Goal: Task Accomplishment & Management: Use online tool/utility

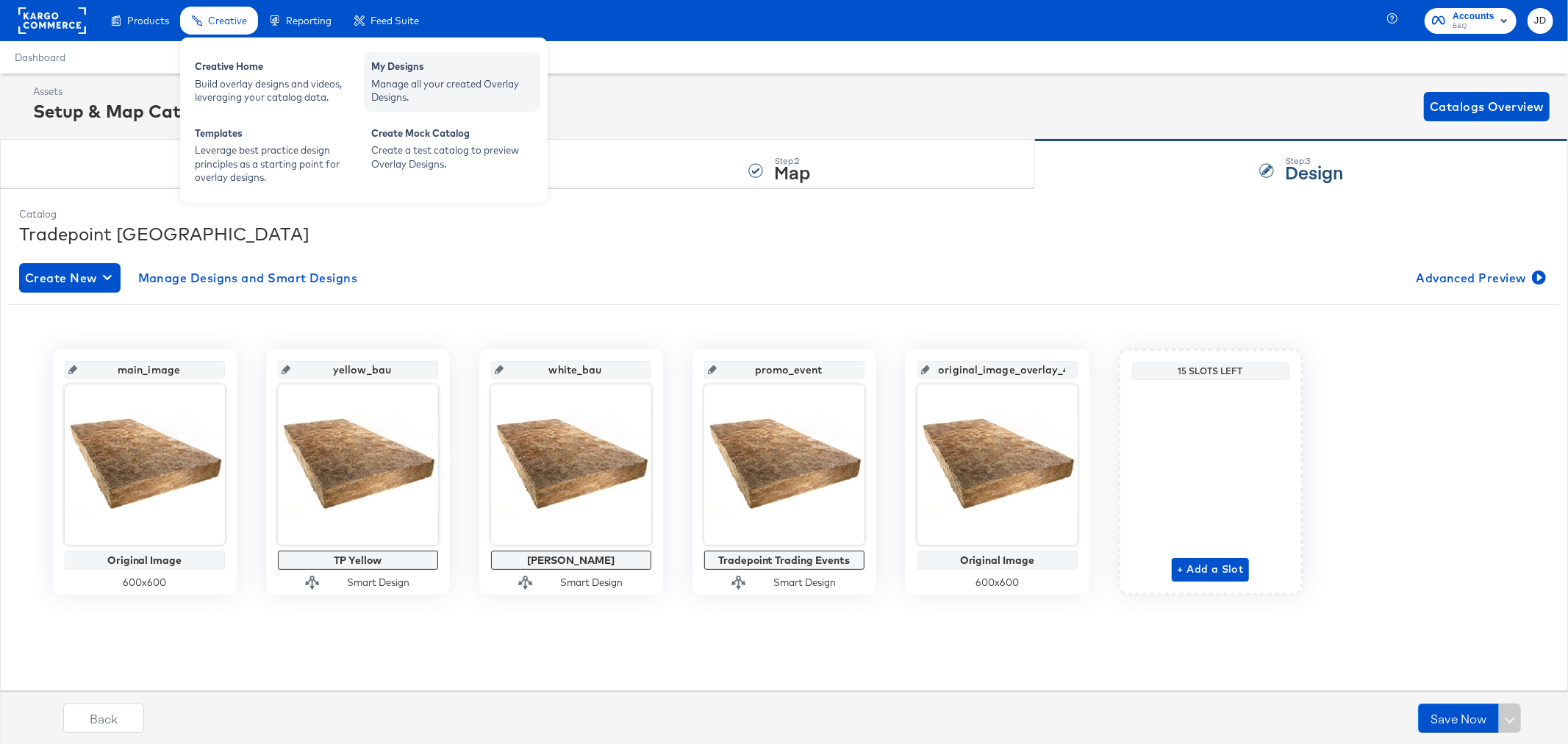
click at [390, 63] on div "My Designs" at bounding box center [452, 68] width 161 height 18
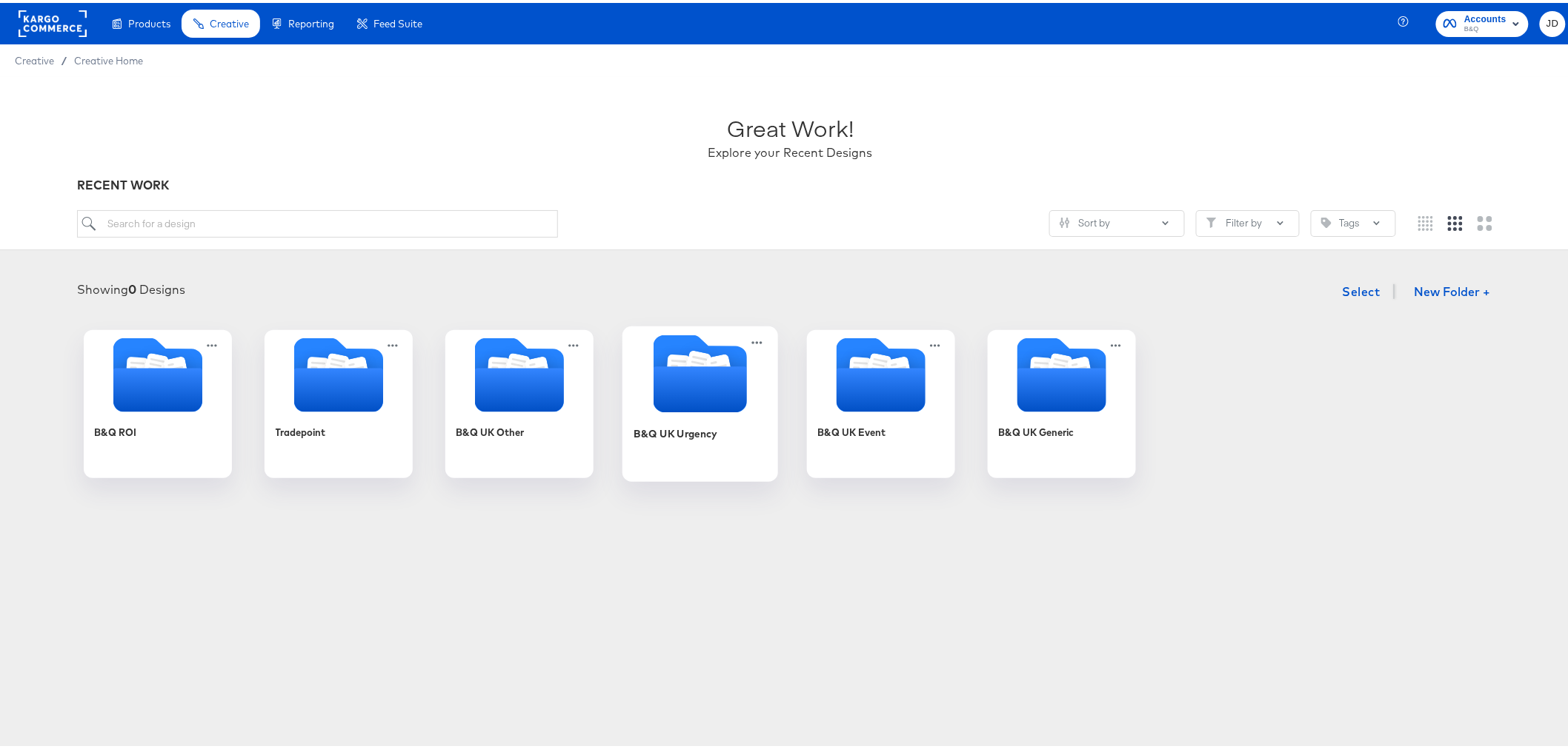
click at [695, 445] on div "B&Q UK Urgency" at bounding box center [699, 442] width 132 height 57
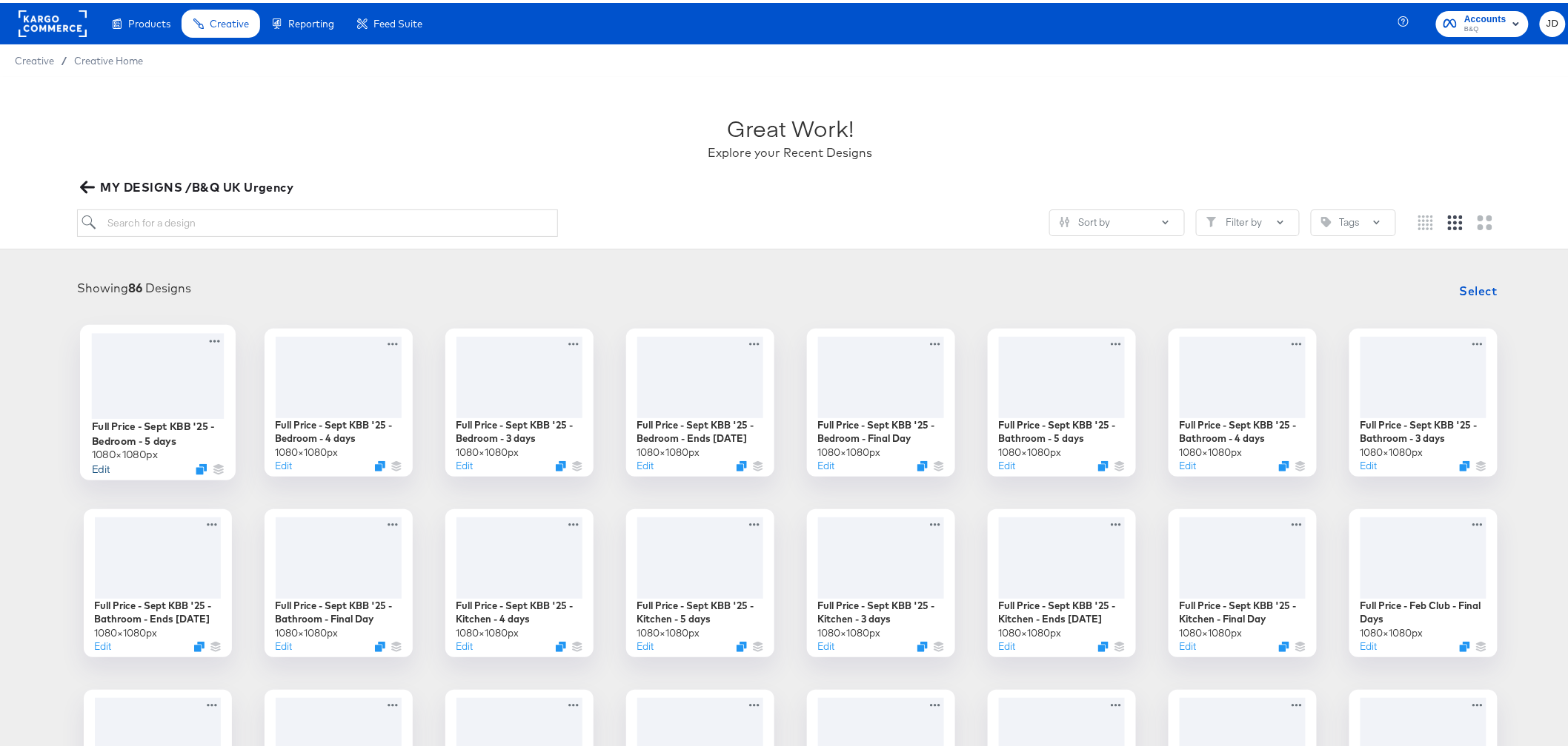
click at [94, 465] on button "Edit" at bounding box center [100, 466] width 18 height 14
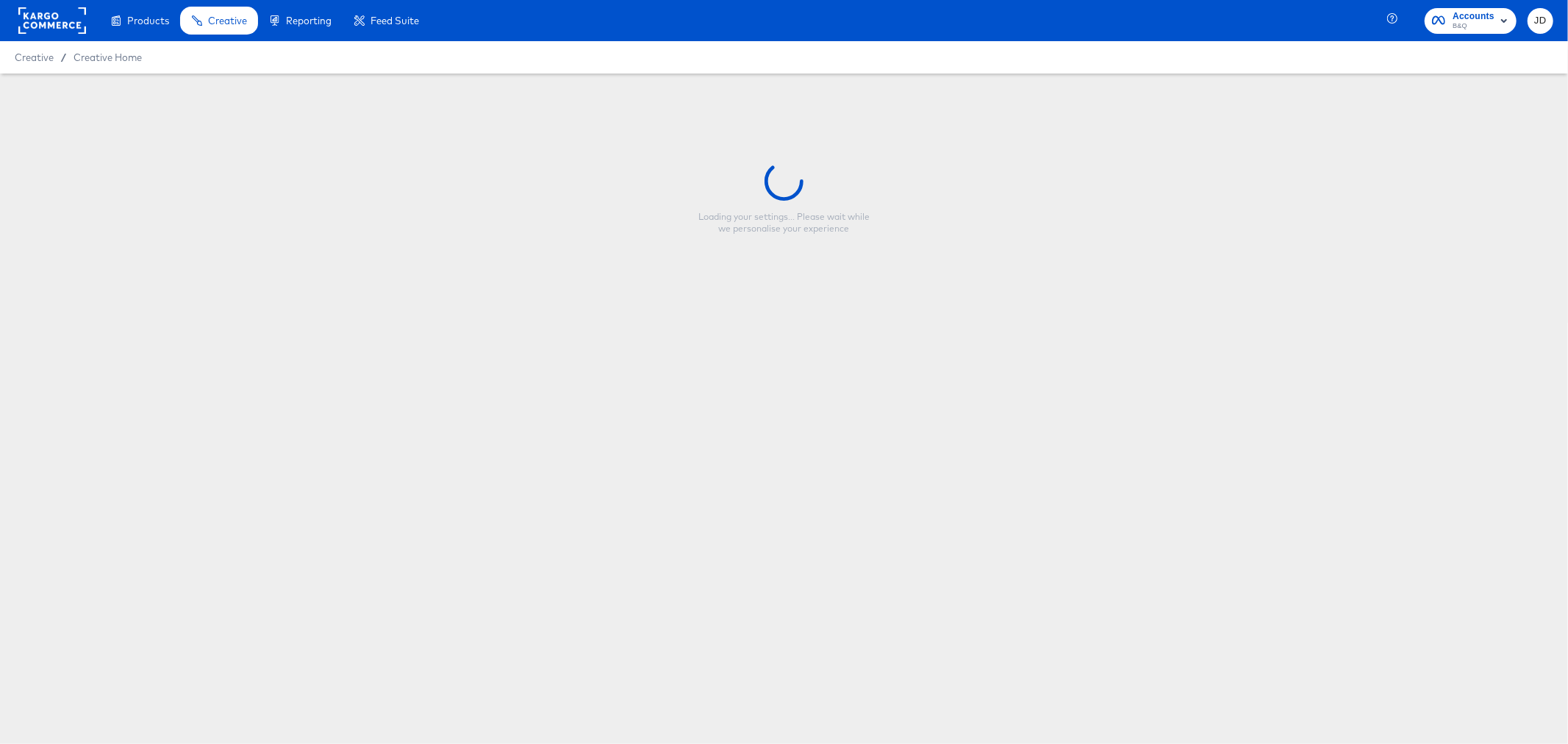
type input "Full Price - Sept KBB '25 - Bedroom - 5 days"
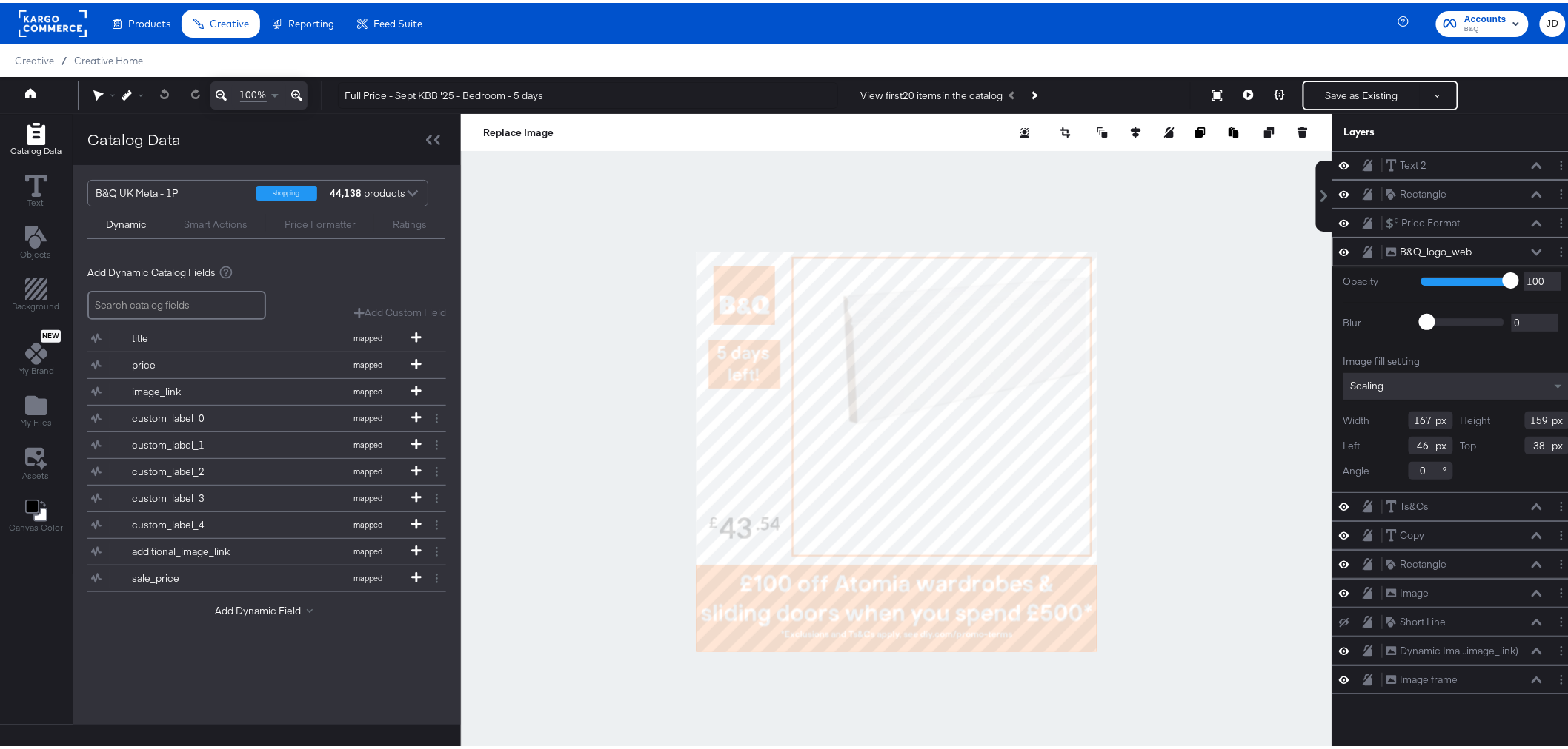
click at [1203, 359] on div at bounding box center [896, 449] width 871 height 676
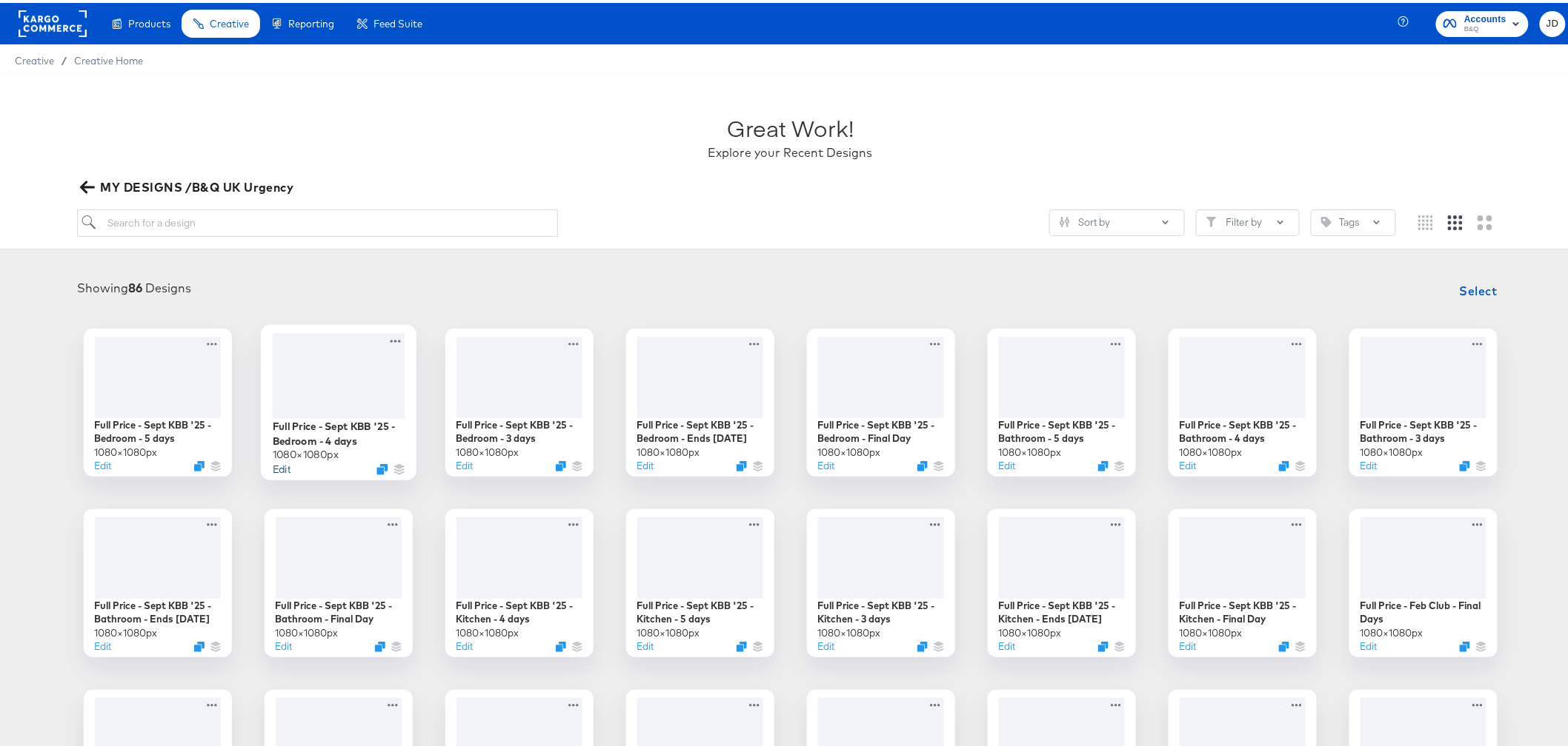
click at [278, 465] on button "Edit" at bounding box center [280, 466] width 18 height 14
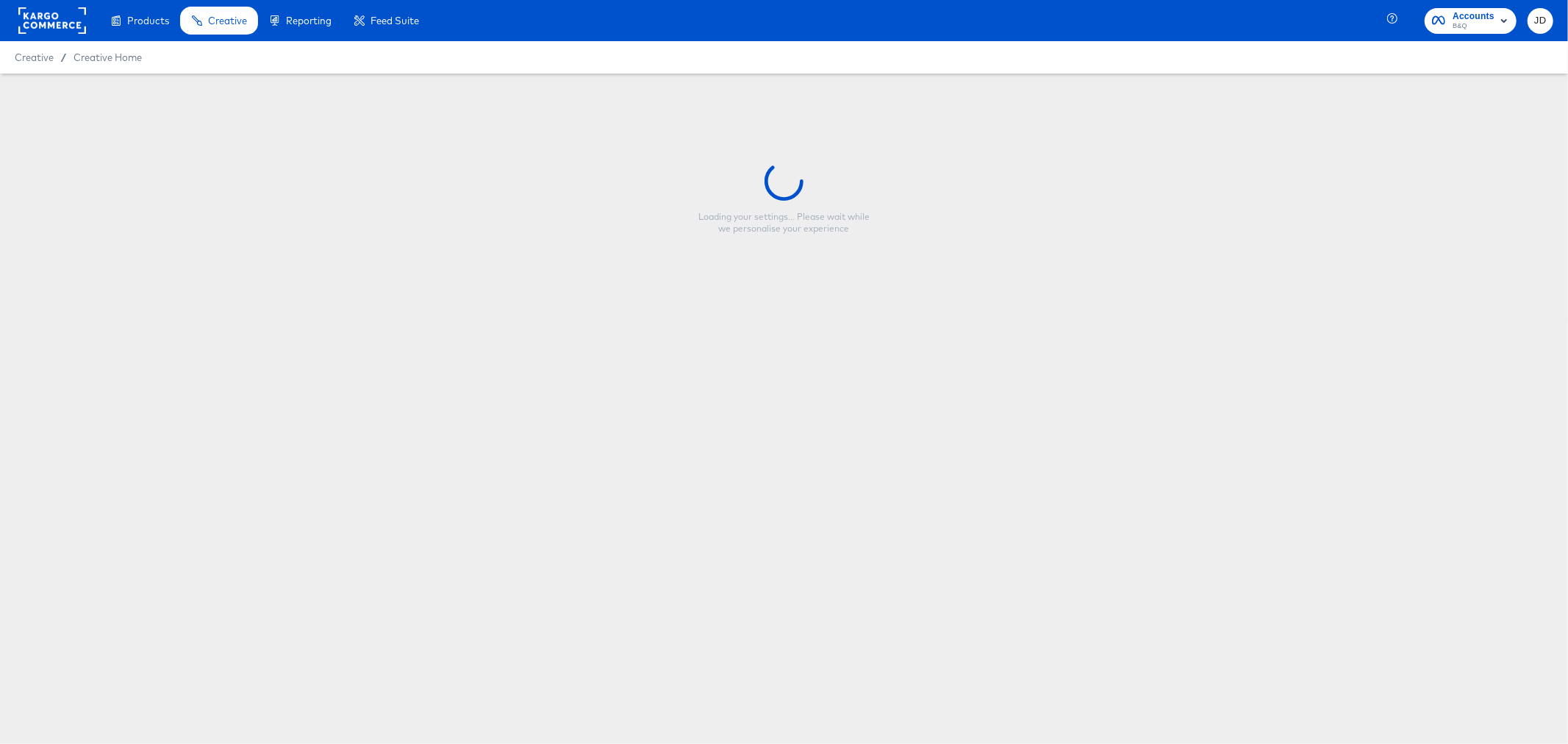
type input "Full Price - Sept KBB '25 - Bedroom - 4 days"
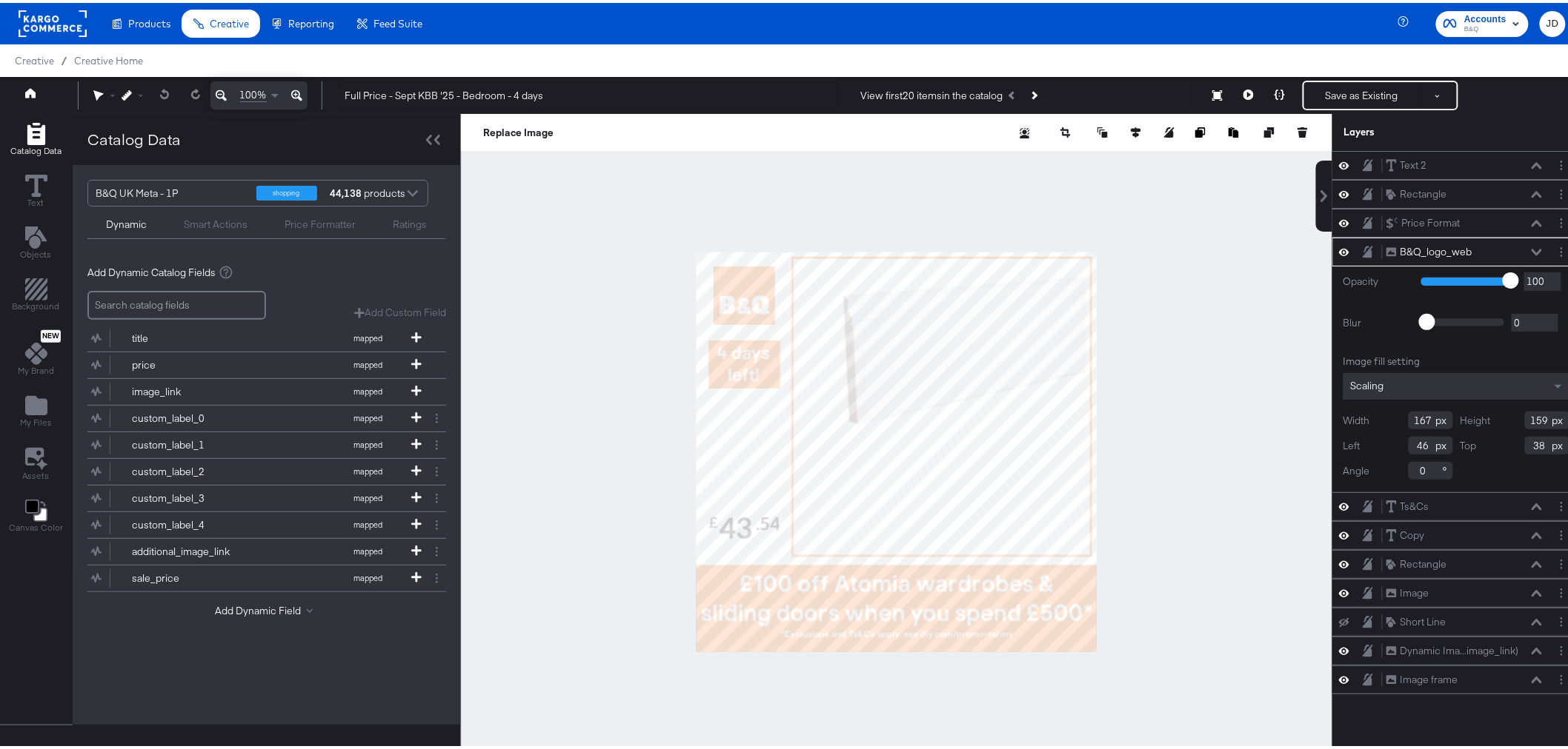
click at [538, 434] on div at bounding box center [896, 449] width 871 height 676
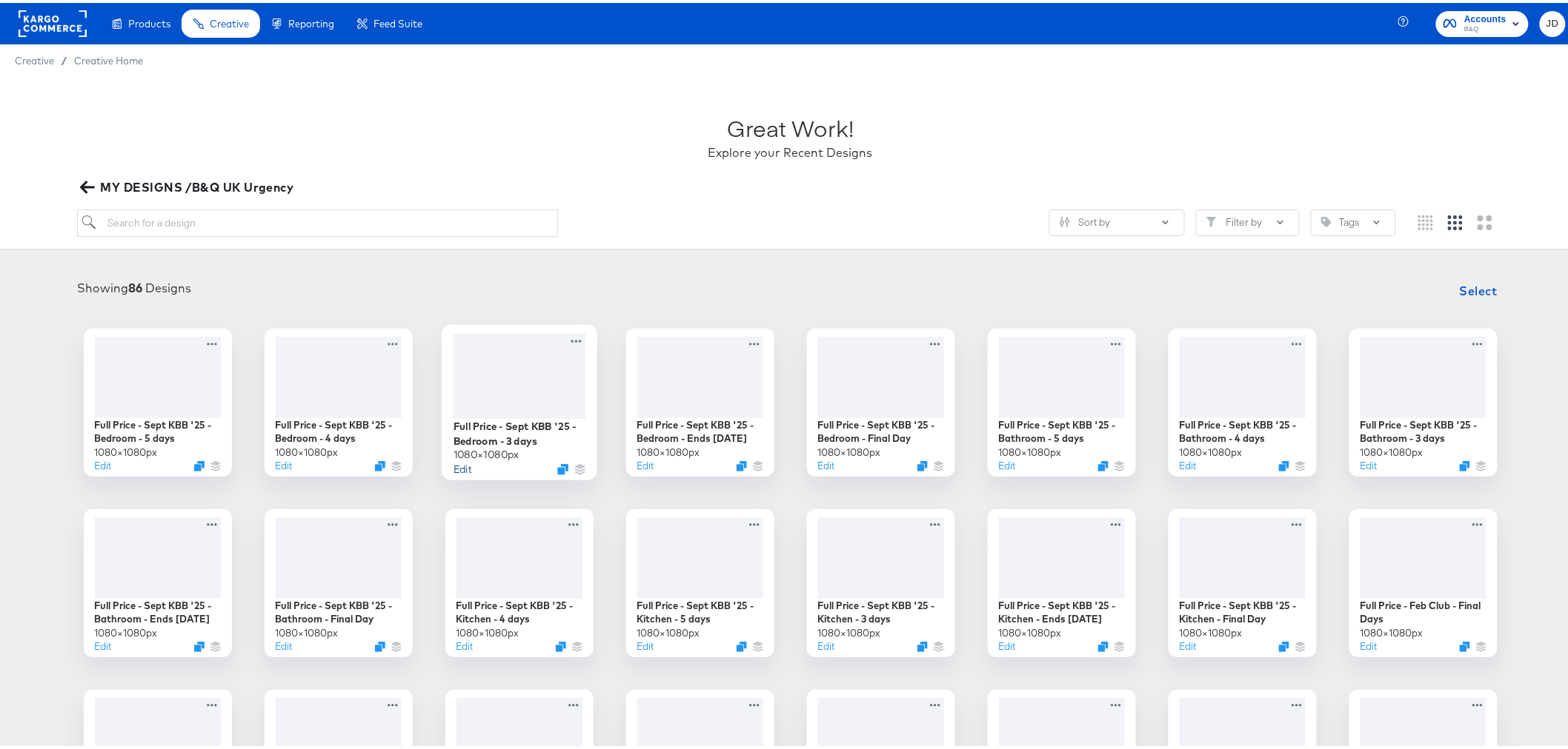
click at [454, 464] on button "Edit" at bounding box center [461, 466] width 18 height 14
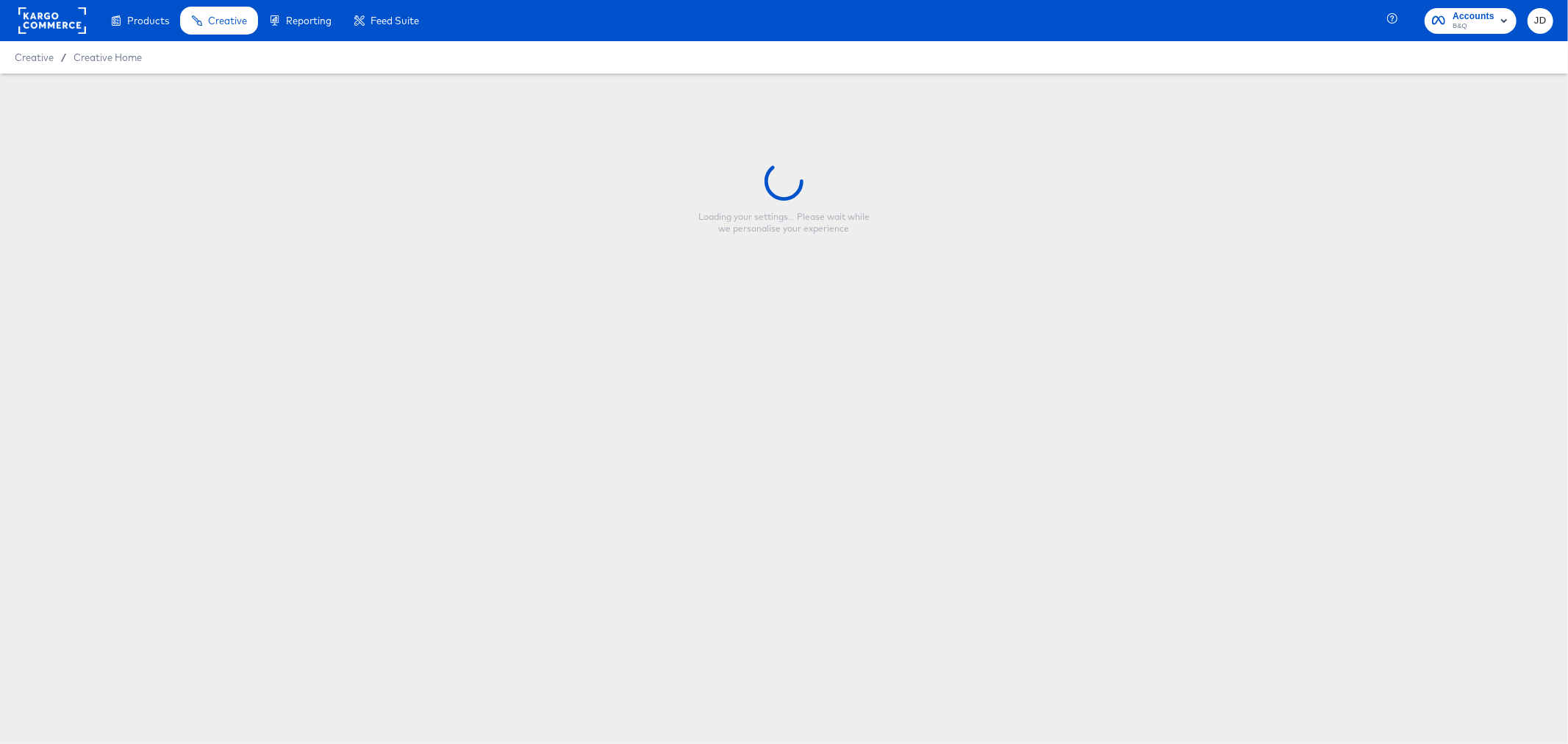
type input "Full Price - Sept KBB '25 - Bedroom - 3 days"
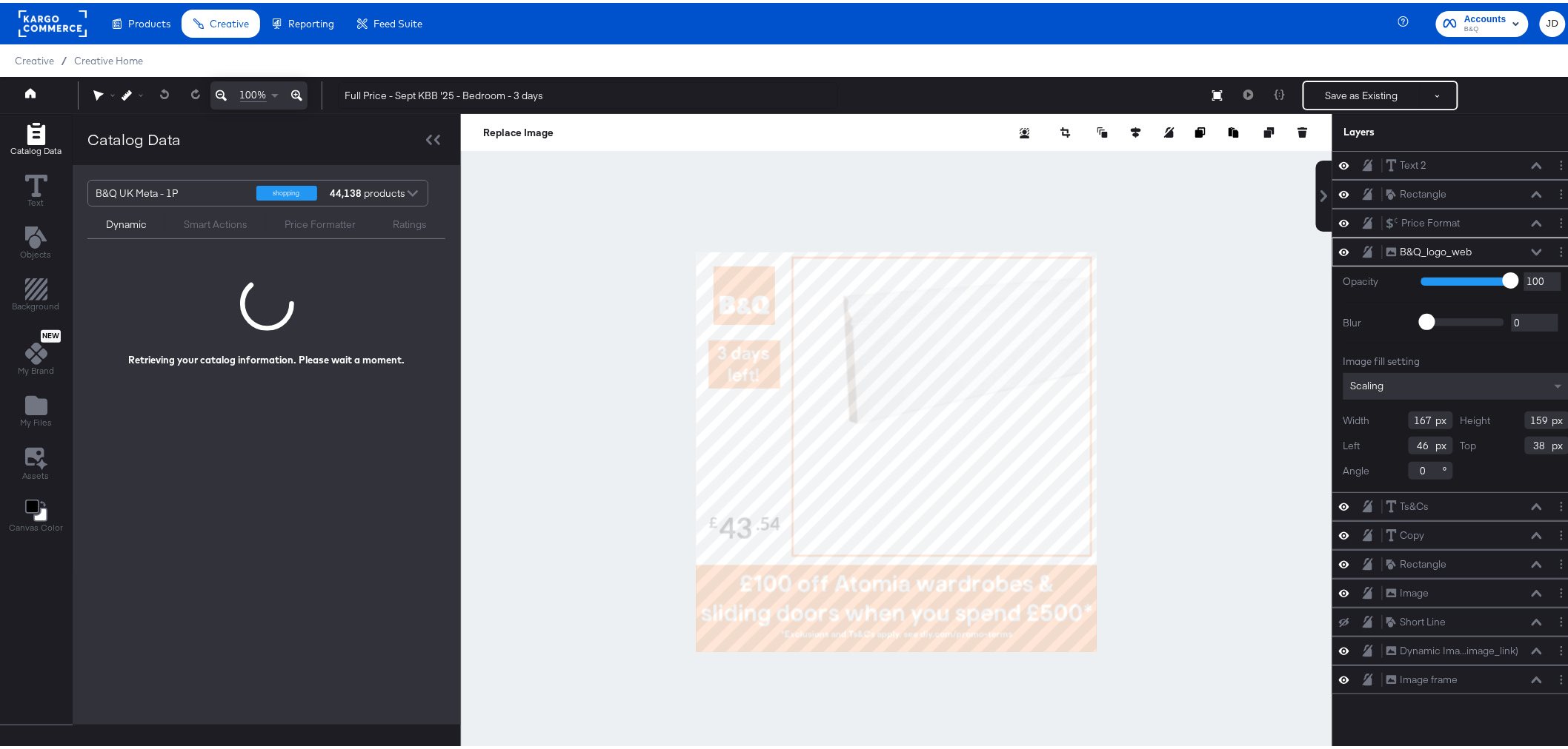
click at [549, 378] on div at bounding box center [896, 449] width 871 height 676
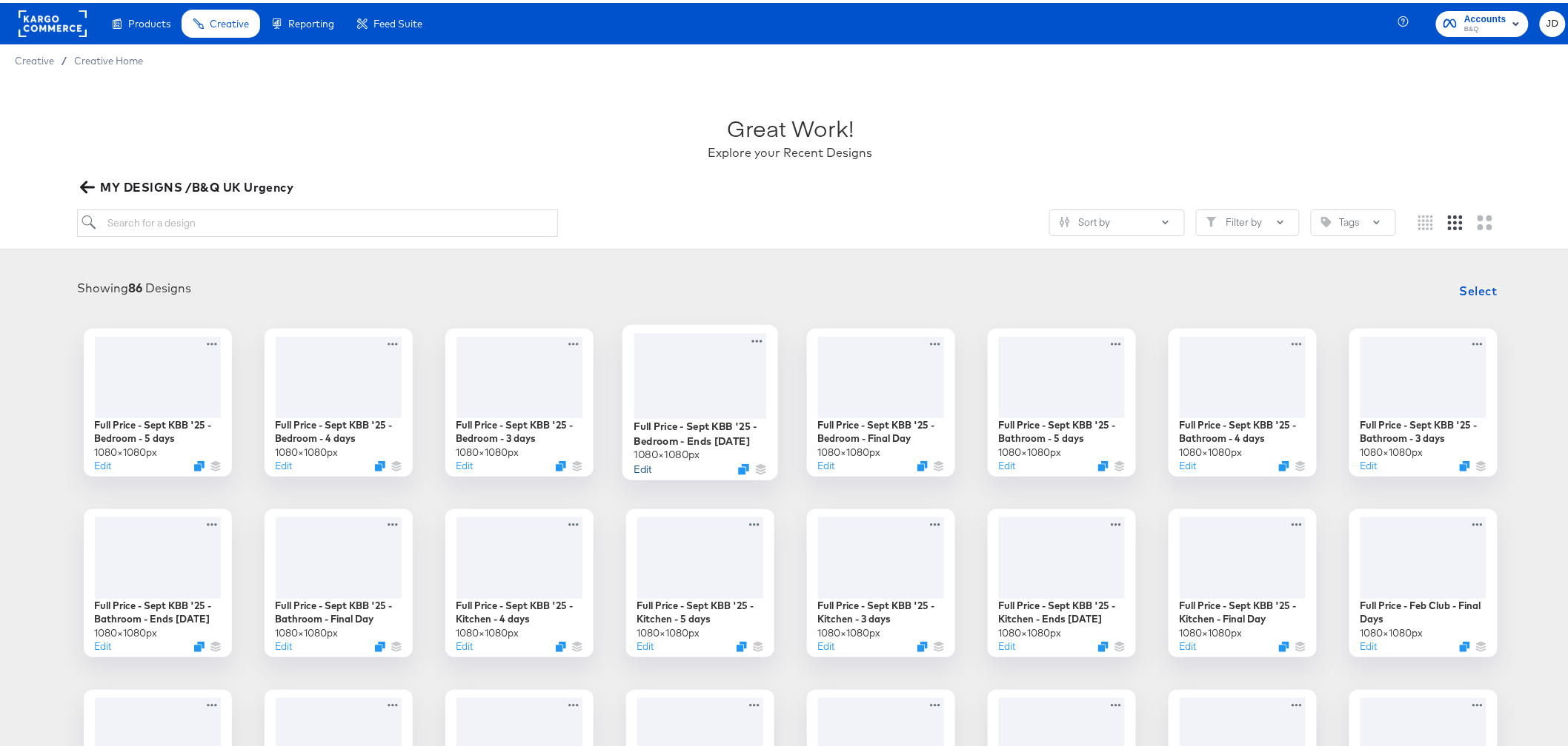
click at [635, 466] on button "Edit" at bounding box center [642, 466] width 18 height 14
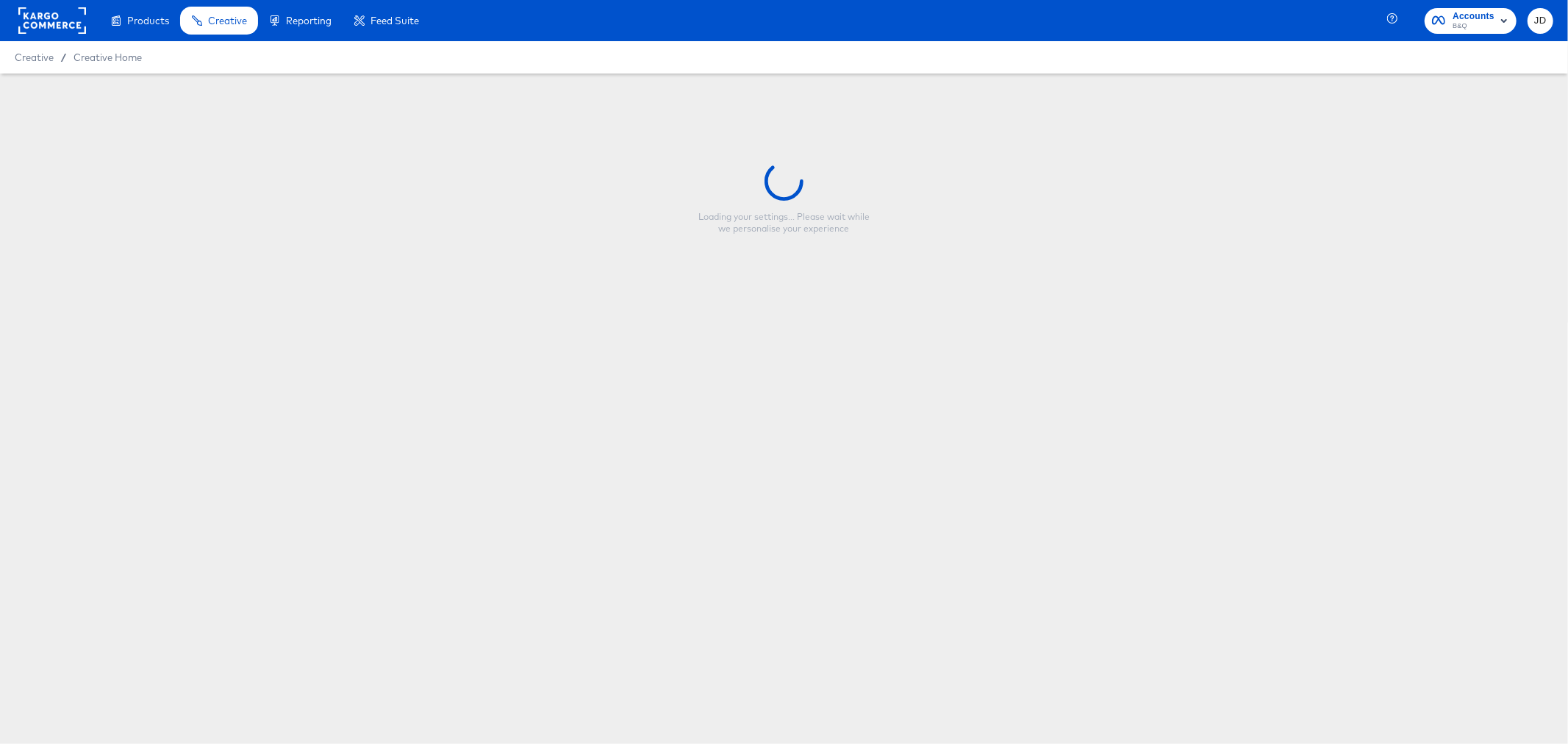
type input "Full Price - Sept KBB '25 - Bedroom - Ends Tomorrow"
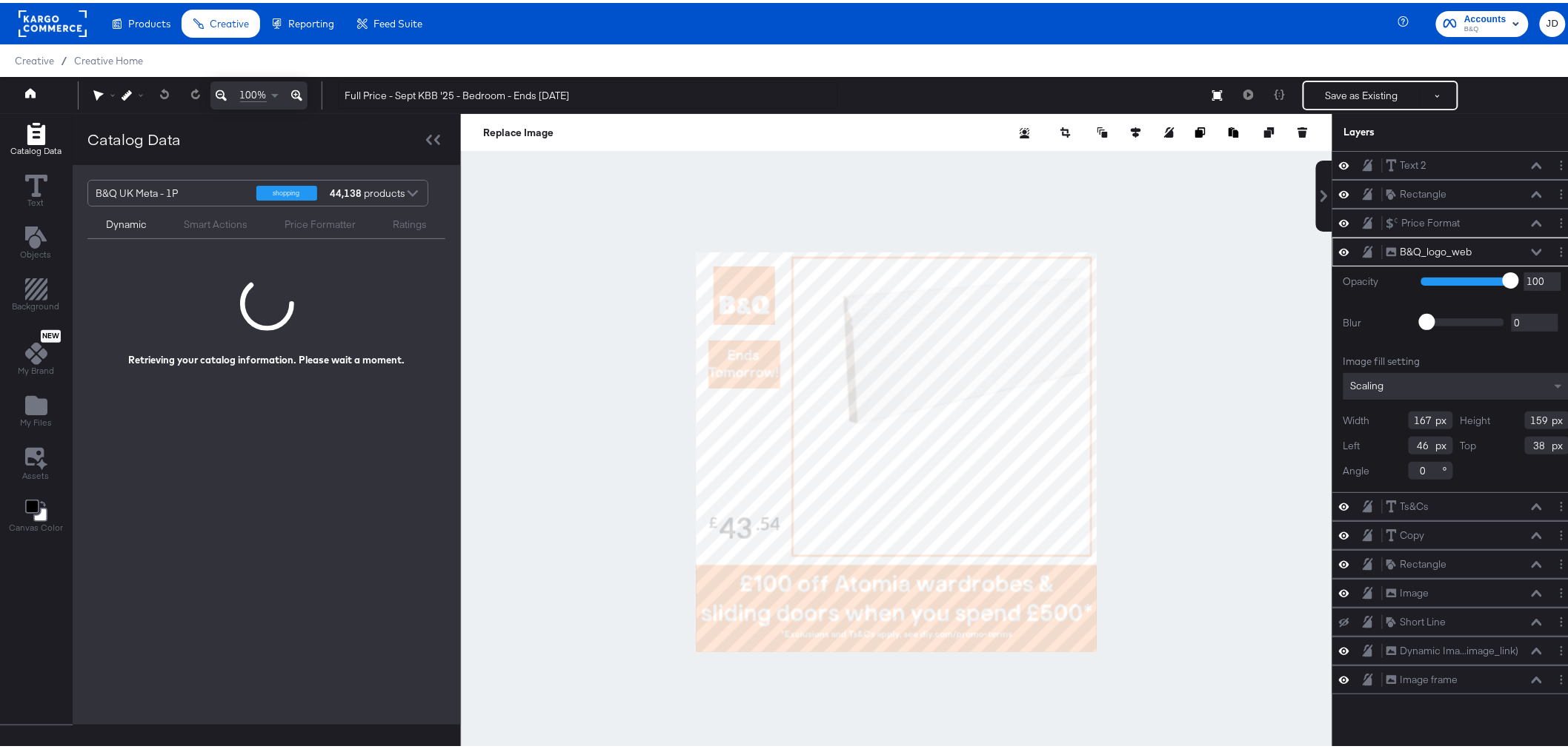
click at [531, 407] on div at bounding box center [896, 449] width 871 height 676
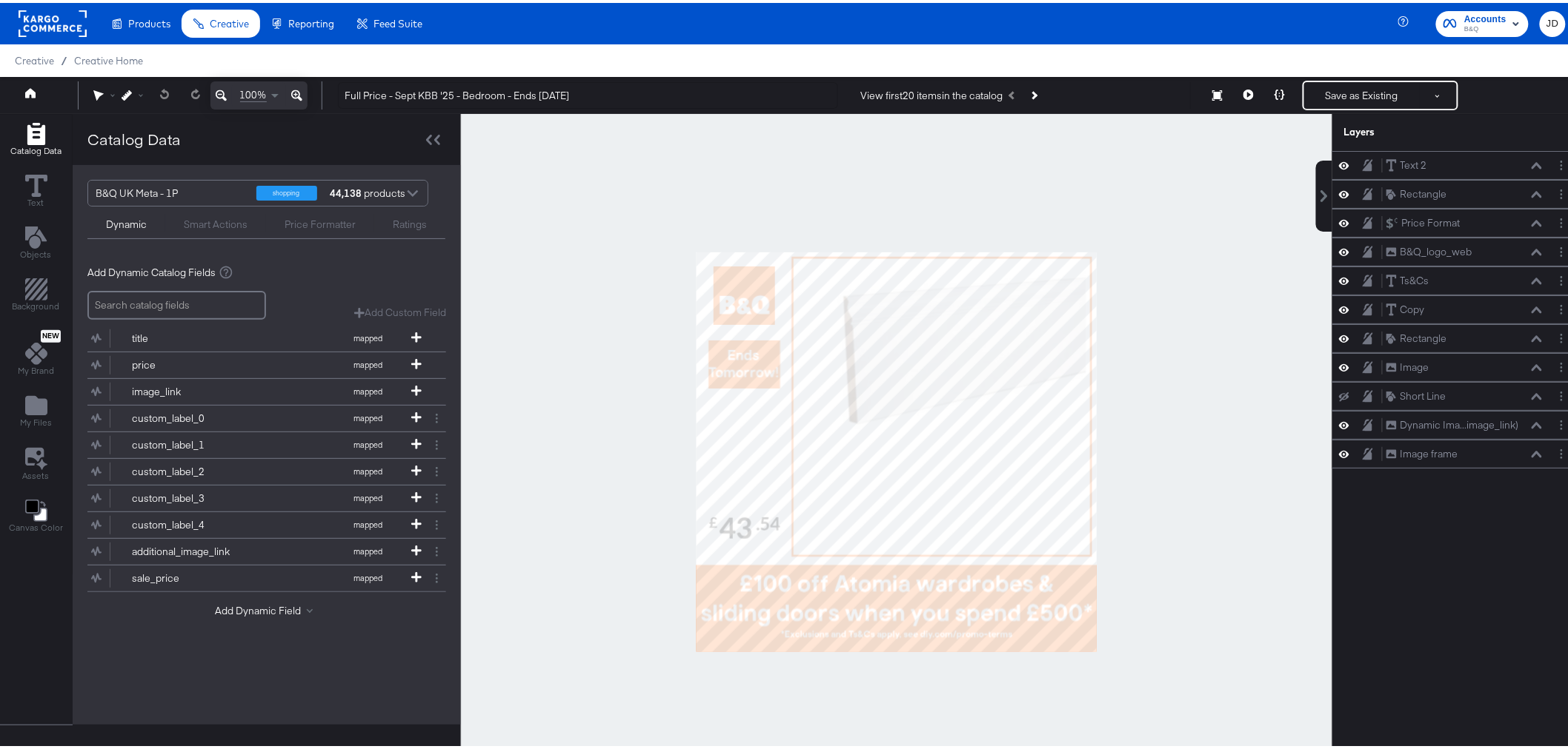
click at [626, 189] on div at bounding box center [896, 449] width 871 height 676
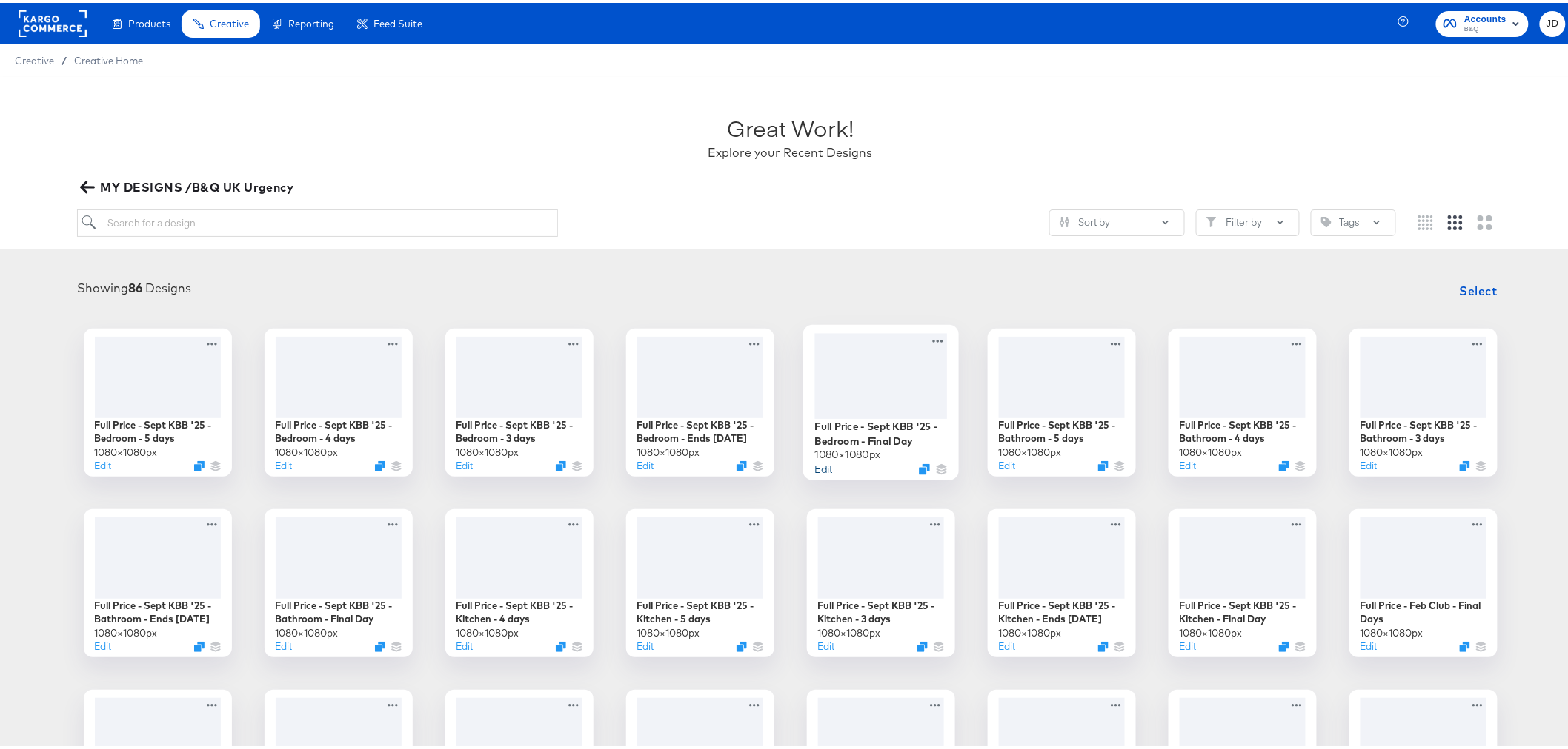
click at [818, 468] on button "Edit" at bounding box center [823, 466] width 18 height 14
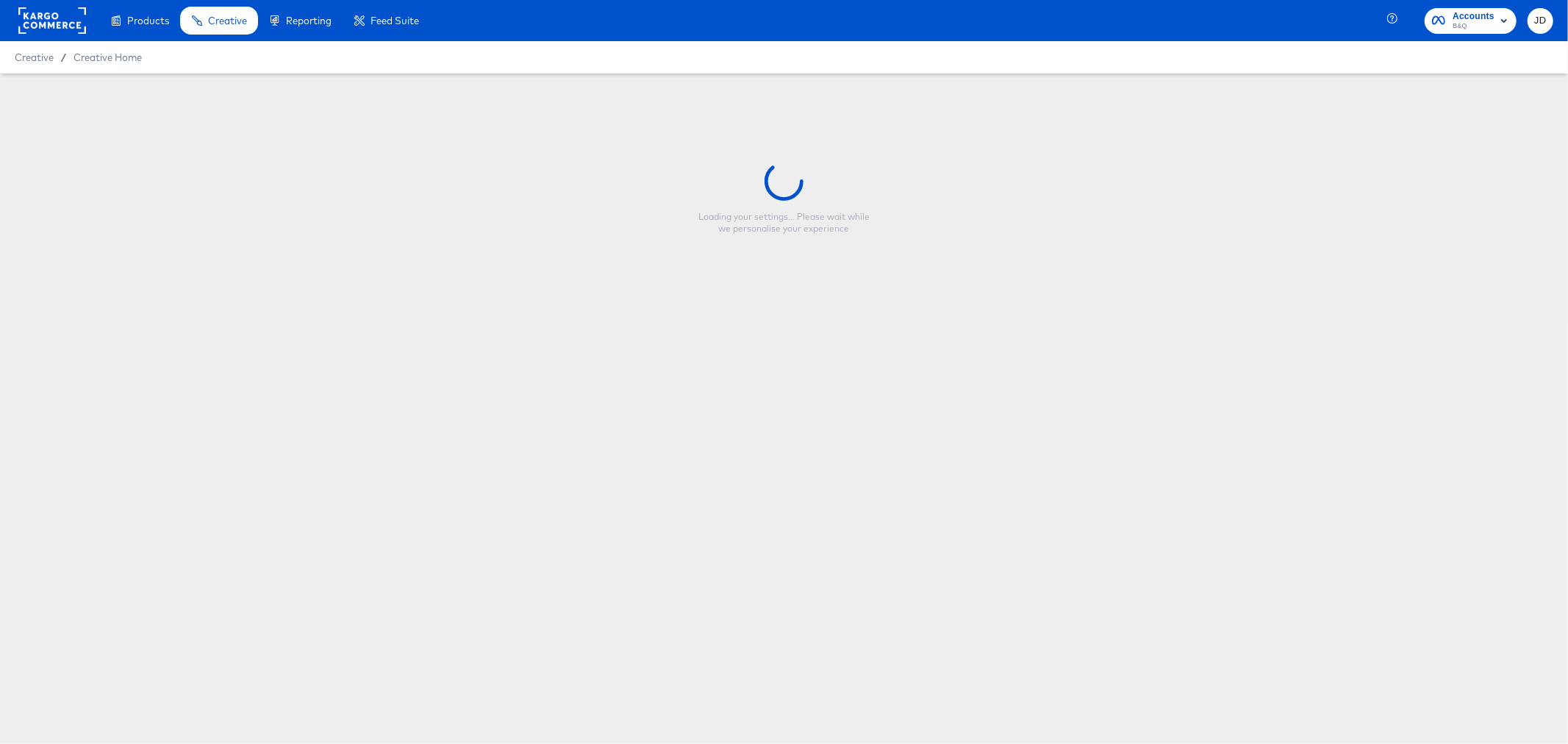
type input "Full Price - Sept KBB '25 - Bedroom - Final Day"
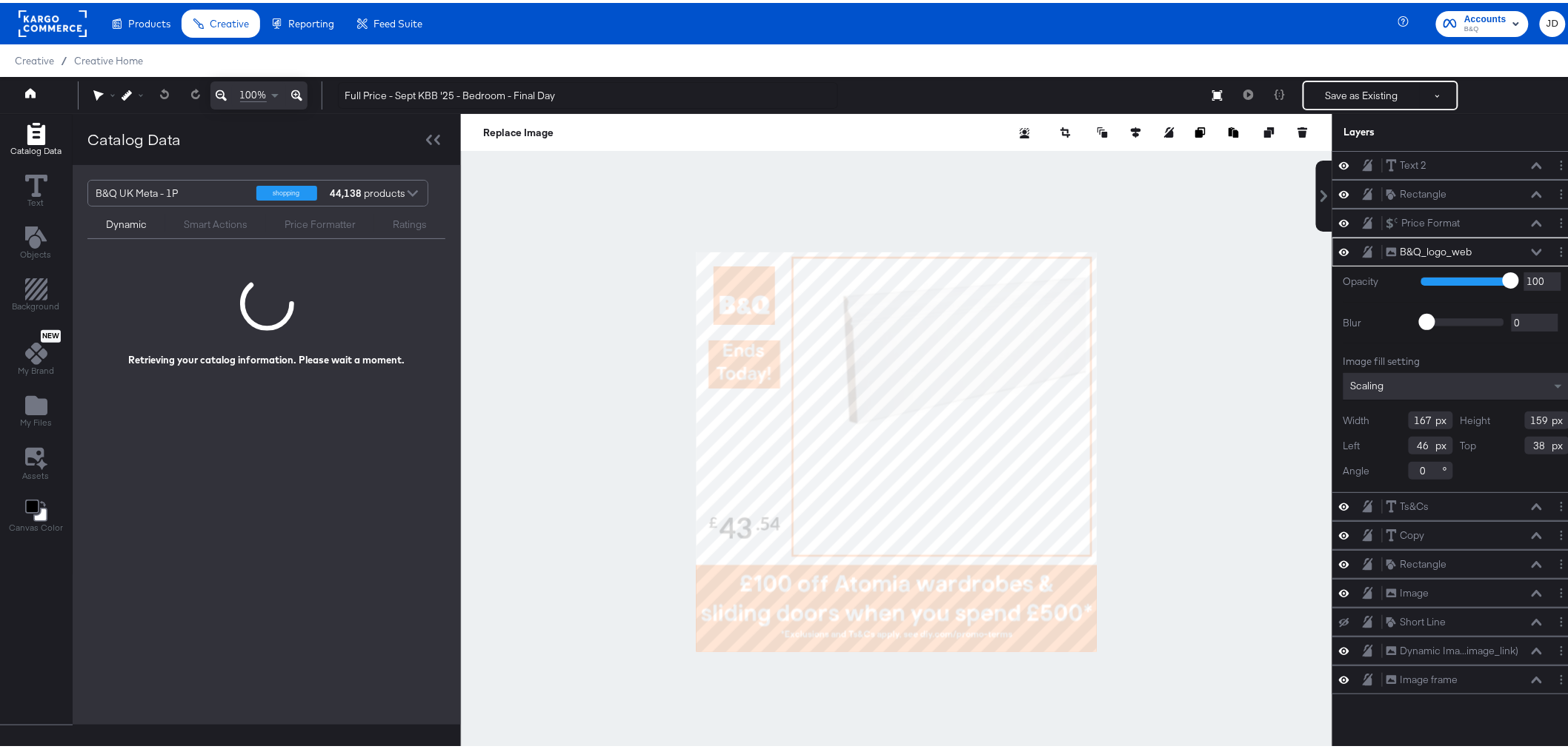
click at [567, 338] on div at bounding box center [896, 449] width 871 height 676
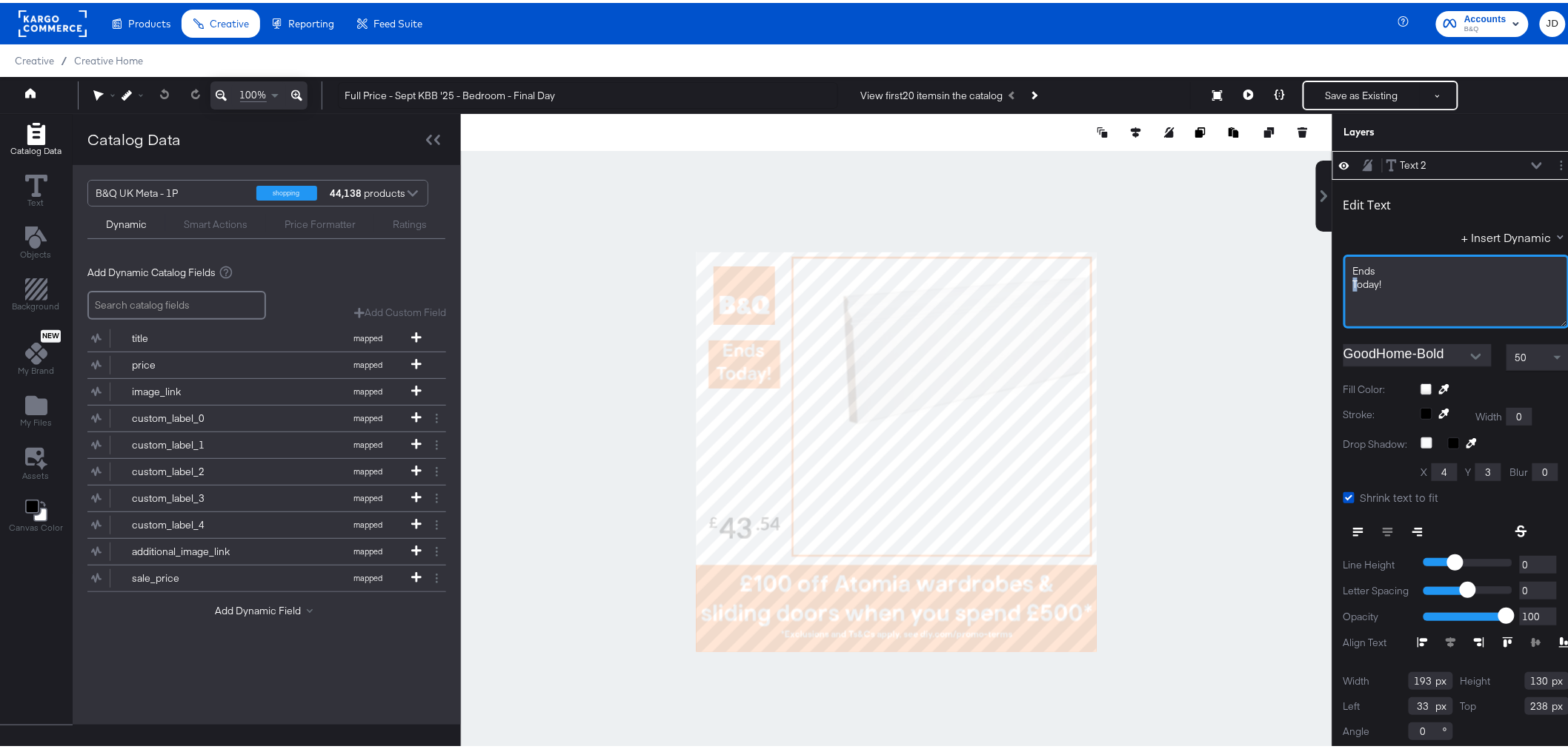
click at [1353, 283] on span "Today!﻿" at bounding box center [1366, 281] width 29 height 13
click at [1197, 232] on div at bounding box center [896, 449] width 871 height 676
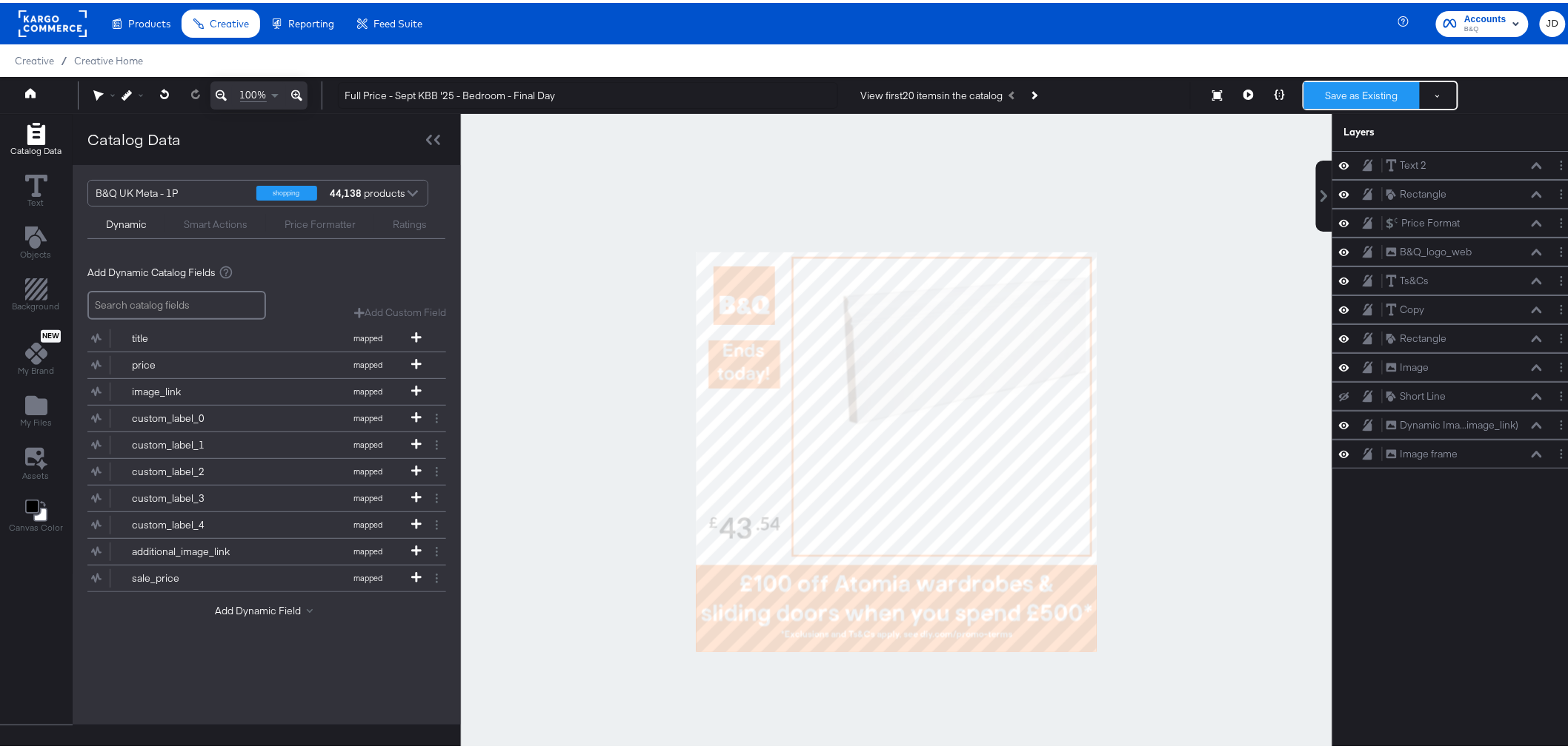
click at [1348, 93] on button "Save as Existing" at bounding box center [1362, 93] width 116 height 27
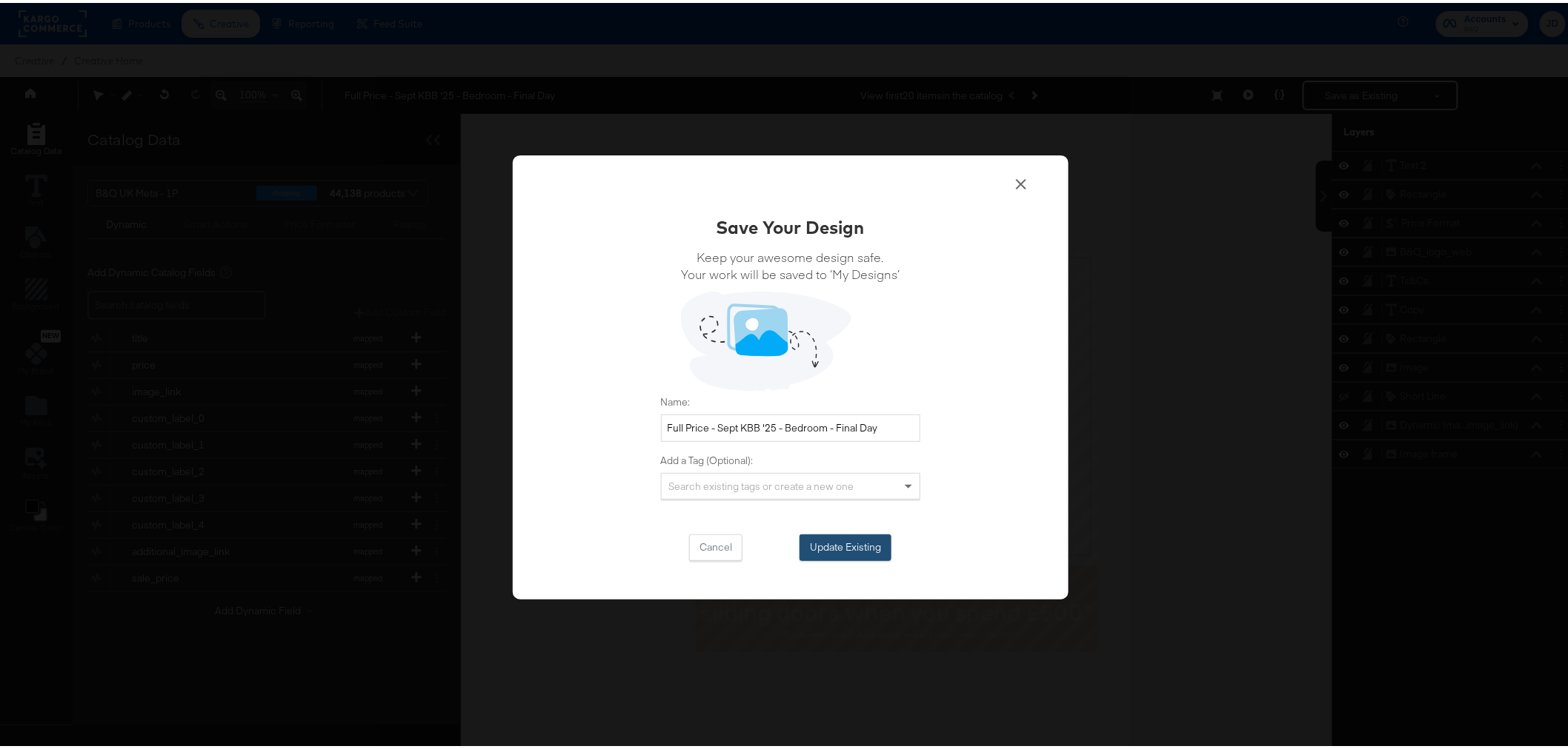
click at [842, 547] on button "Update Existing" at bounding box center [845, 545] width 92 height 27
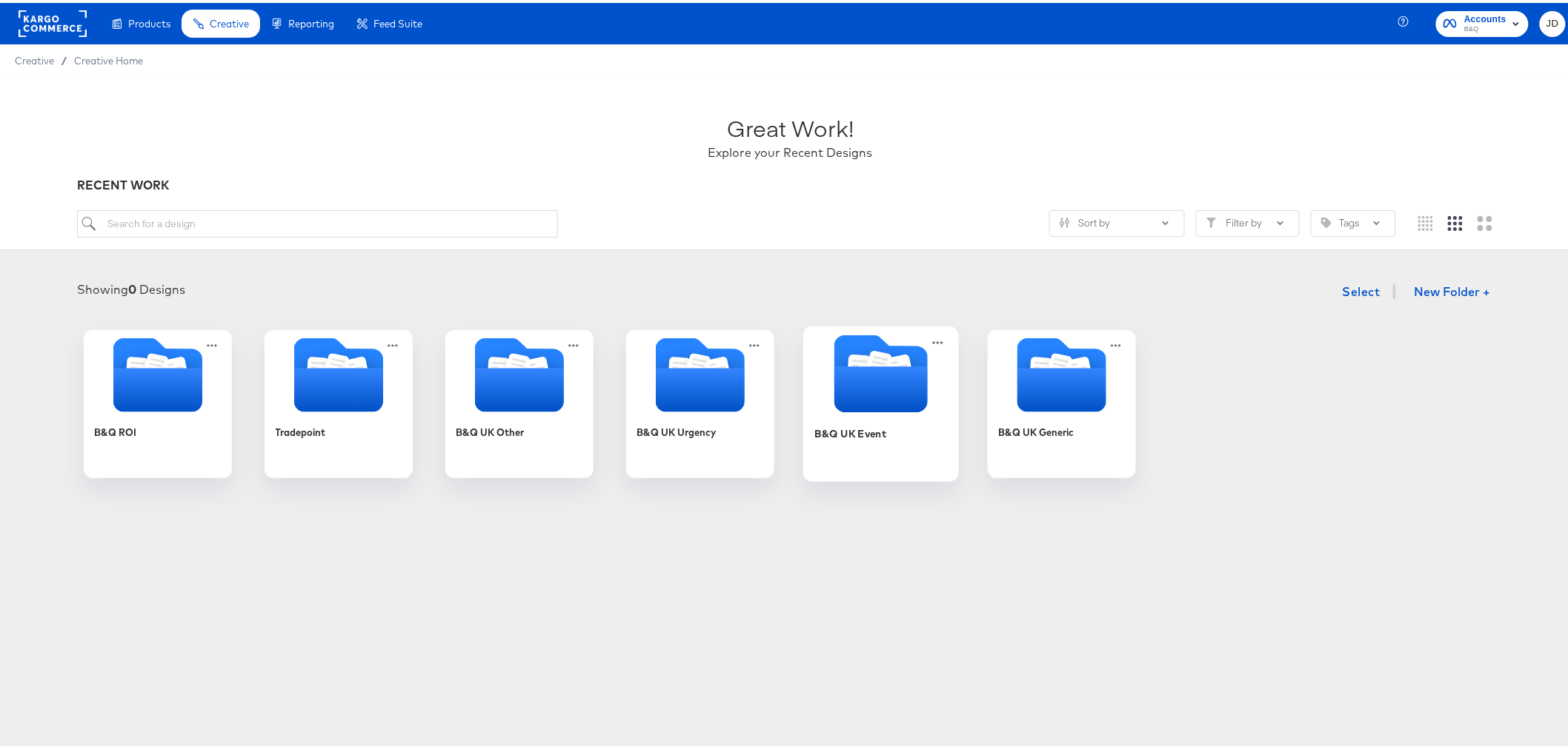
click at [855, 439] on div "B&Q UK Event" at bounding box center [880, 442] width 132 height 57
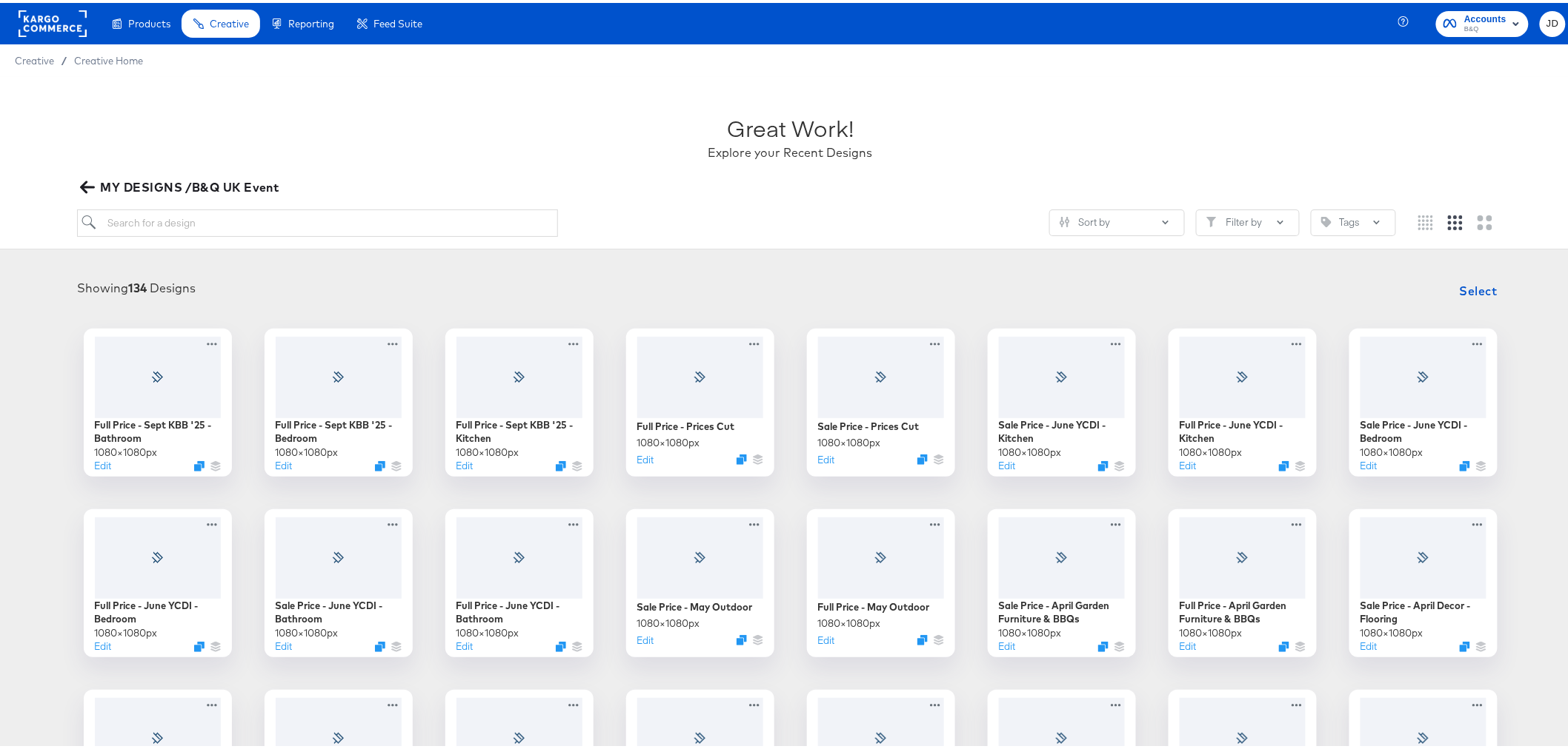
click at [80, 185] on icon "button" at bounding box center [87, 184] width 14 height 14
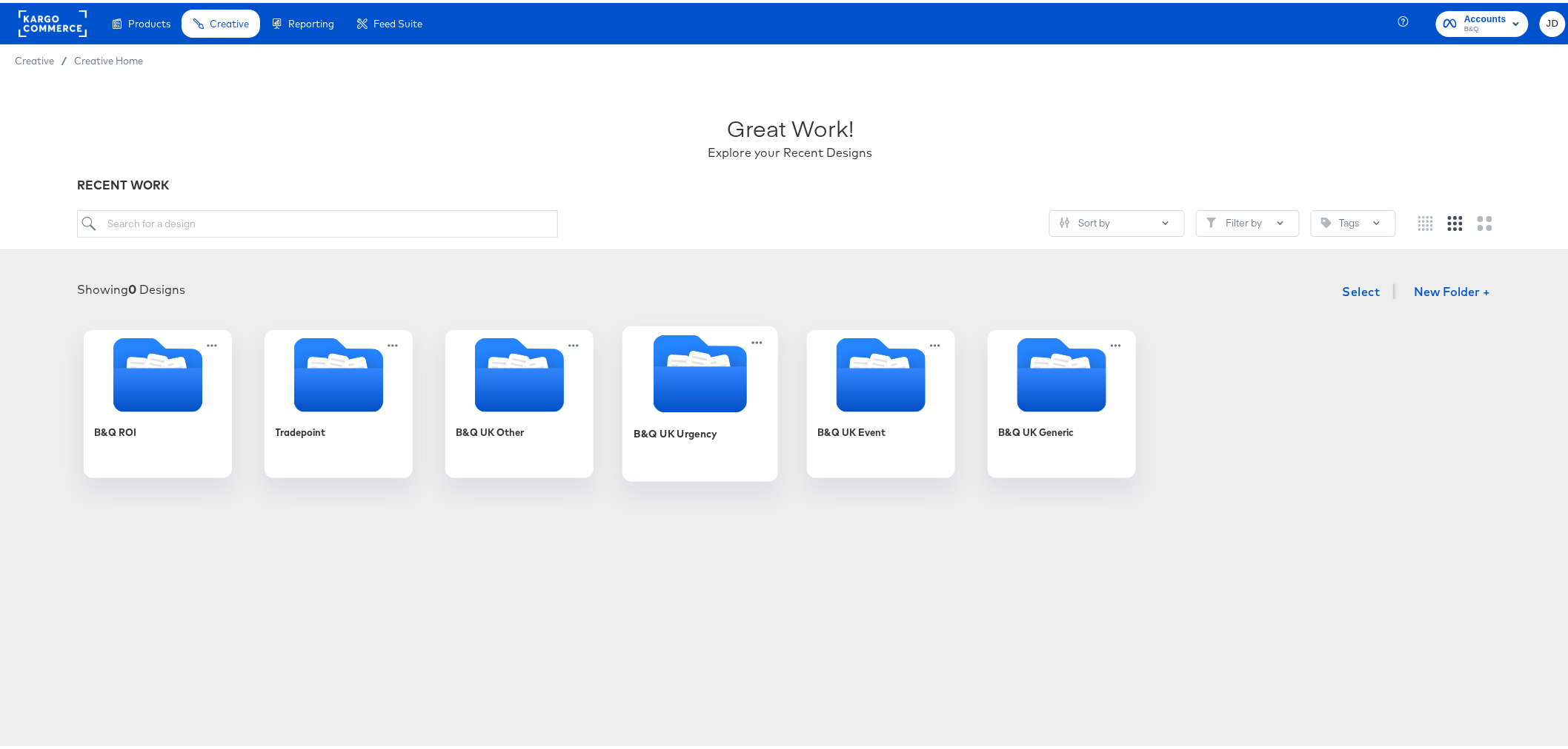
click at [678, 387] on icon "Folder" at bounding box center [699, 386] width 93 height 46
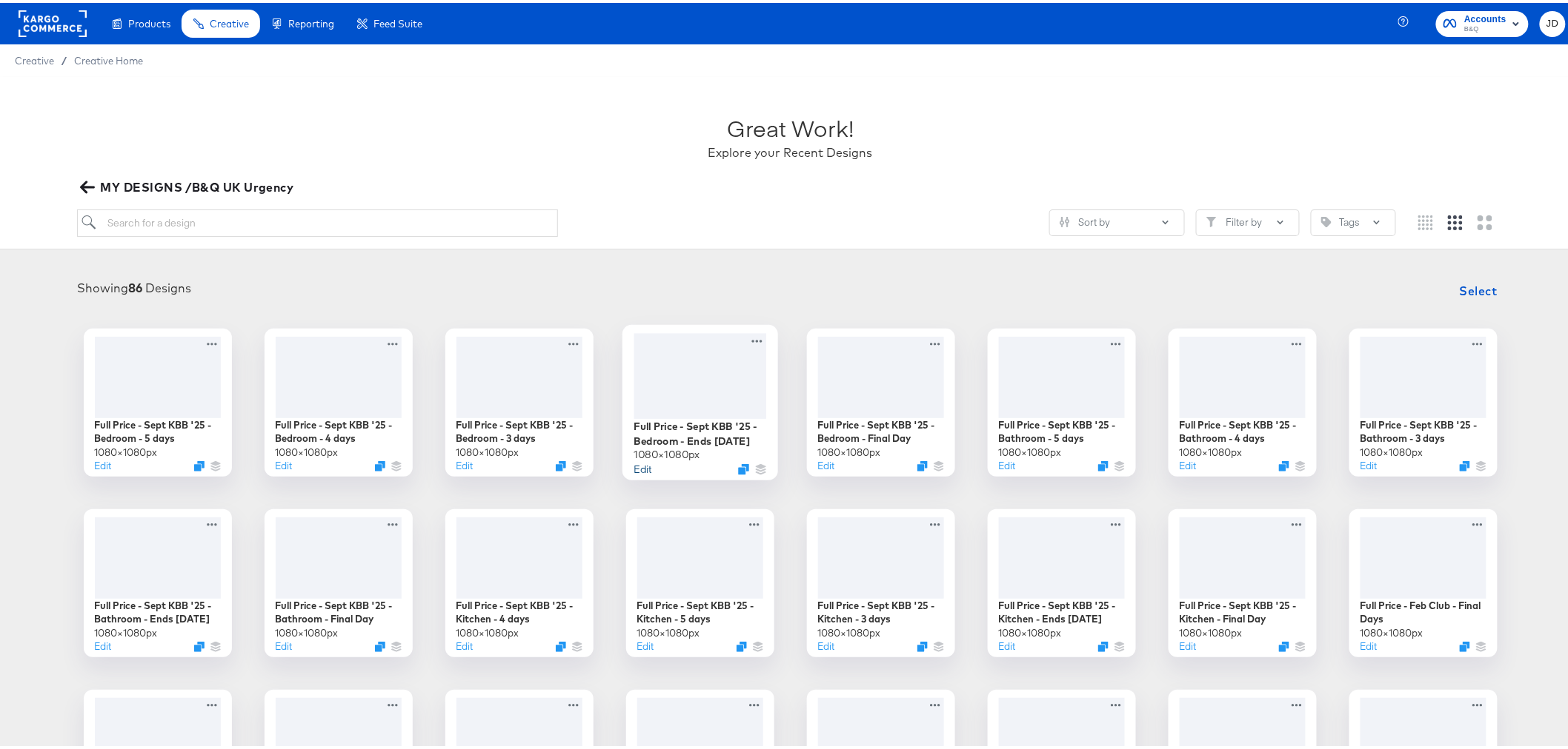
click at [636, 470] on button "Edit" at bounding box center [642, 466] width 18 height 14
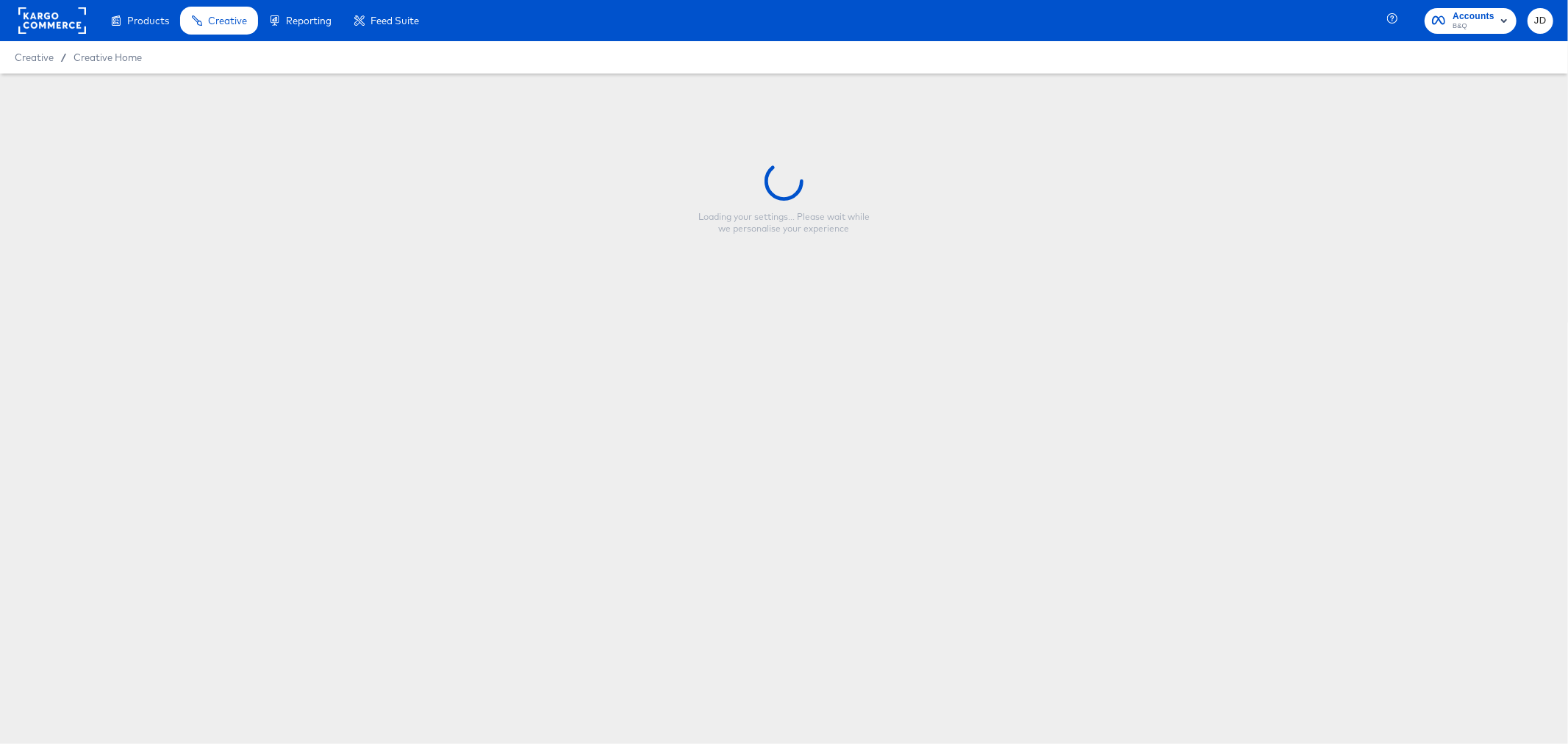
type input "Full Price - Sept KBB '25 - Bedroom - Ends Tomorrow"
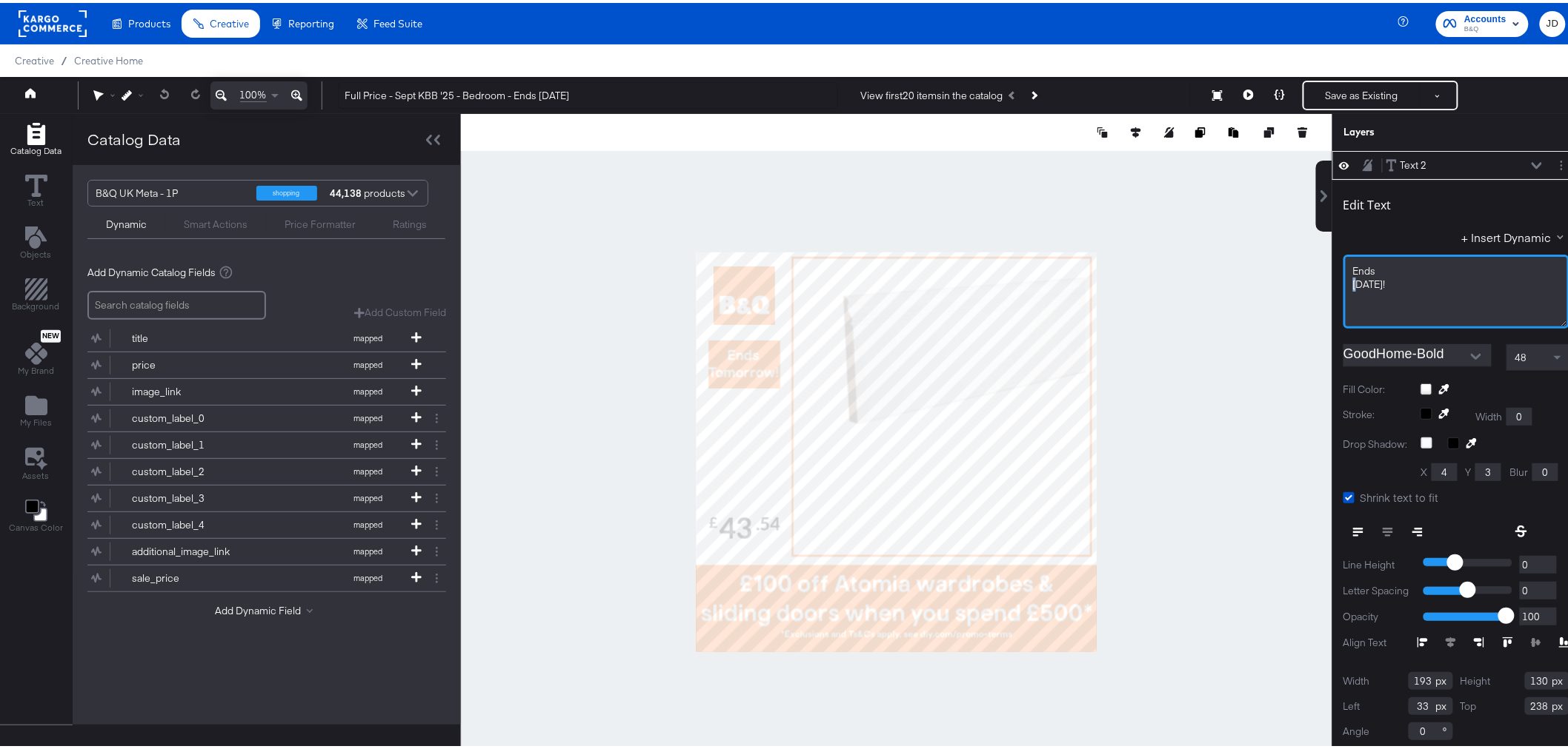
click at [1353, 279] on span "Tomorrow!" at bounding box center [1369, 281] width 33 height 13
click at [1177, 250] on div at bounding box center [896, 449] width 871 height 676
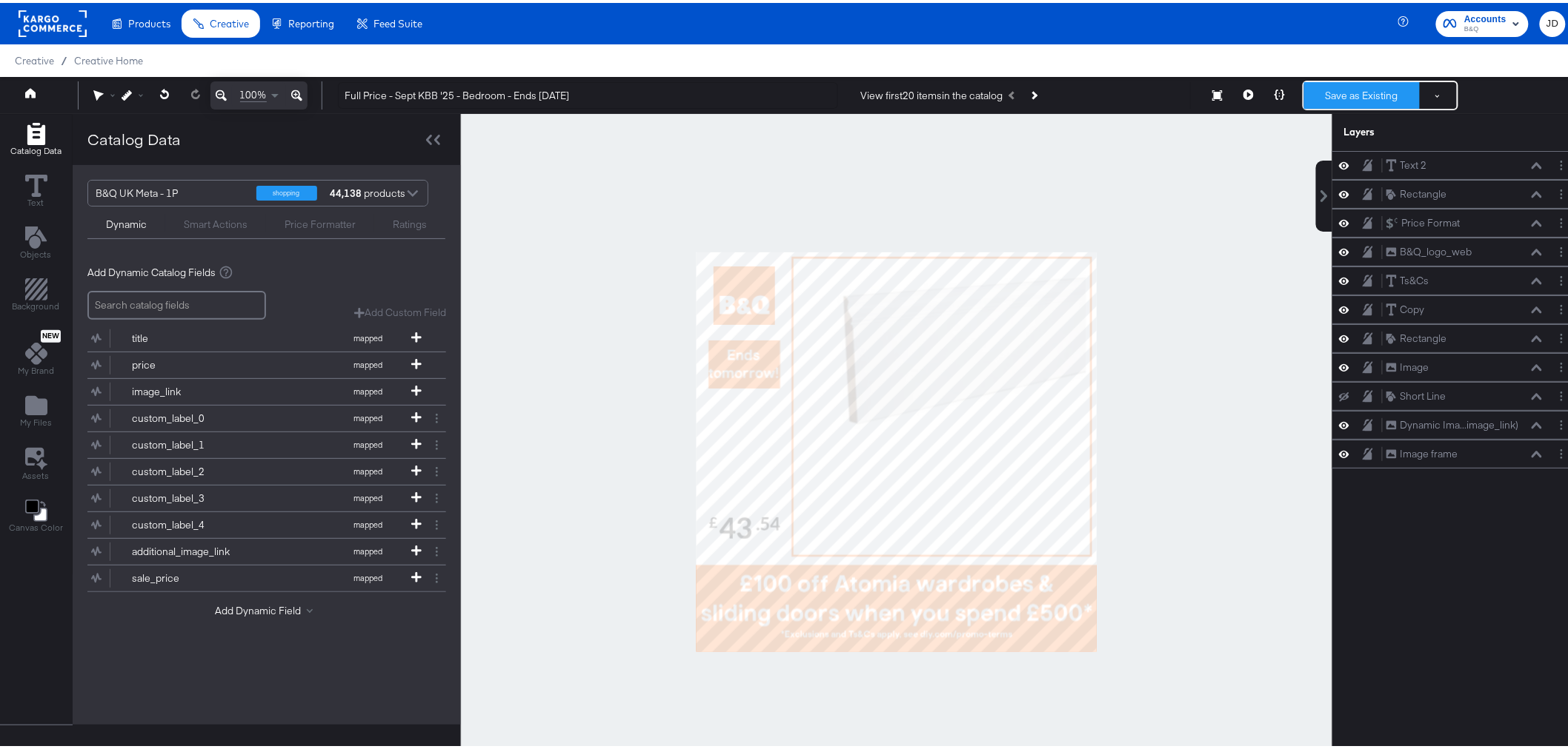
click at [1336, 93] on button "Save as Existing" at bounding box center [1362, 93] width 116 height 27
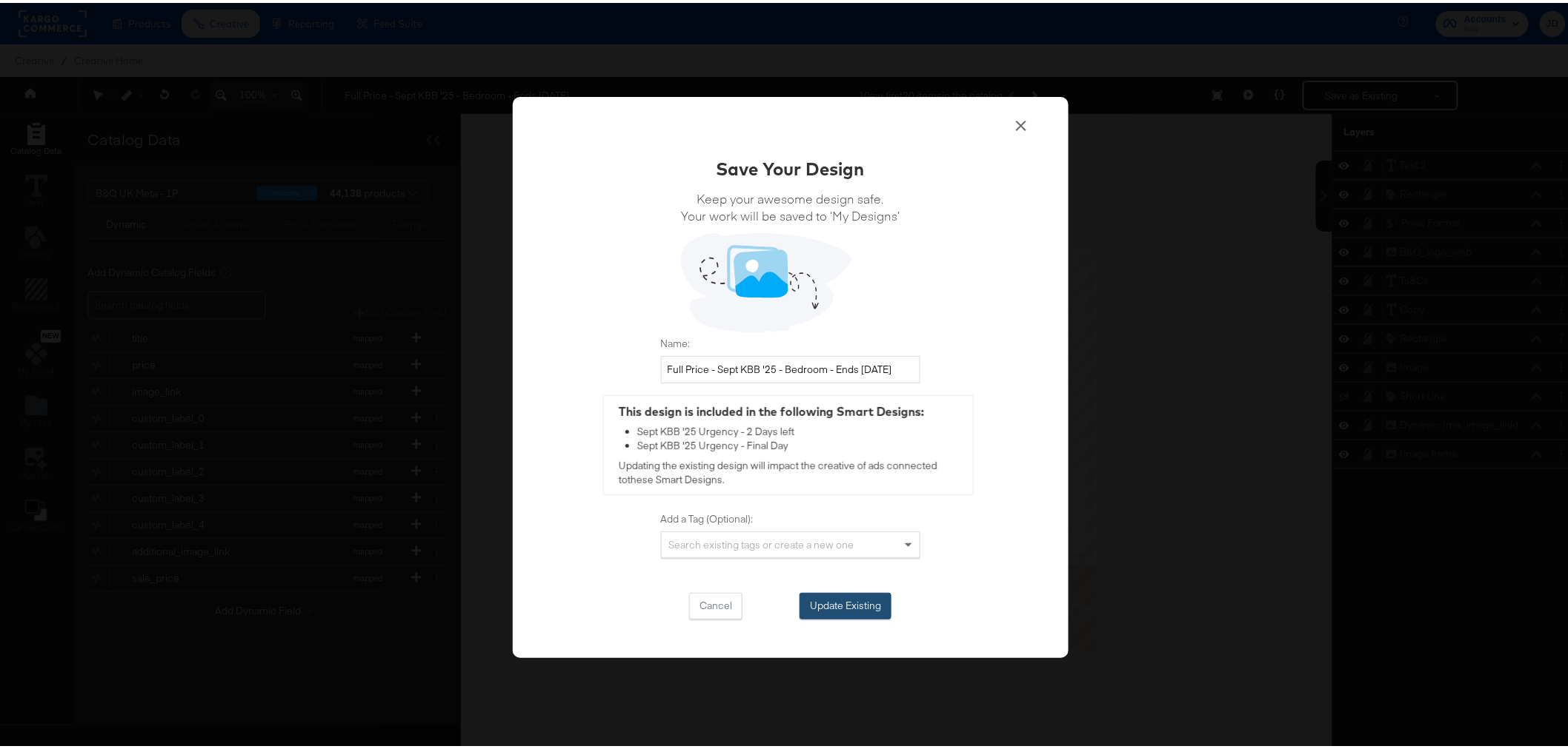
click at [855, 608] on button "Update Existing" at bounding box center [845, 603] width 92 height 27
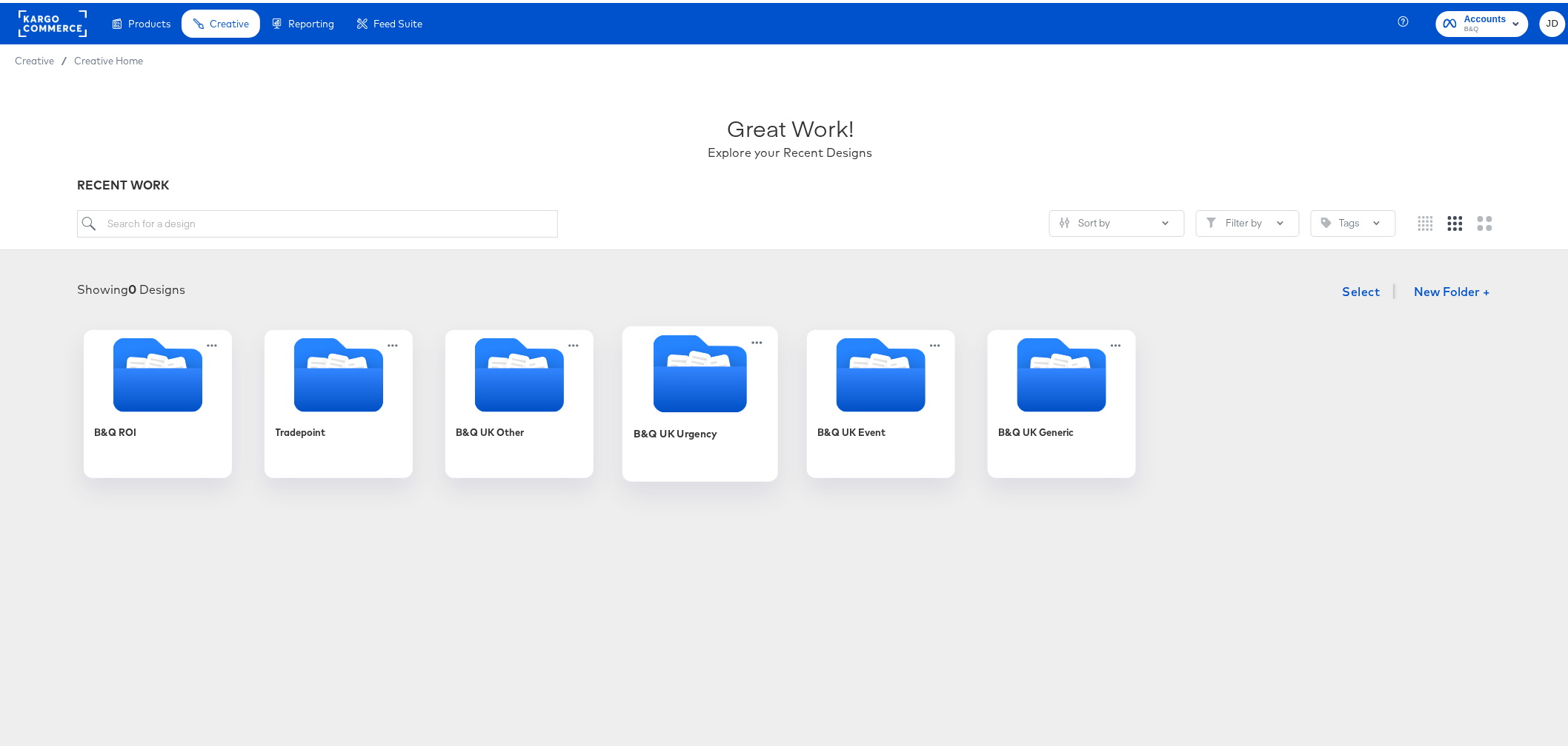
click at [716, 435] on div "B&Q UK Urgency" at bounding box center [699, 442] width 132 height 57
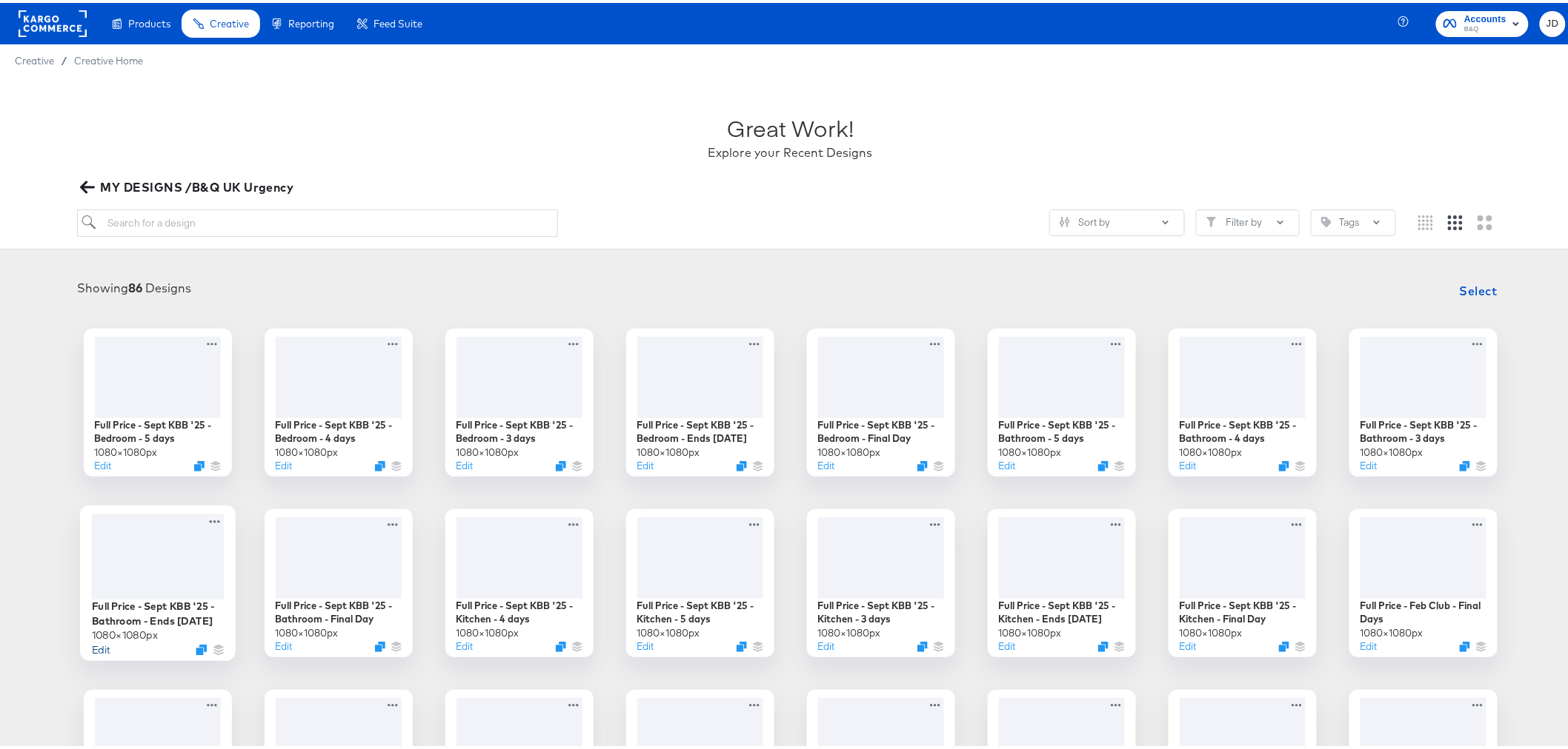
click at [100, 648] on button "Edit" at bounding box center [100, 647] width 18 height 14
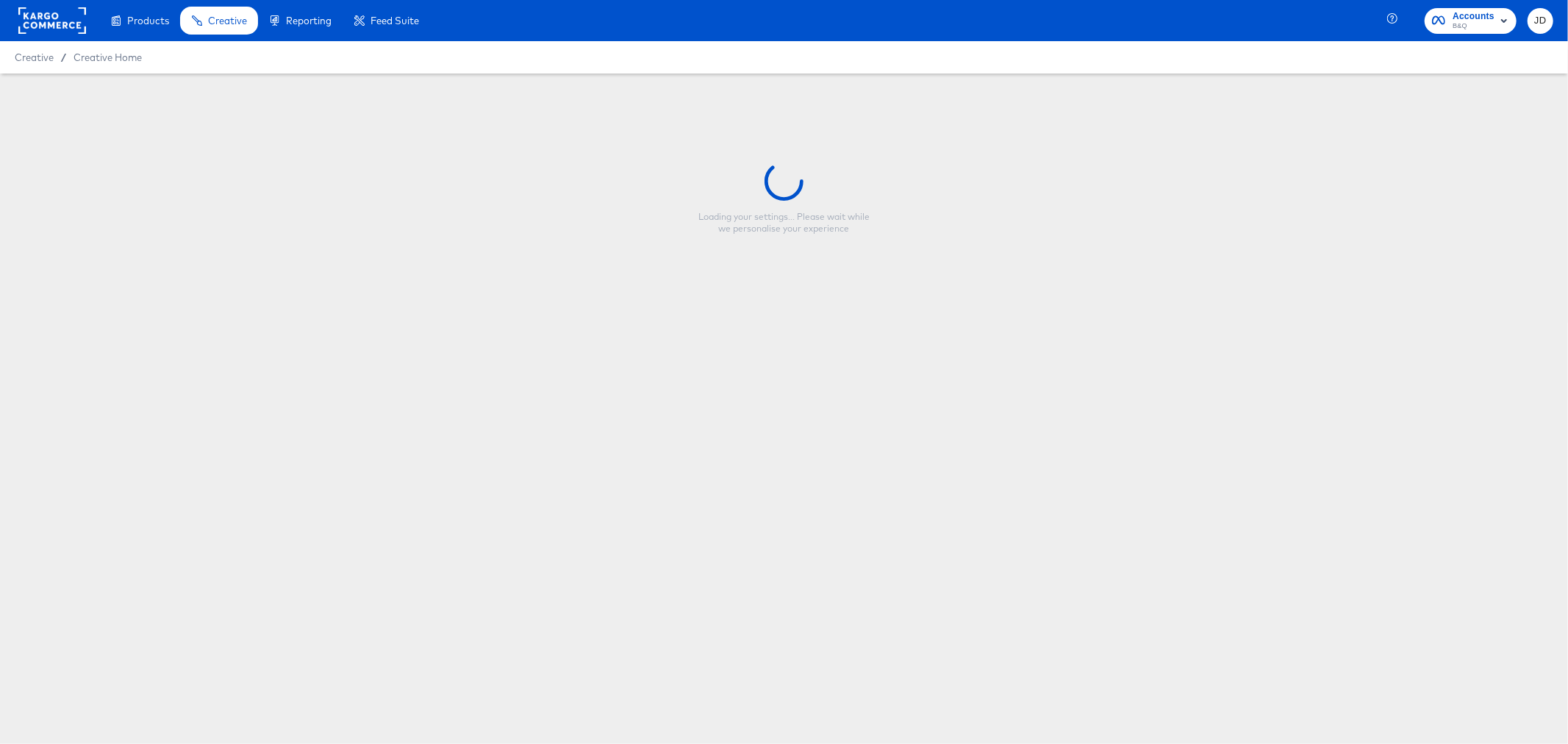
type input "Full Price - Sept KBB '25 - Bathroom - Ends Tomorrow"
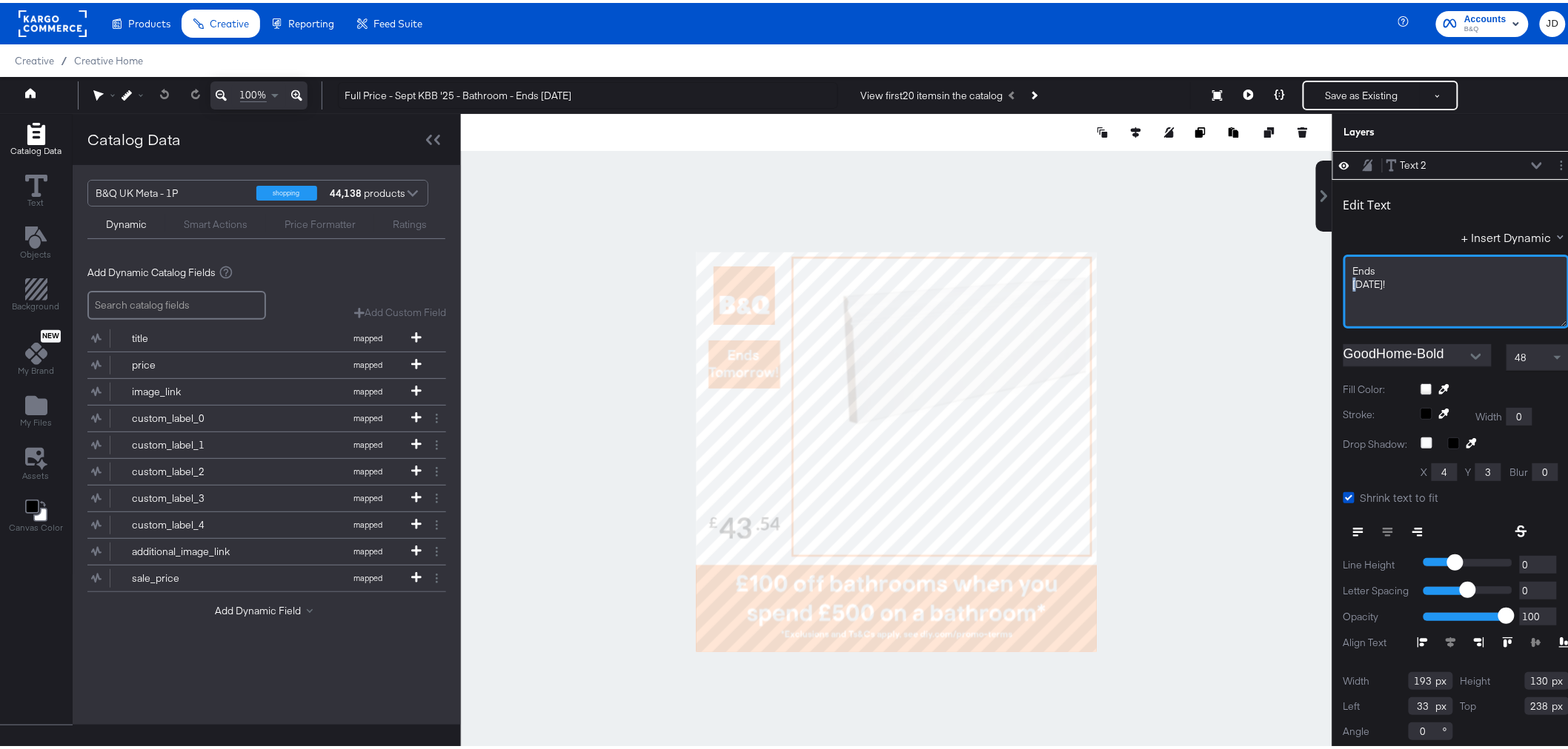
click at [1353, 284] on span "Tomorrow!" at bounding box center [1369, 281] width 33 height 13
click at [1218, 304] on div at bounding box center [896, 449] width 871 height 676
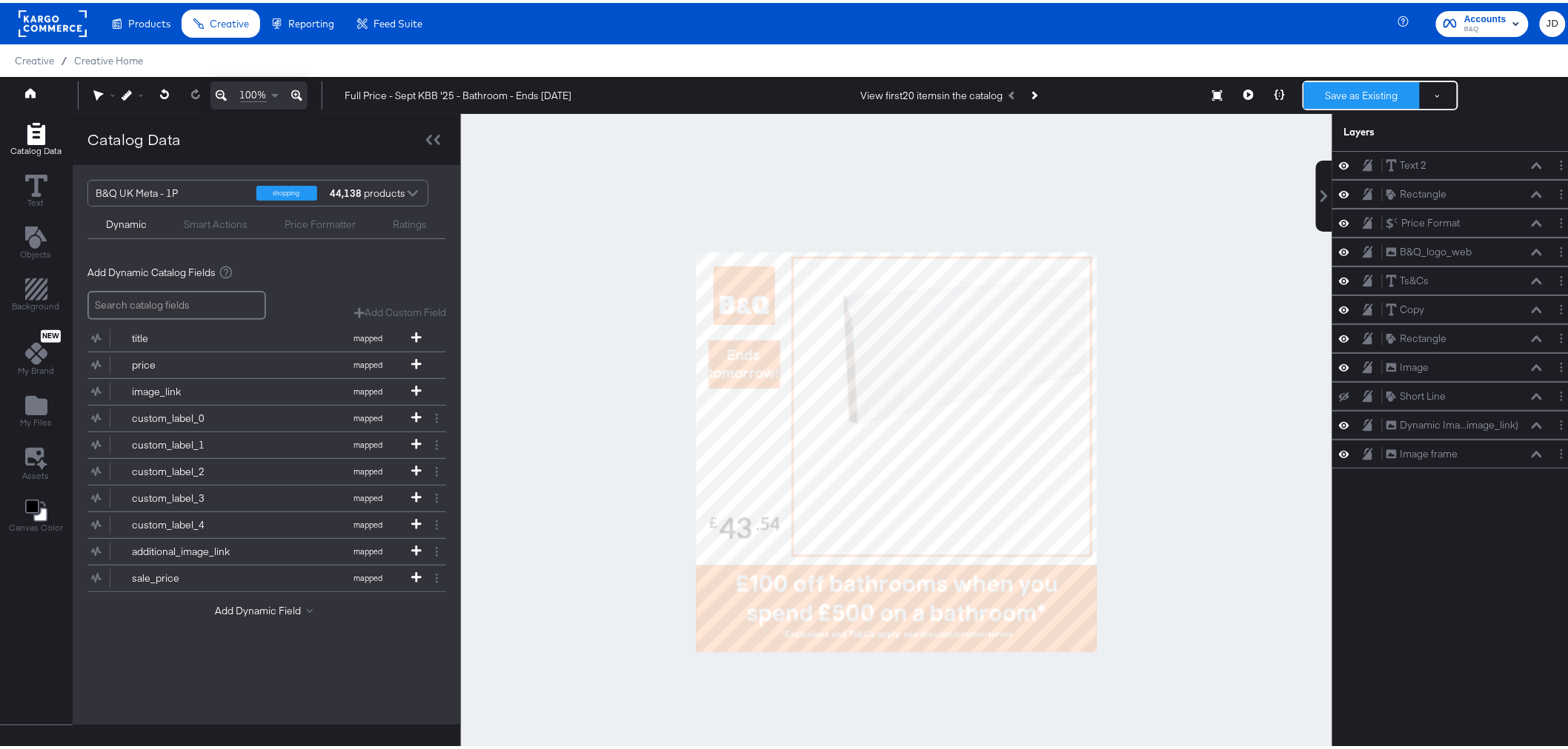
click at [1326, 87] on button "Save as Existing" at bounding box center [1362, 93] width 116 height 27
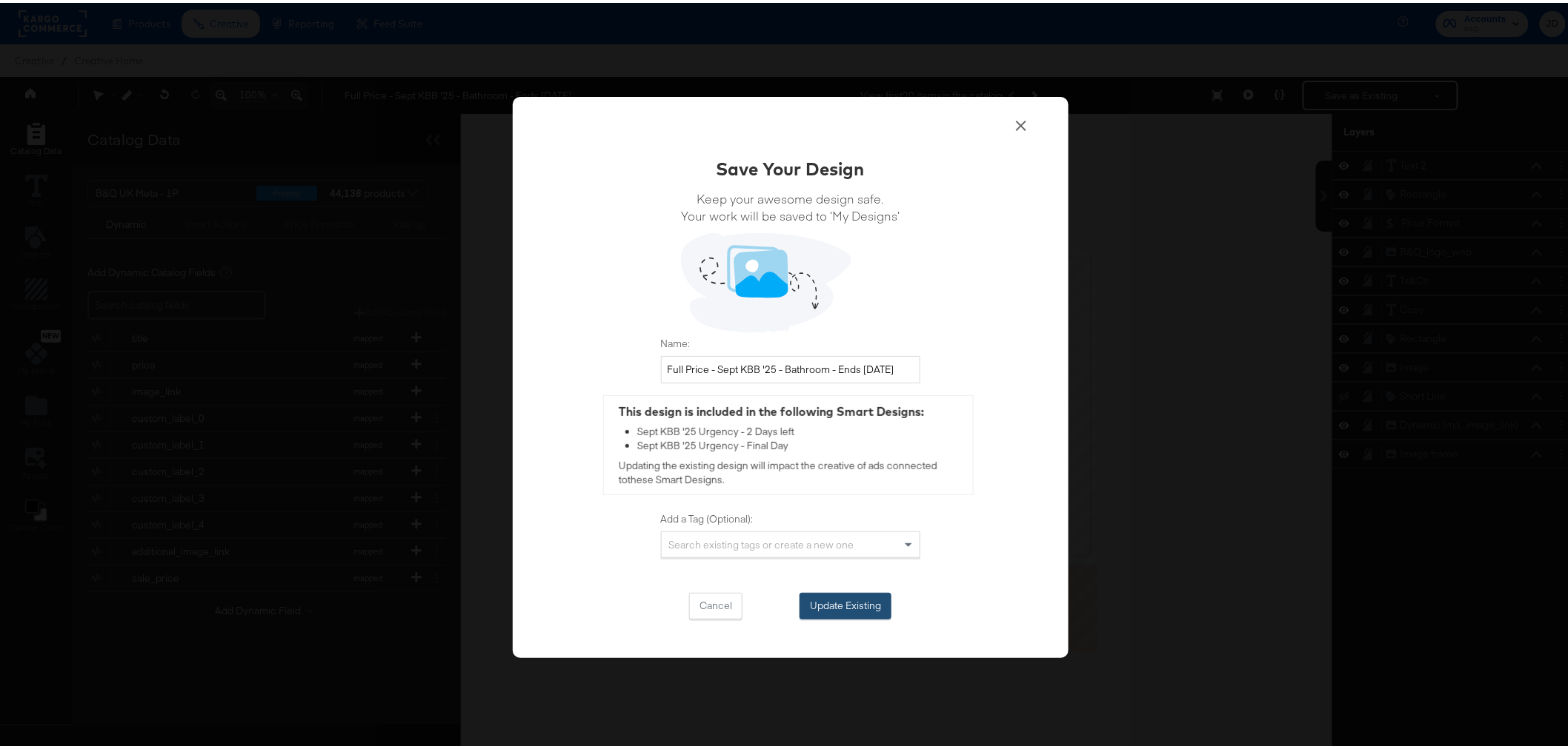
click at [823, 602] on button "Update Existing" at bounding box center [845, 603] width 92 height 27
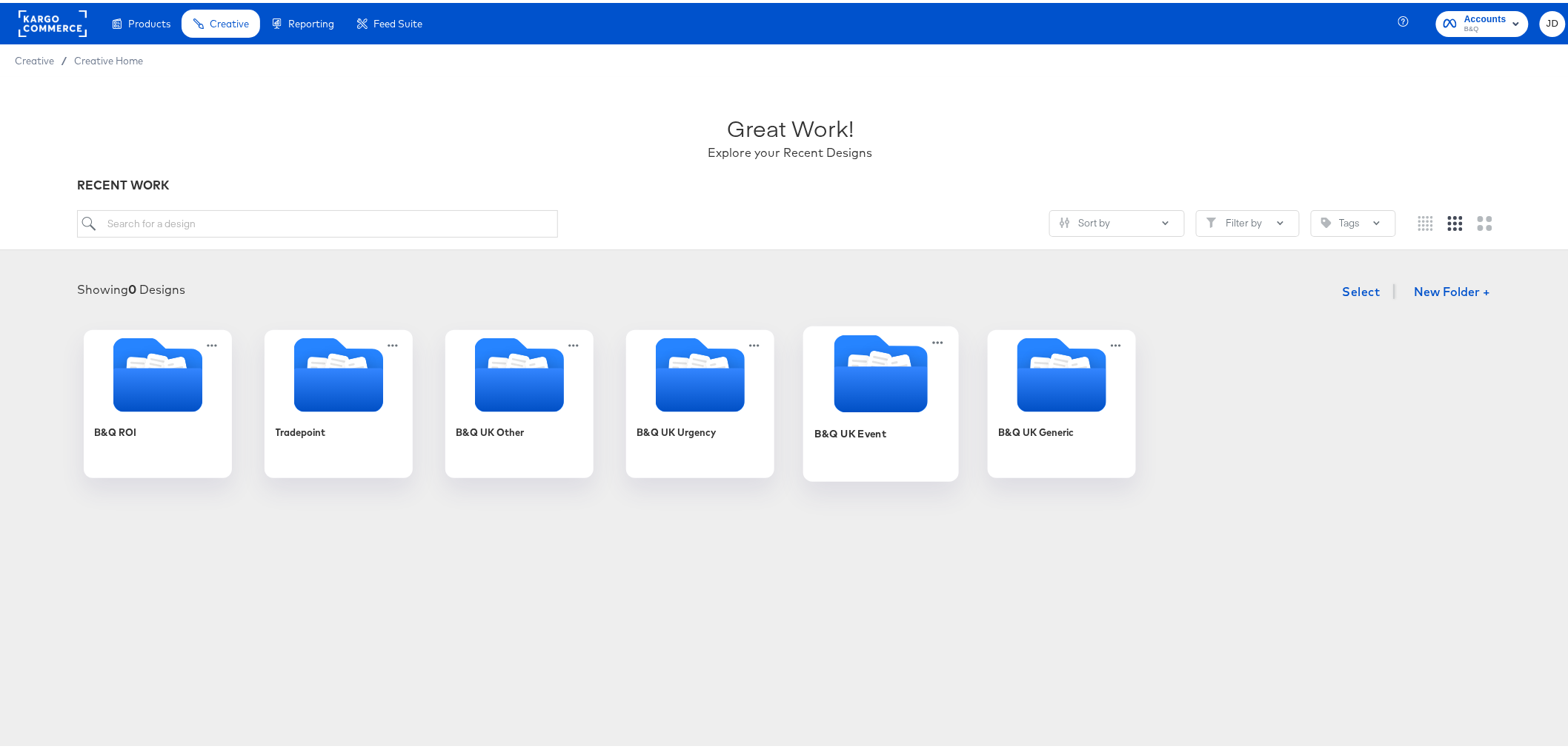
click at [889, 461] on div "B&Q UK Event" at bounding box center [880, 442] width 132 height 57
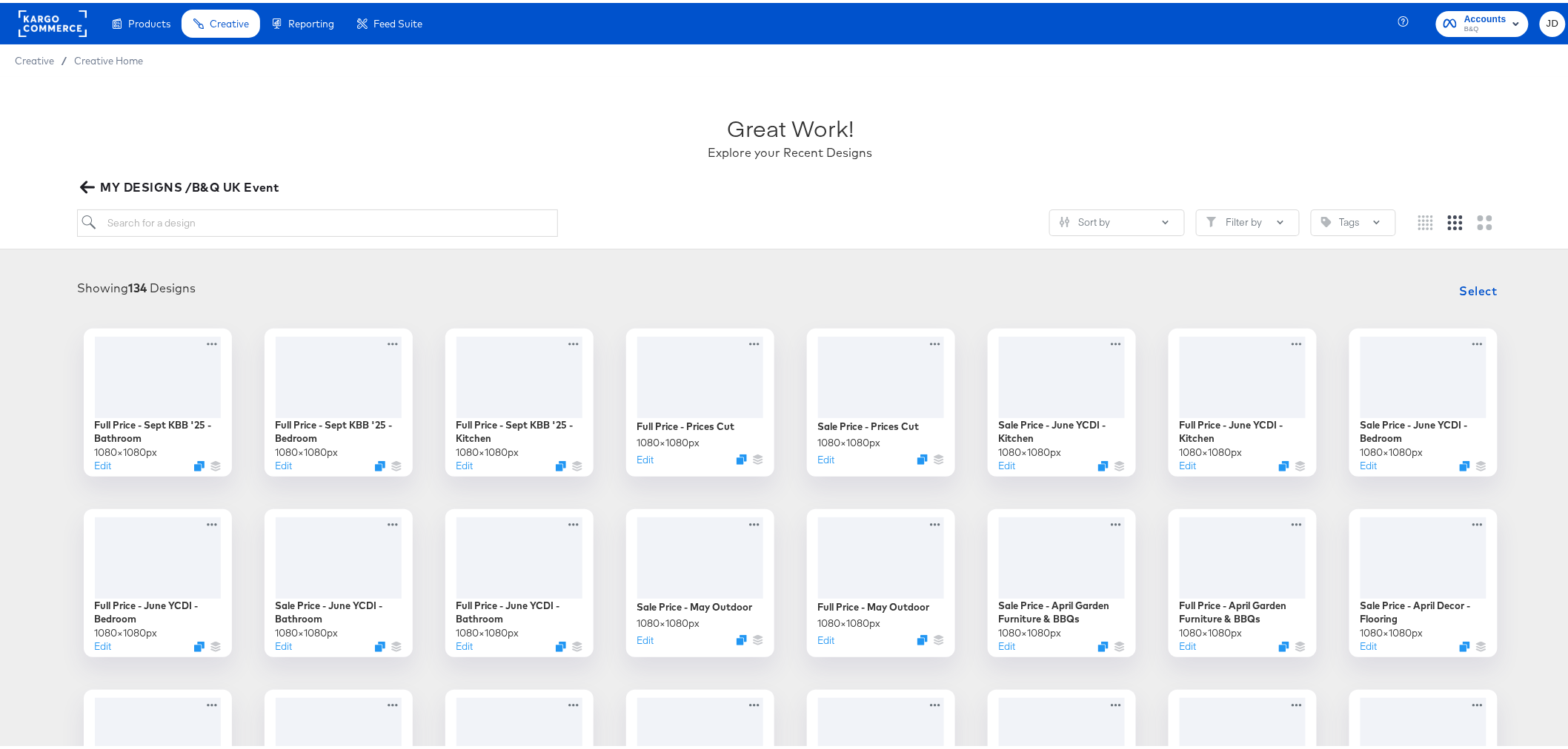
click at [87, 179] on icon "button" at bounding box center [87, 184] width 14 height 14
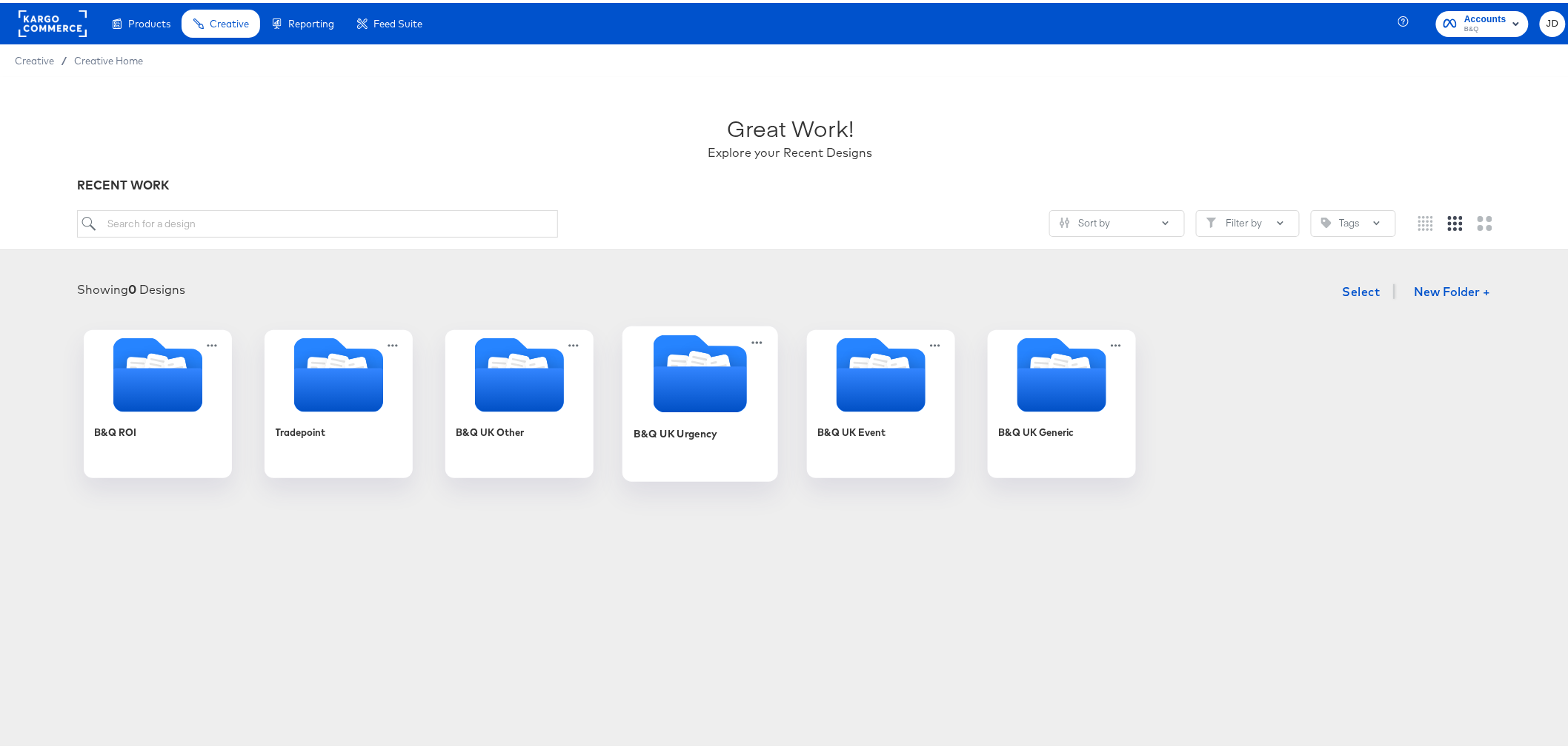
click at [690, 446] on div "B&Q UK Urgency" at bounding box center [699, 442] width 132 height 57
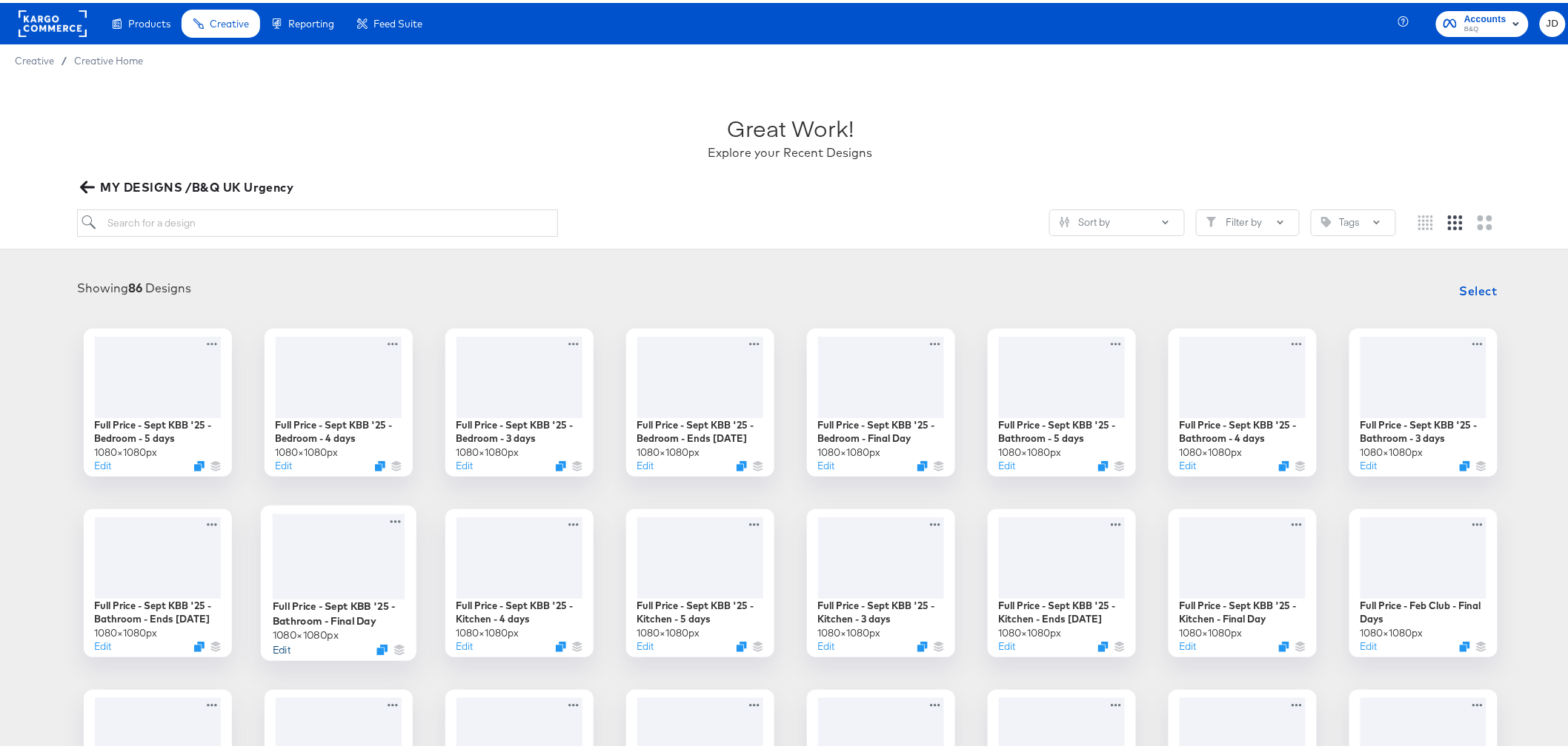
click at [279, 642] on button "Edit" at bounding box center [280, 647] width 18 height 14
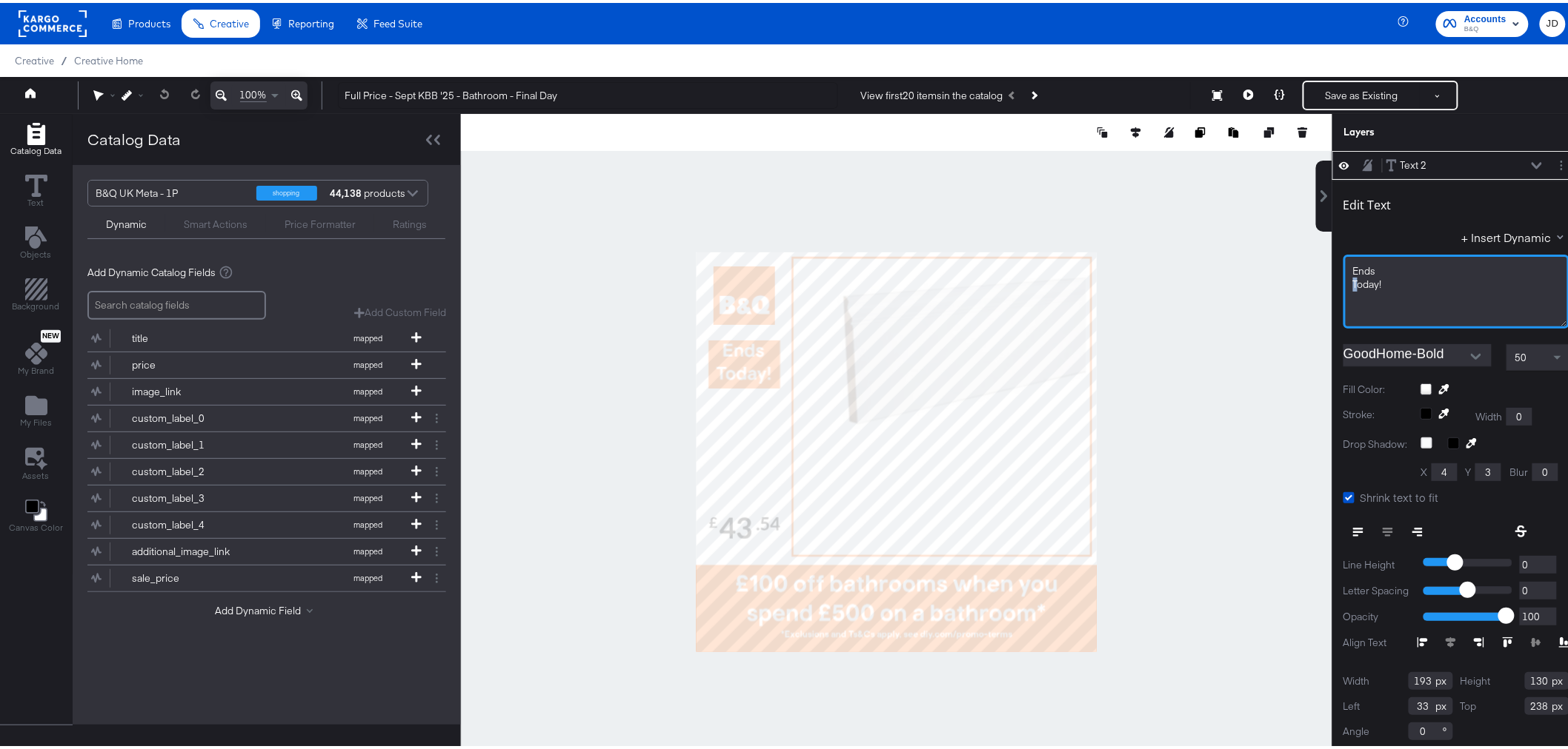
click at [1353, 286] on div "Today!﻿" at bounding box center [1456, 282] width 207 height 14
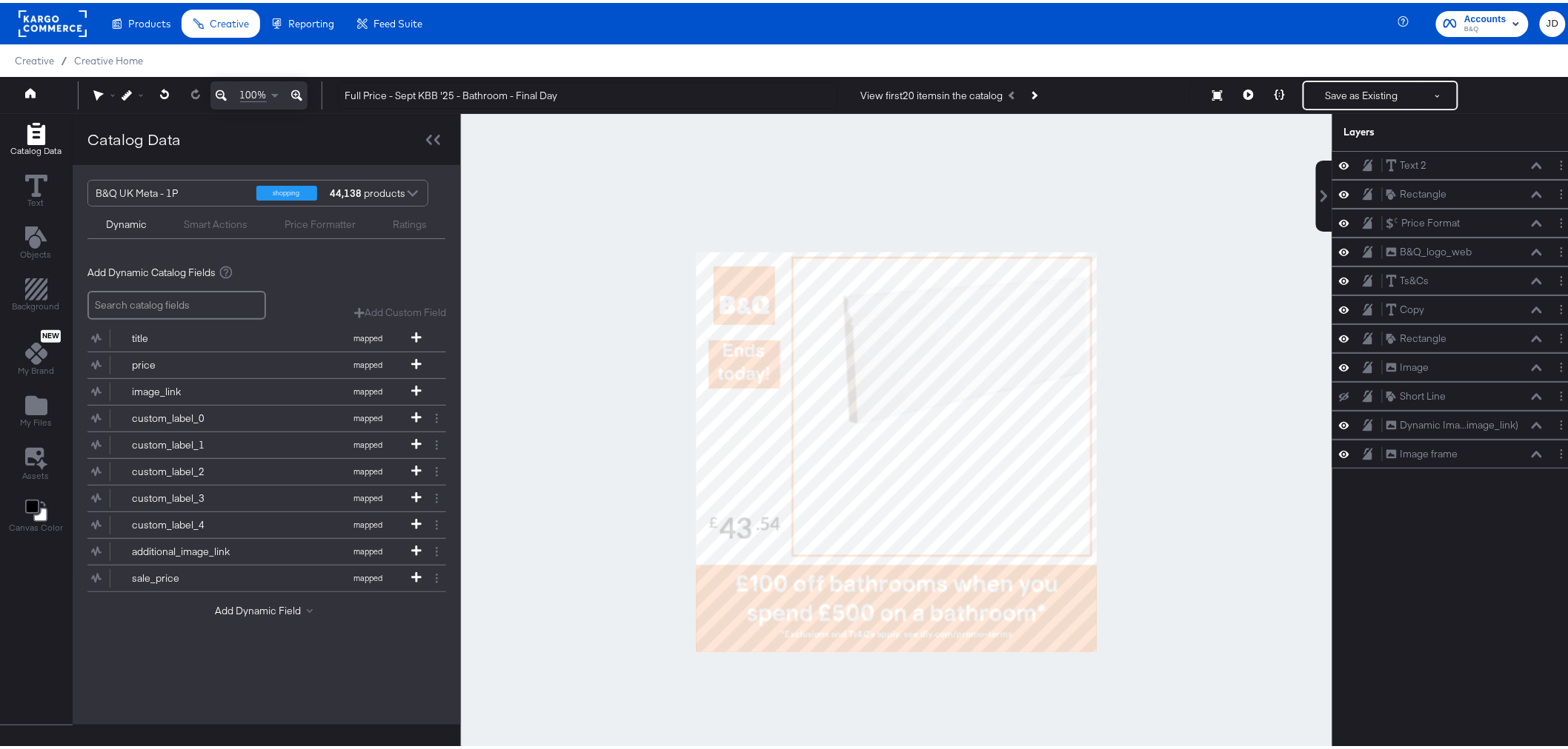
click at [1206, 242] on div at bounding box center [896, 449] width 871 height 676
click at [1331, 87] on button "Save as Existing" at bounding box center [1362, 93] width 116 height 27
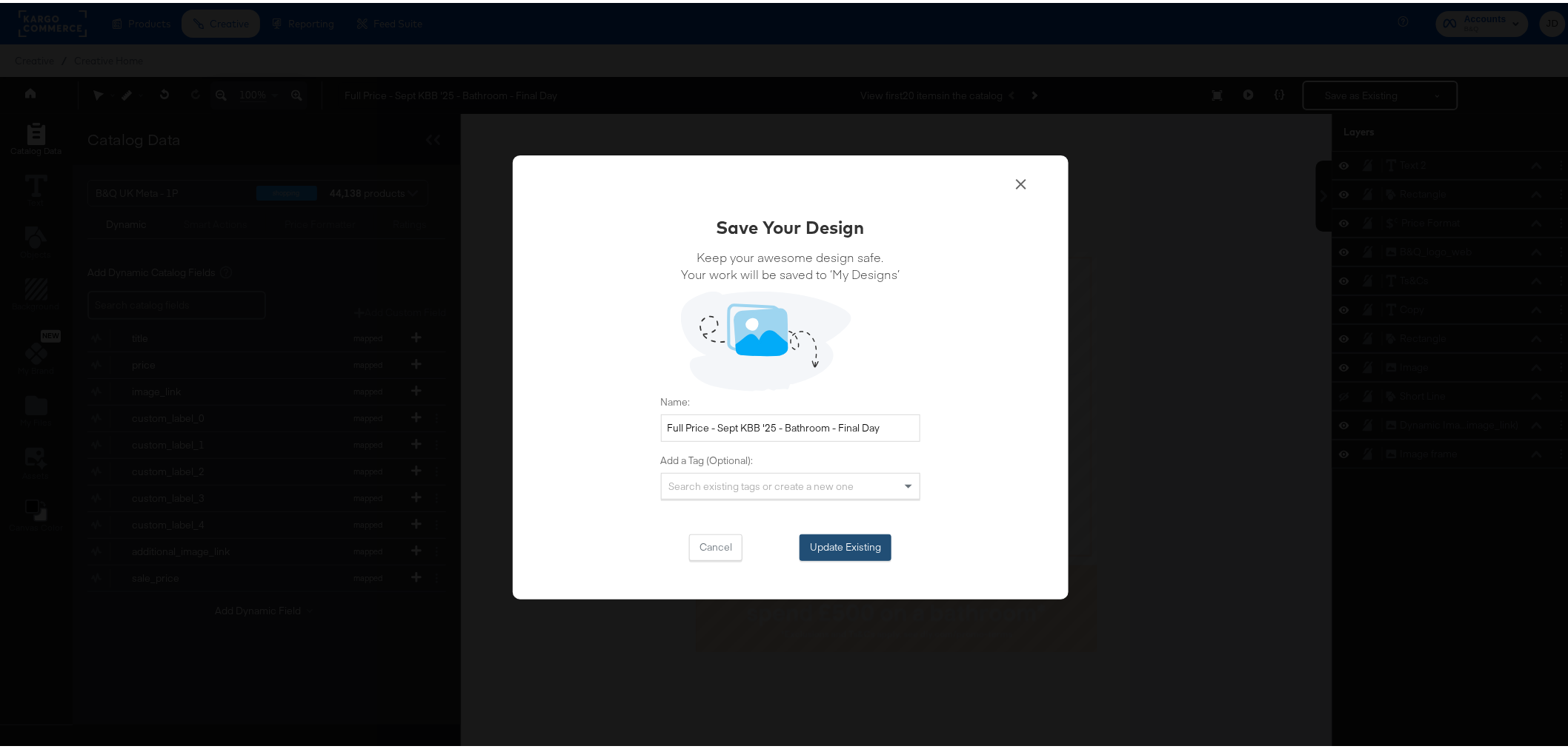
click at [856, 532] on div "Cancel Update Existing" at bounding box center [791, 545] width 260 height 27
click at [846, 548] on button "Update Existing" at bounding box center [845, 545] width 92 height 27
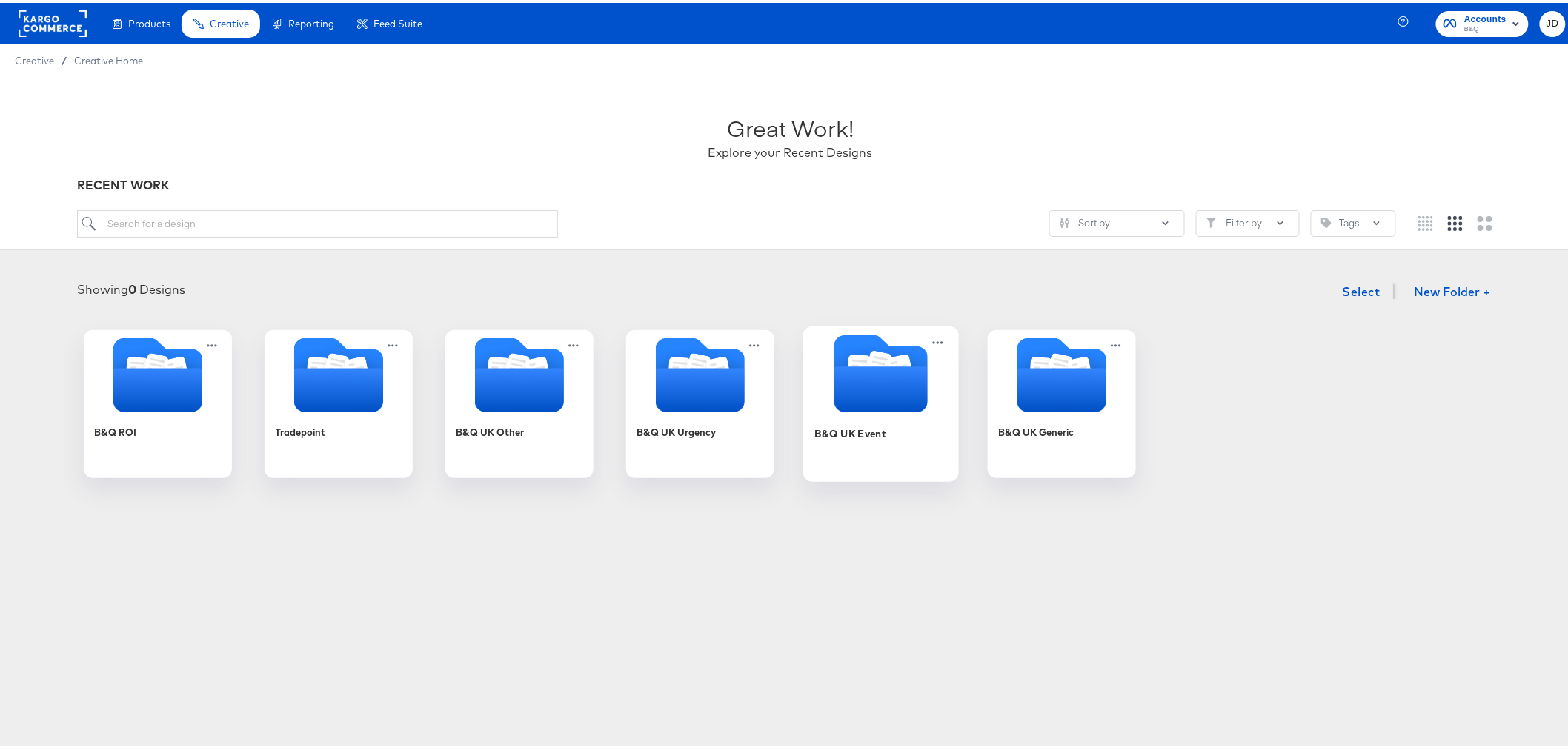
click at [883, 454] on div "B&Q UK Event" at bounding box center [880, 442] width 132 height 57
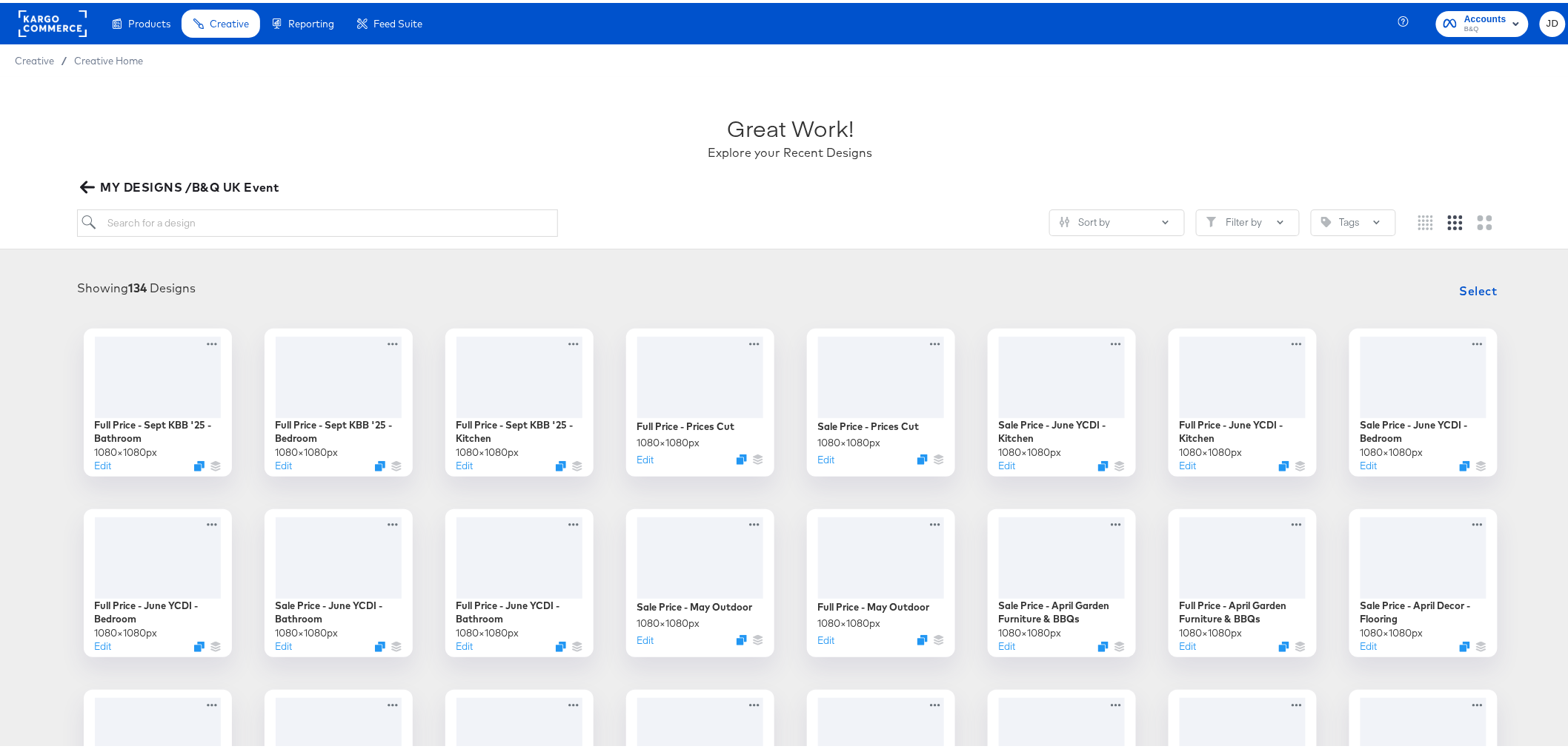
click at [87, 186] on icon "button" at bounding box center [87, 184] width 14 height 14
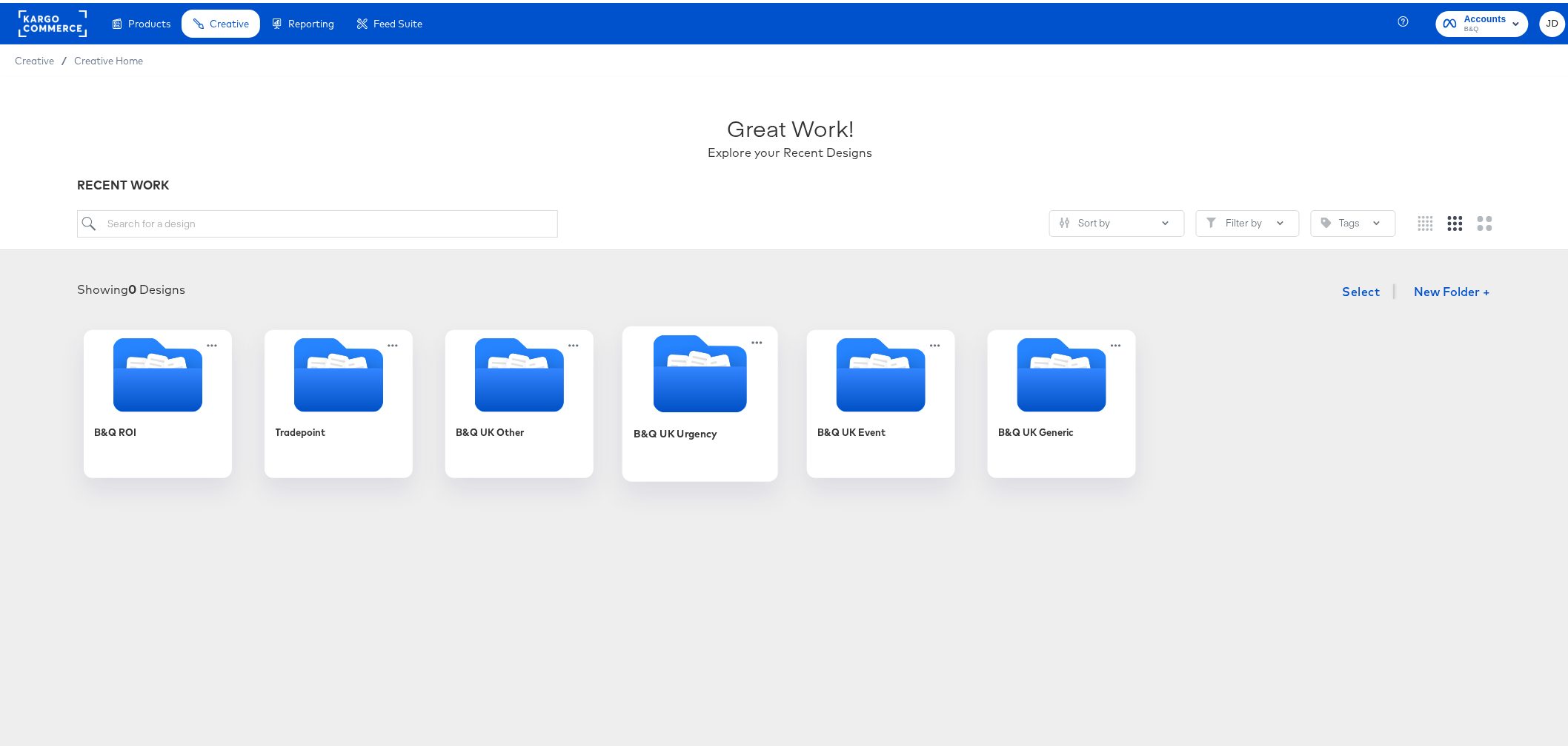
click at [674, 430] on div "B&Q UK Urgency" at bounding box center [675, 431] width 83 height 14
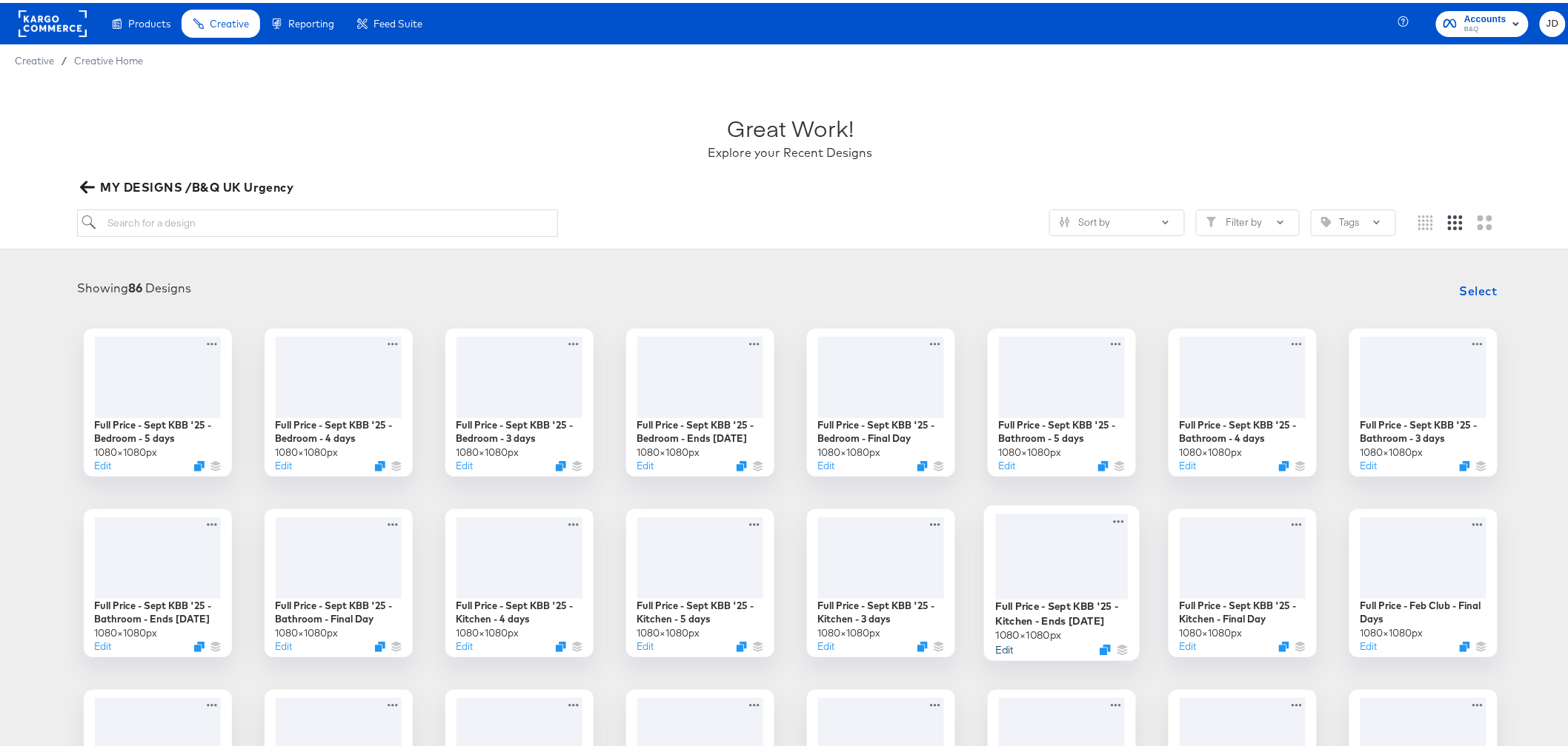
click at [996, 643] on button "Edit" at bounding box center [1004, 647] width 18 height 14
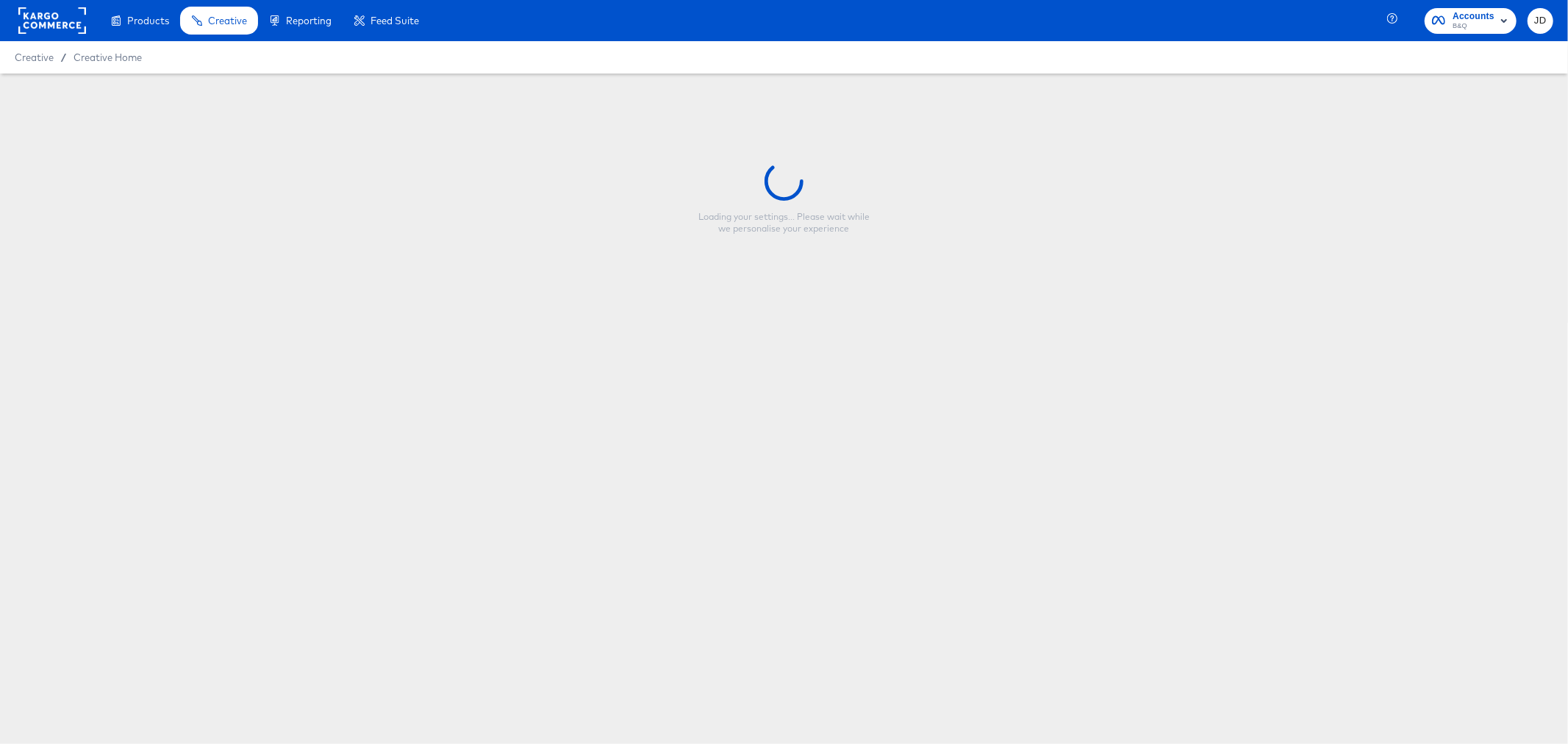
type input "Full Price - Sept KBB '25 - Kitchen - Ends Tomorrow"
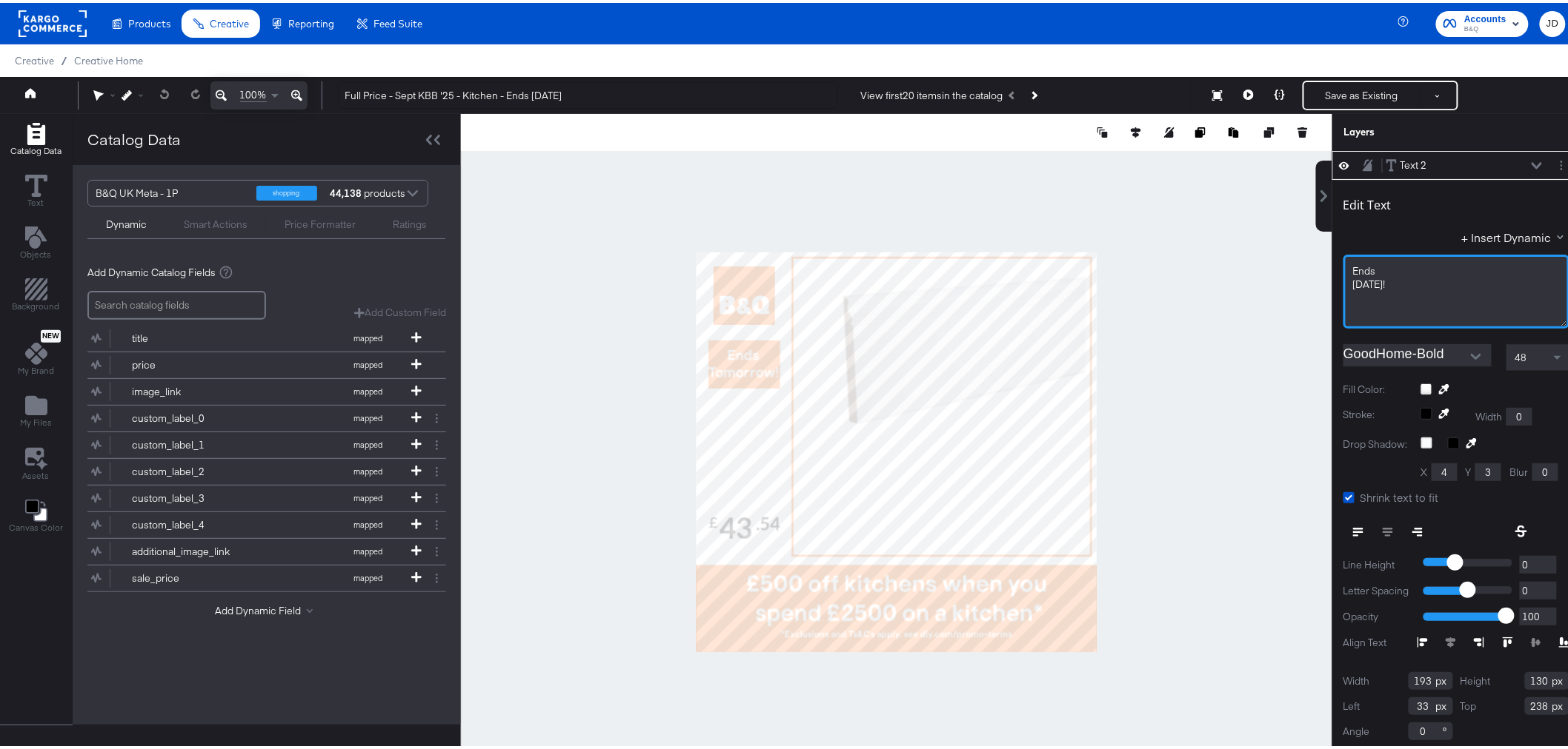
click at [1353, 276] on span "Tomorrow!" at bounding box center [1369, 281] width 33 height 13
click at [1353, 285] on span "Tomorrow!" at bounding box center [1369, 281] width 33 height 13
click at [1186, 259] on div at bounding box center [896, 449] width 871 height 676
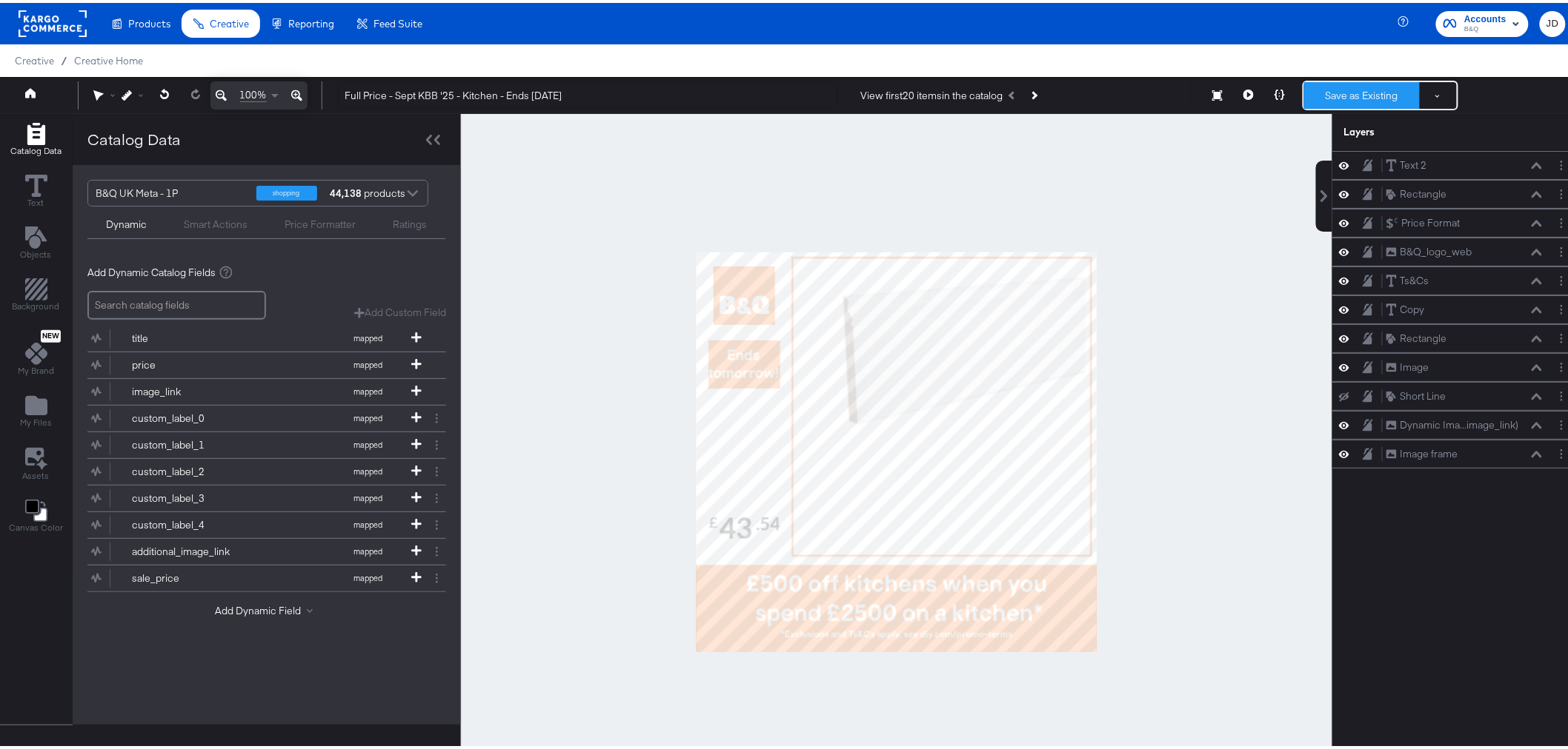
click at [1345, 83] on button "Save as Existing" at bounding box center [1362, 93] width 116 height 27
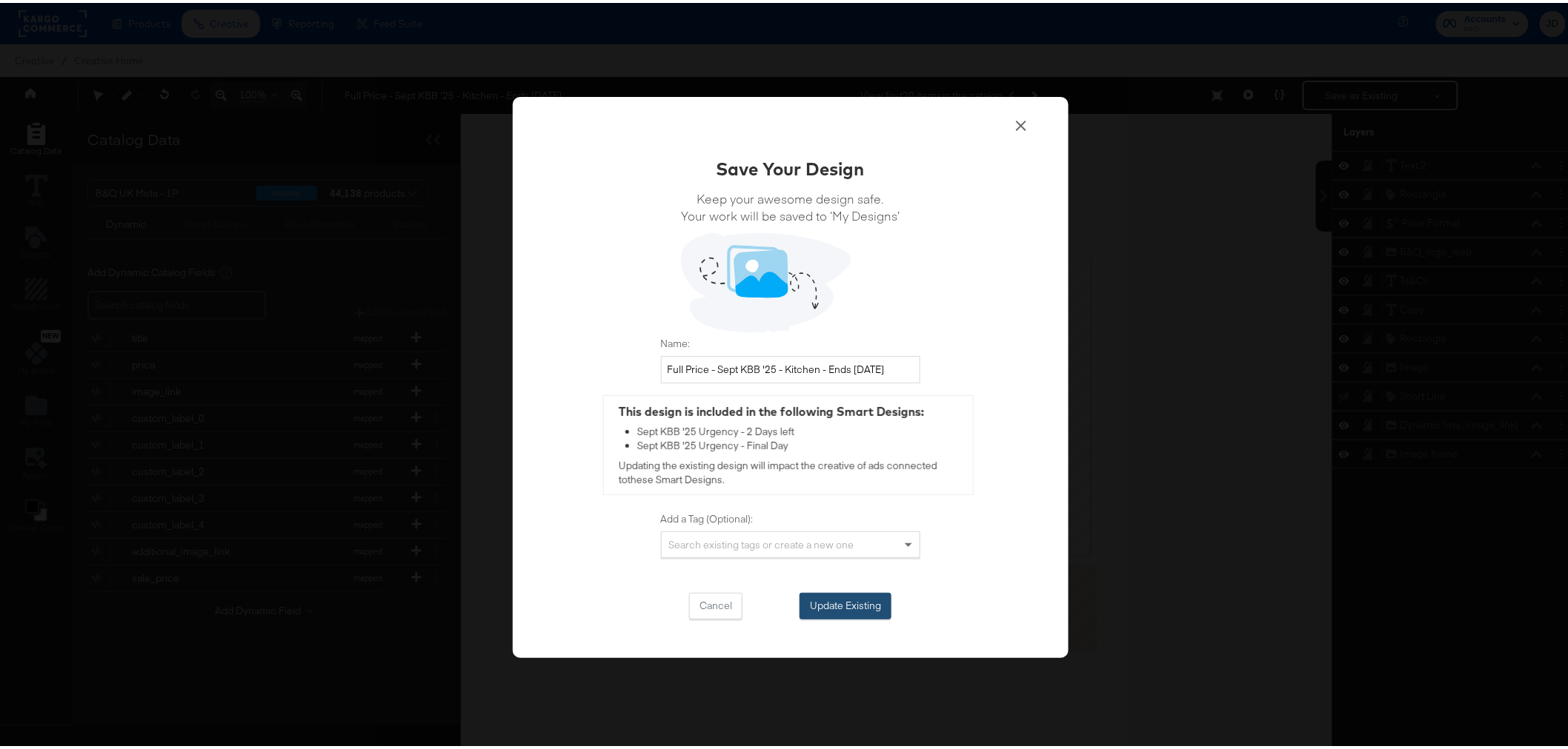
click at [824, 594] on button "Update Existing" at bounding box center [845, 603] width 92 height 27
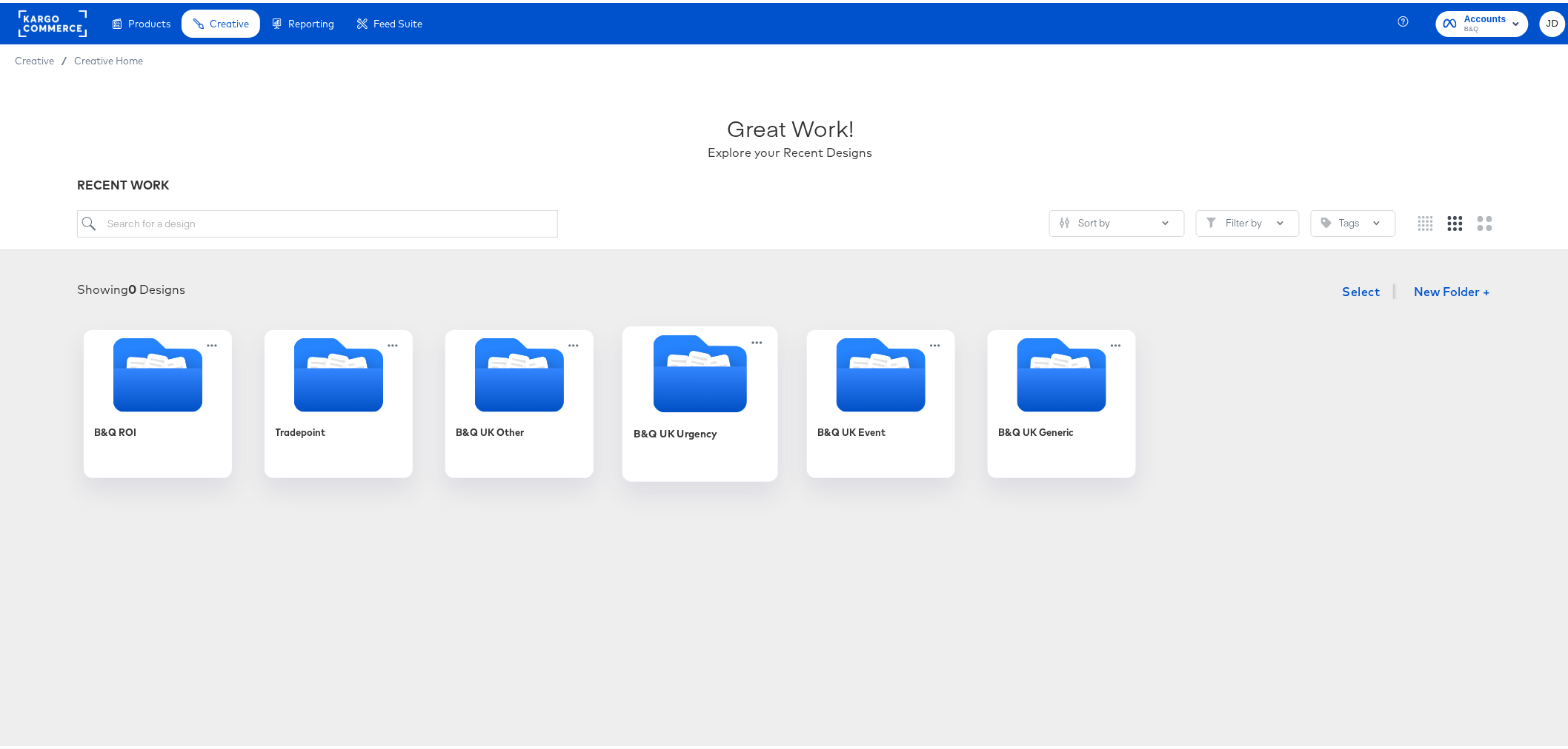
click at [668, 432] on div "B&Q UK Urgency" at bounding box center [675, 431] width 83 height 14
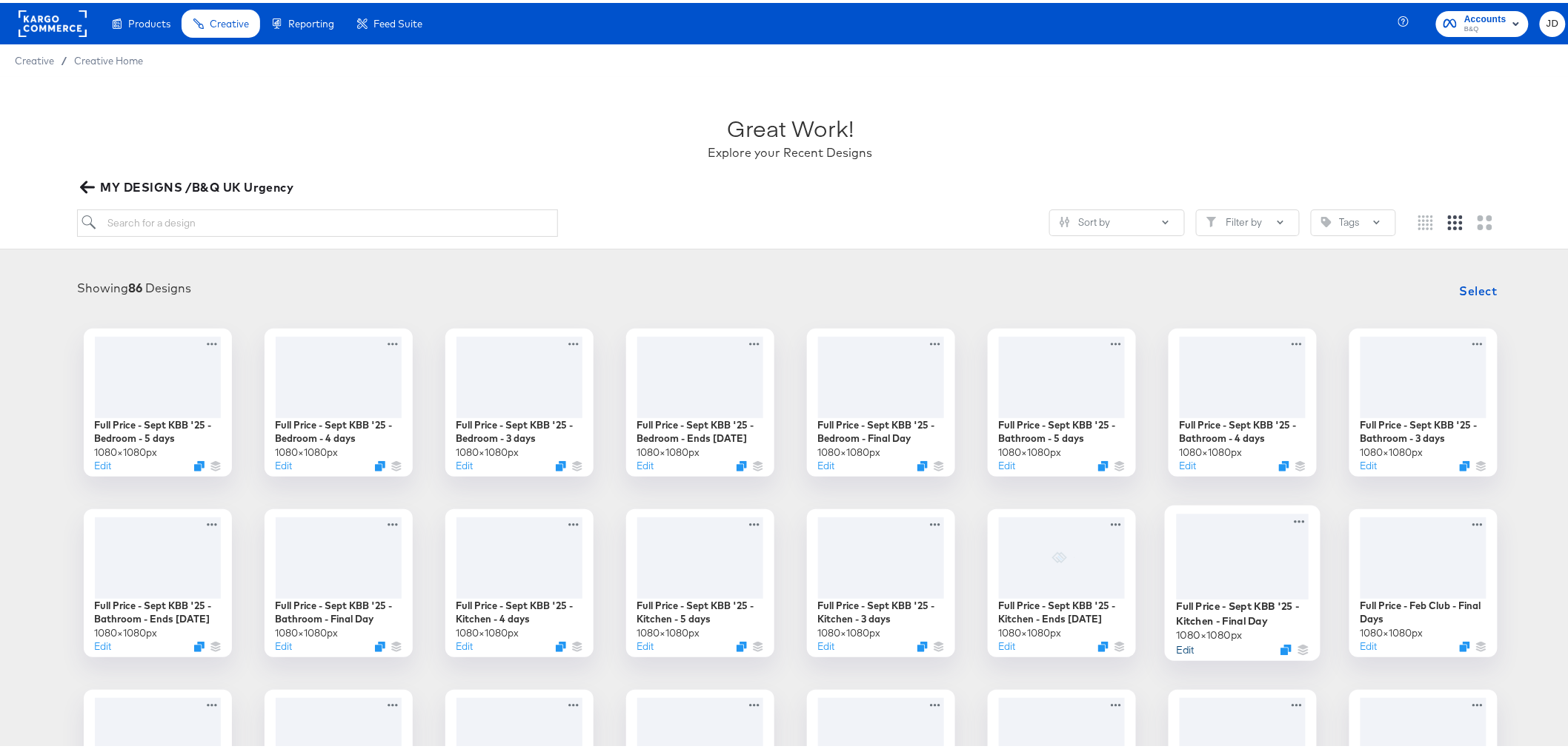
click at [1184, 646] on button "Edit" at bounding box center [1185, 647] width 18 height 14
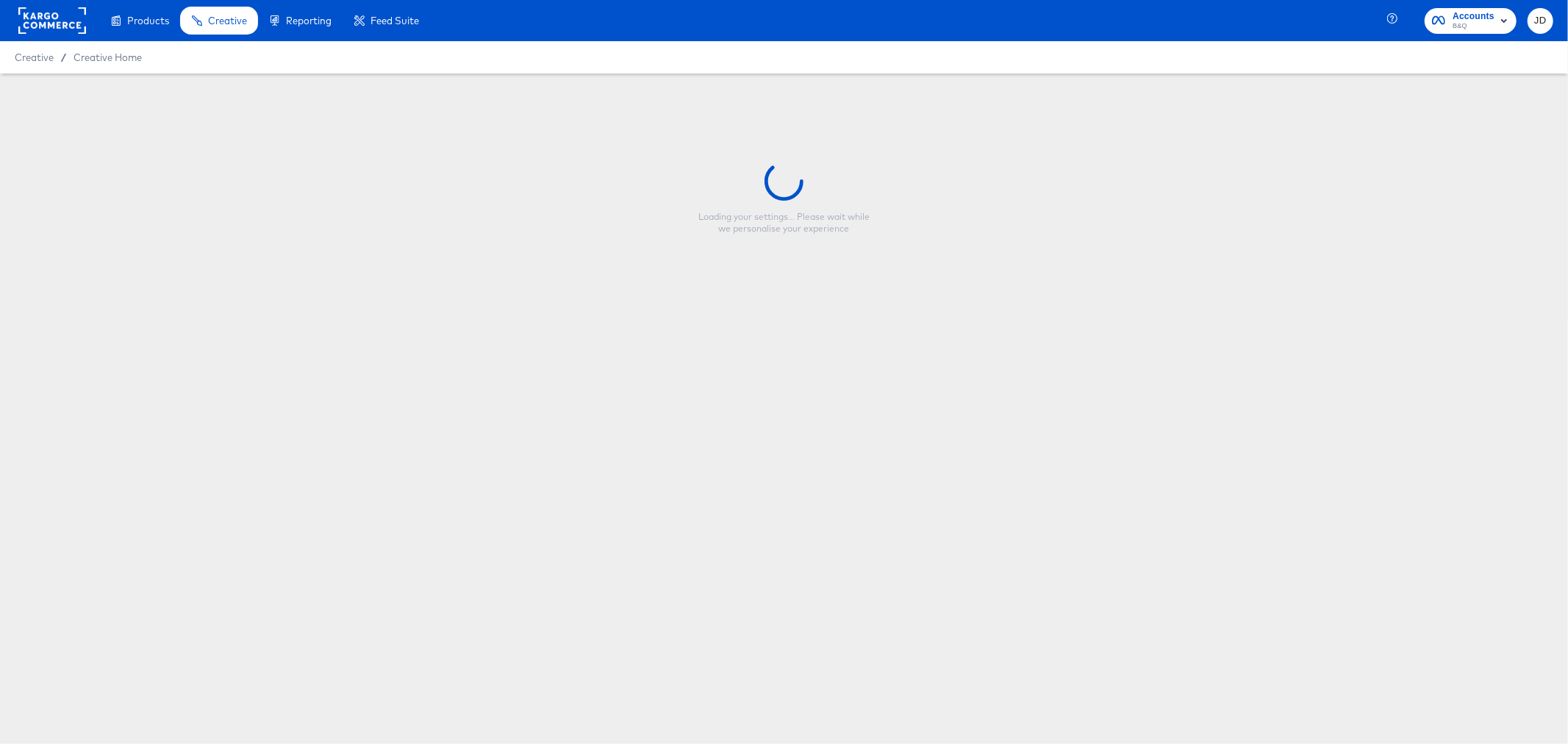
type input "Full Price - Sept KBB '25 - Kitchen - Final Day"
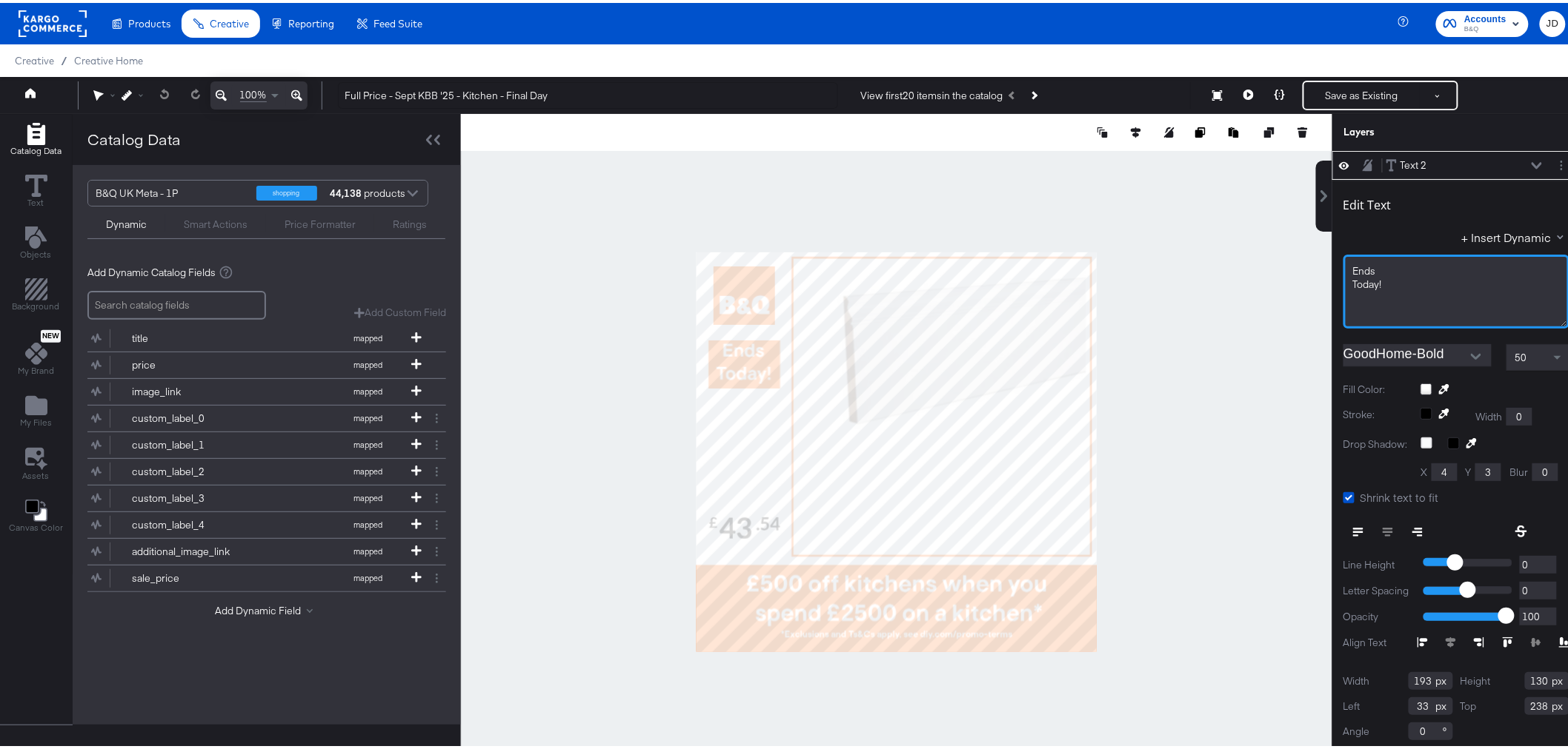
click at [1353, 283] on span "Today!﻿" at bounding box center [1366, 281] width 29 height 13
click at [1269, 413] on div at bounding box center [896, 449] width 871 height 676
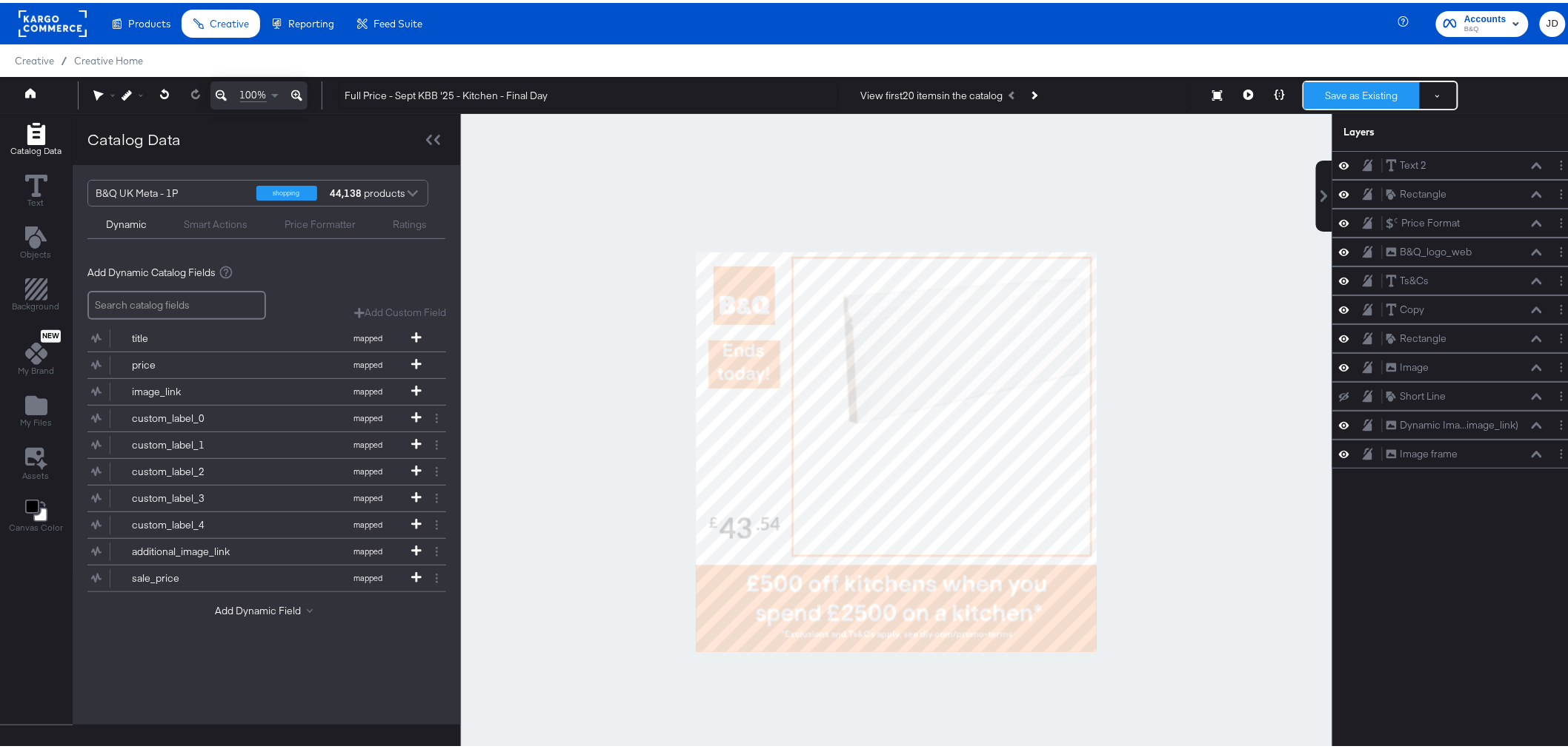
click at [1352, 92] on button "Save as Existing" at bounding box center [1362, 93] width 116 height 27
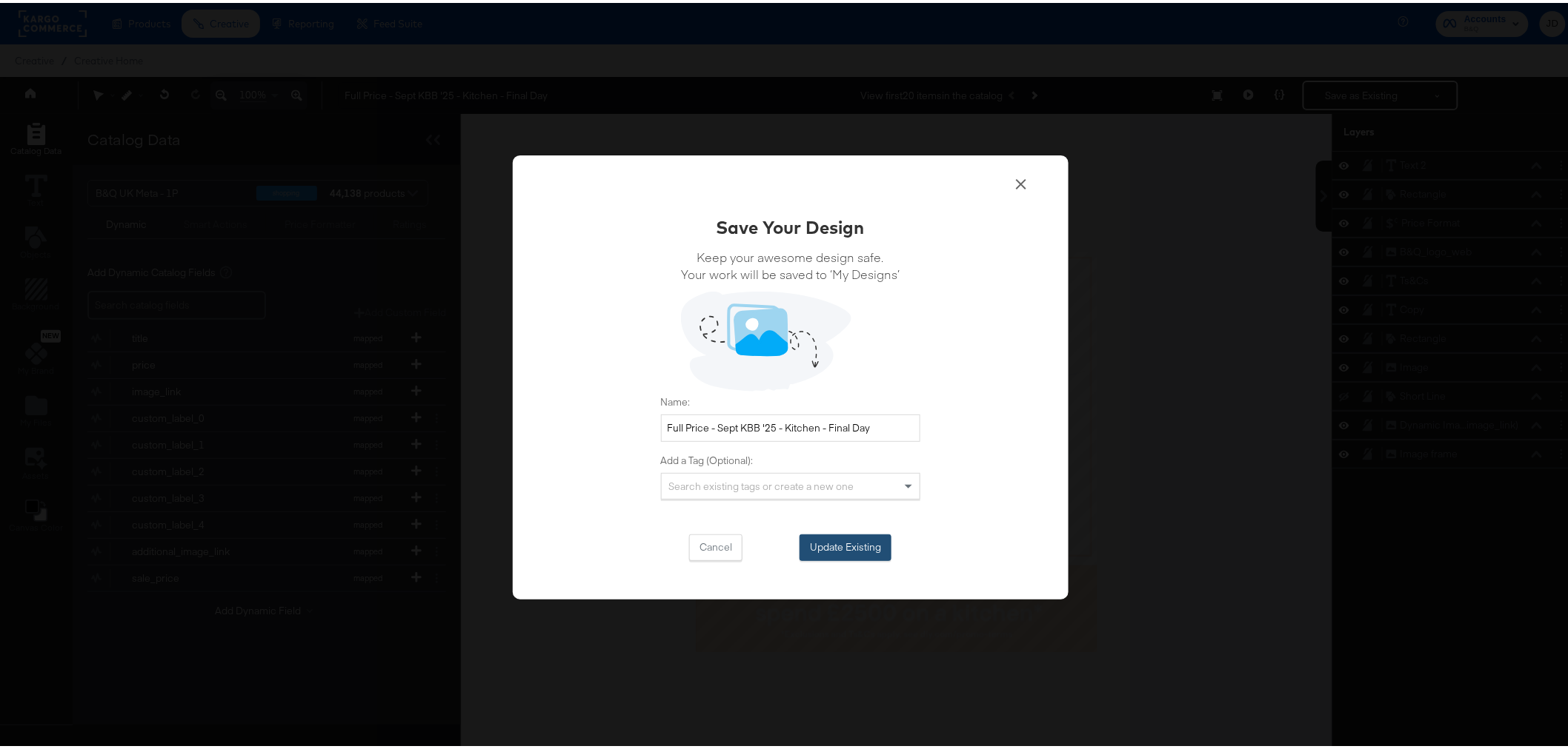
click at [860, 539] on button "Update Existing" at bounding box center [845, 545] width 92 height 27
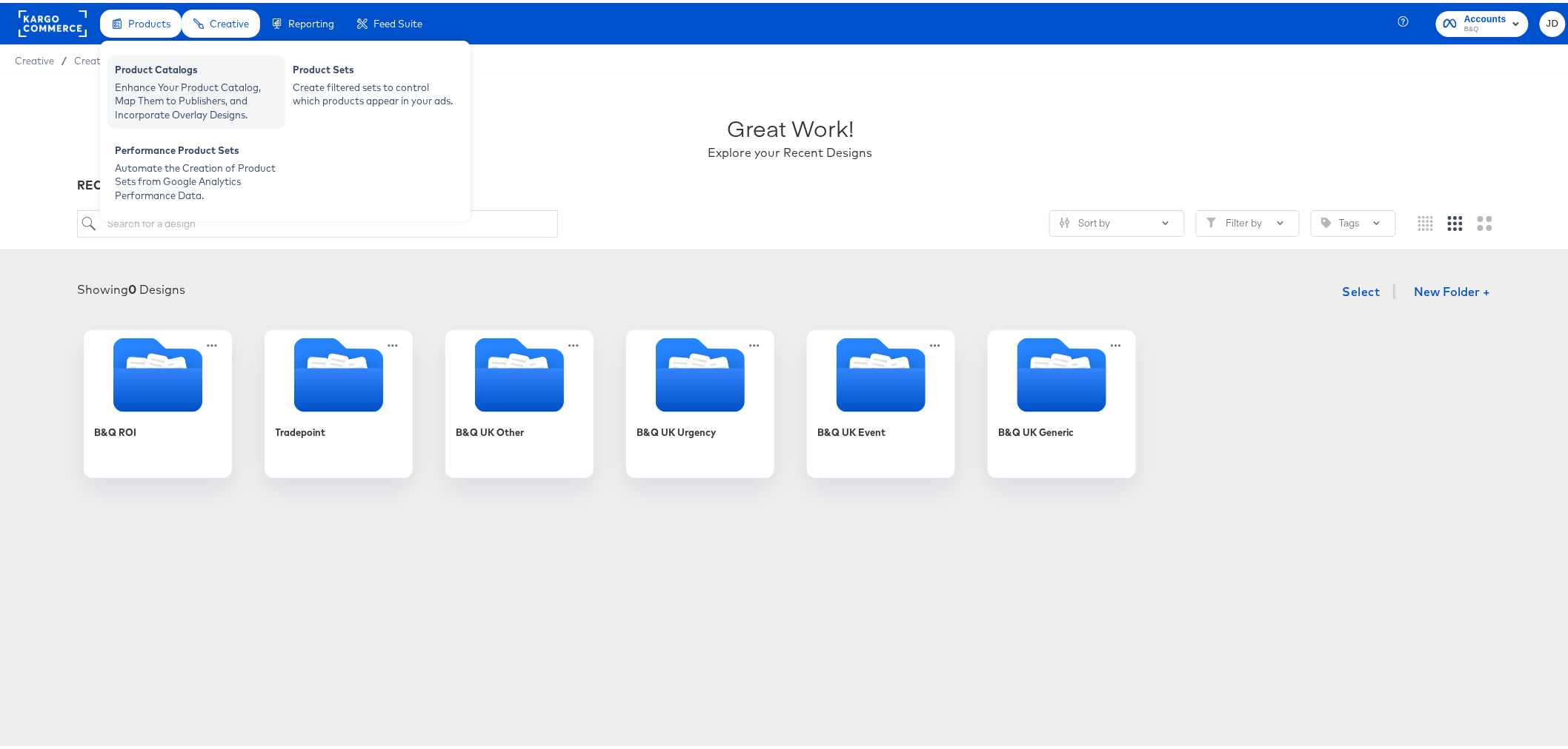
click at [162, 82] on div "Enhance Your Product Catalog, Map Them to Publishers, and Incorporate Overlay D…" at bounding box center [196, 99] width 163 height 42
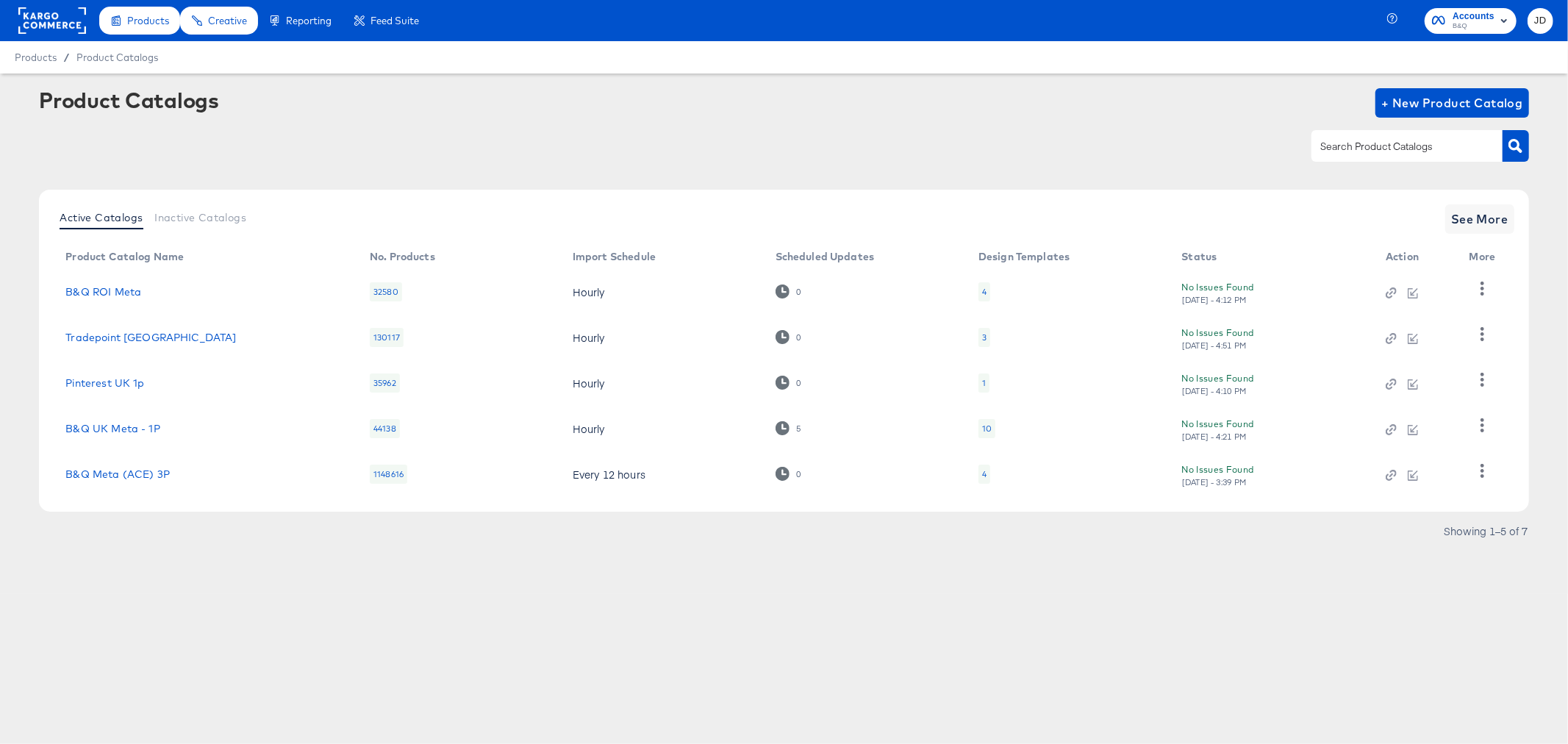
click at [985, 430] on div "10" at bounding box center [987, 429] width 9 height 12
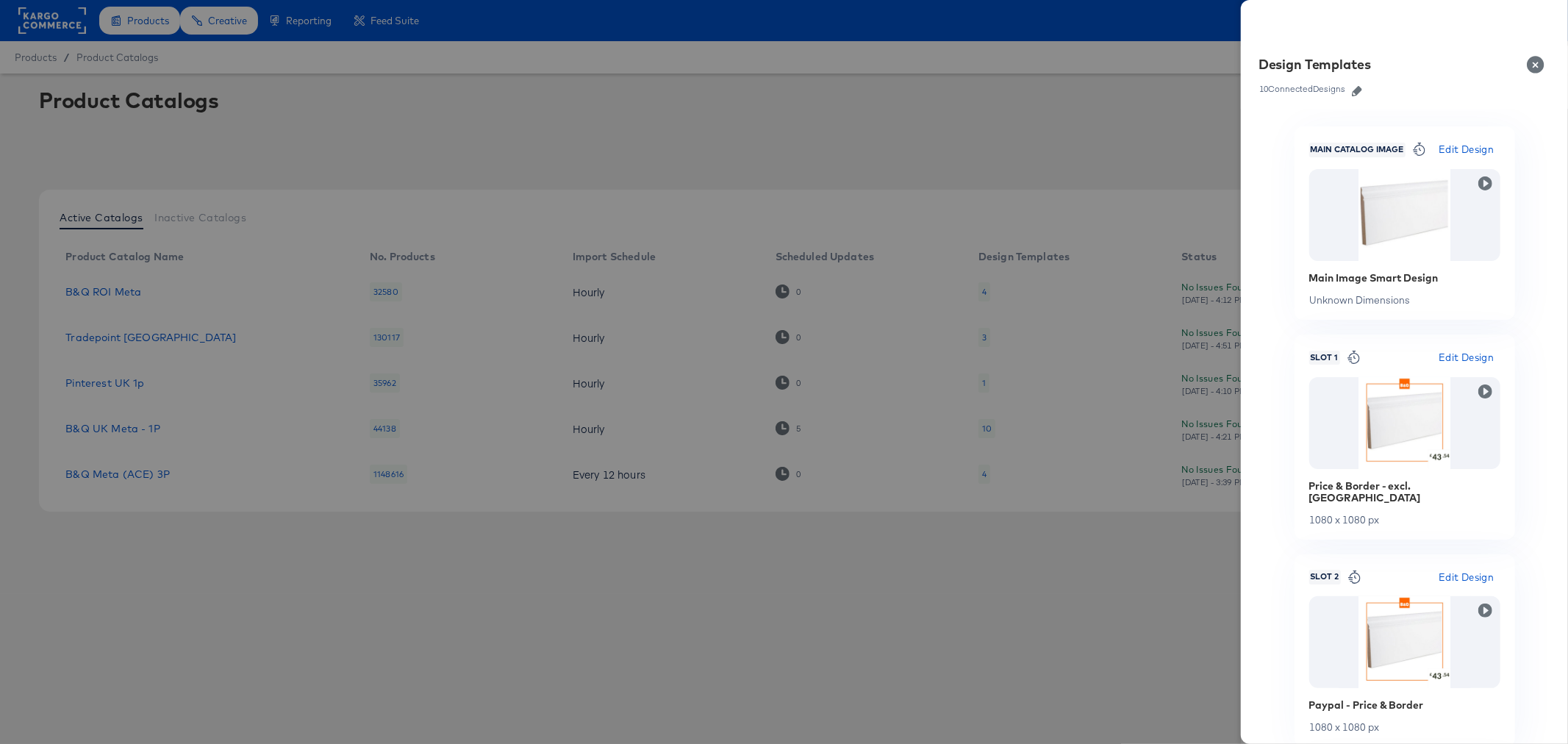
click at [1357, 88] on icon "button" at bounding box center [1357, 91] width 10 height 10
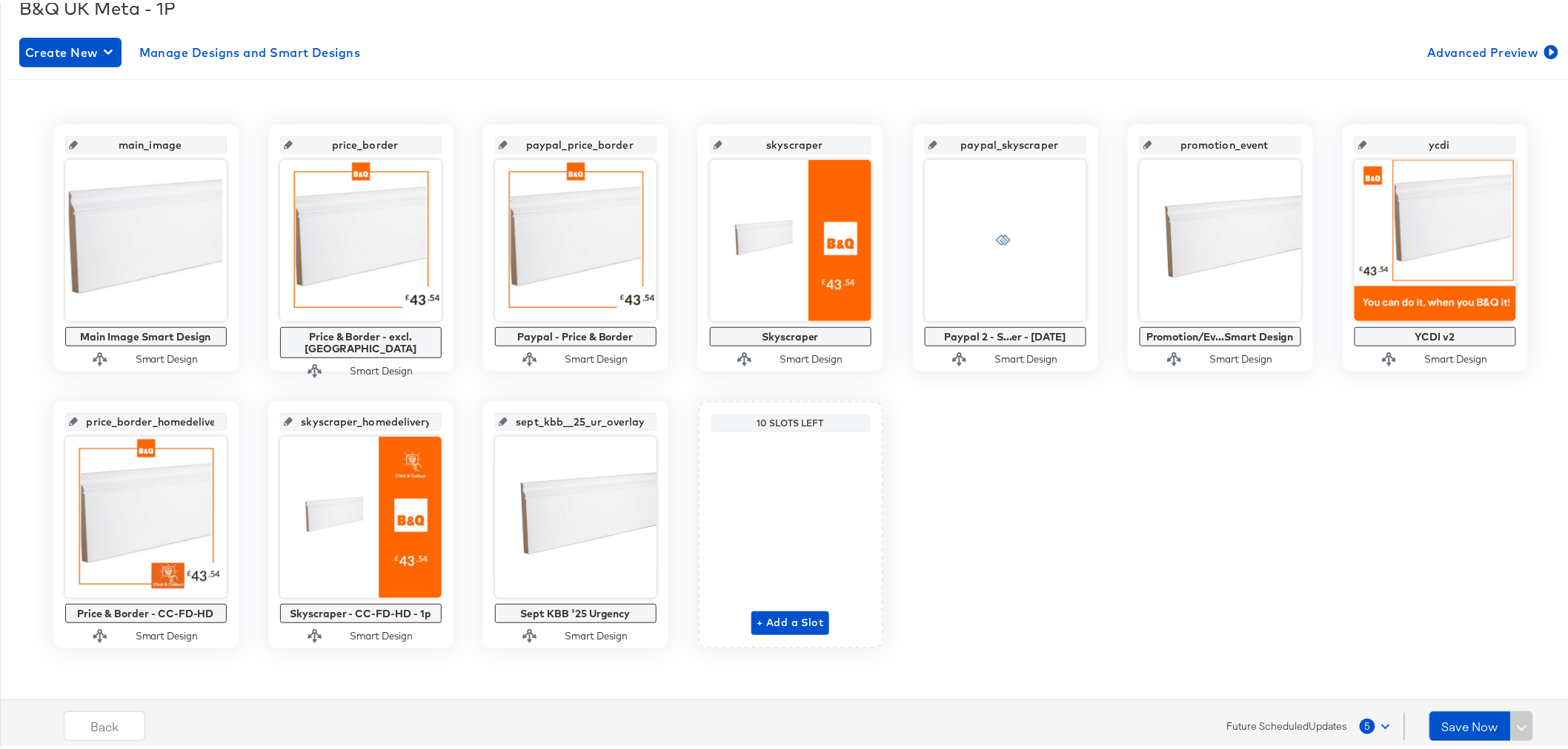
scroll to position [234, 0]
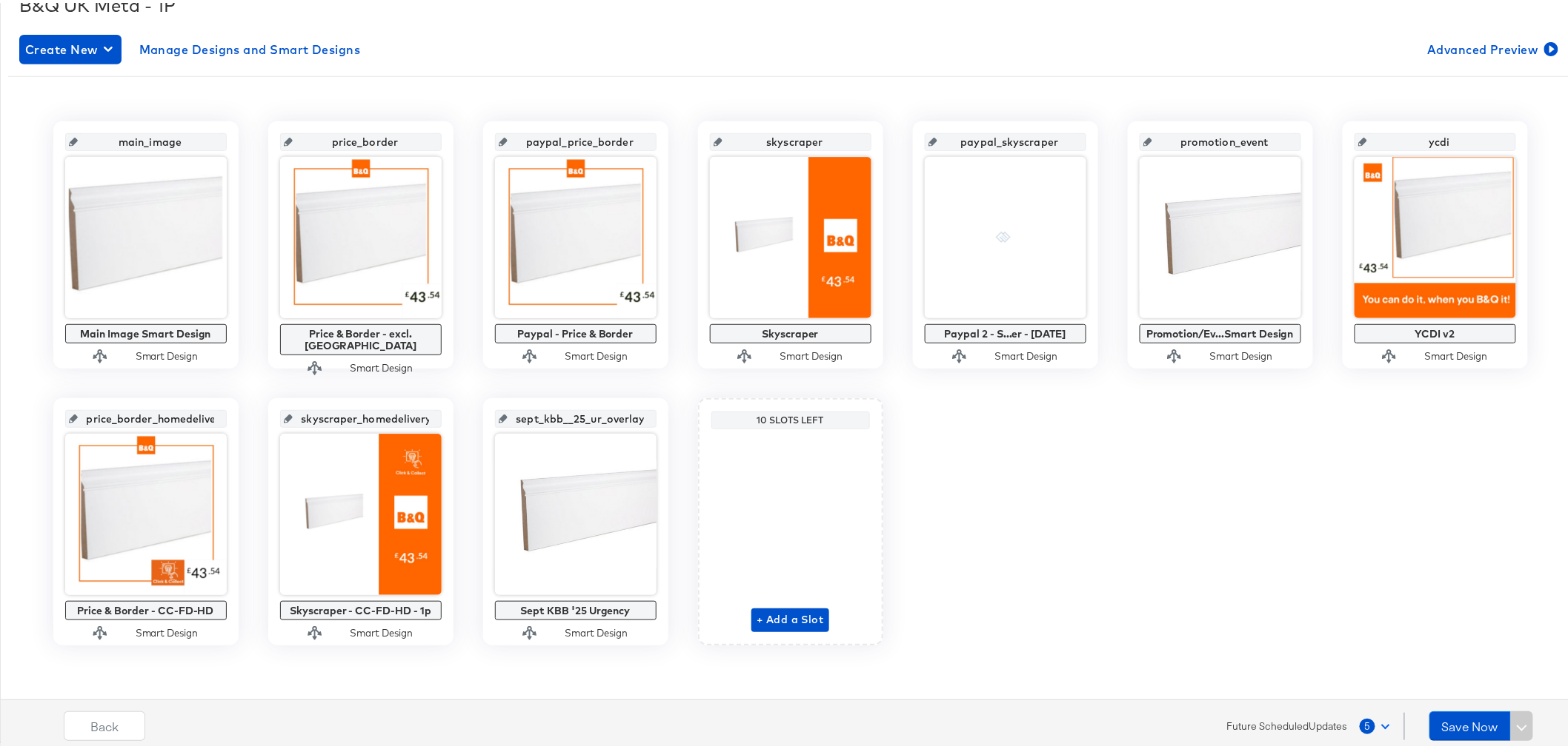
click at [1372, 727] on button "5" at bounding box center [1378, 723] width 38 height 27
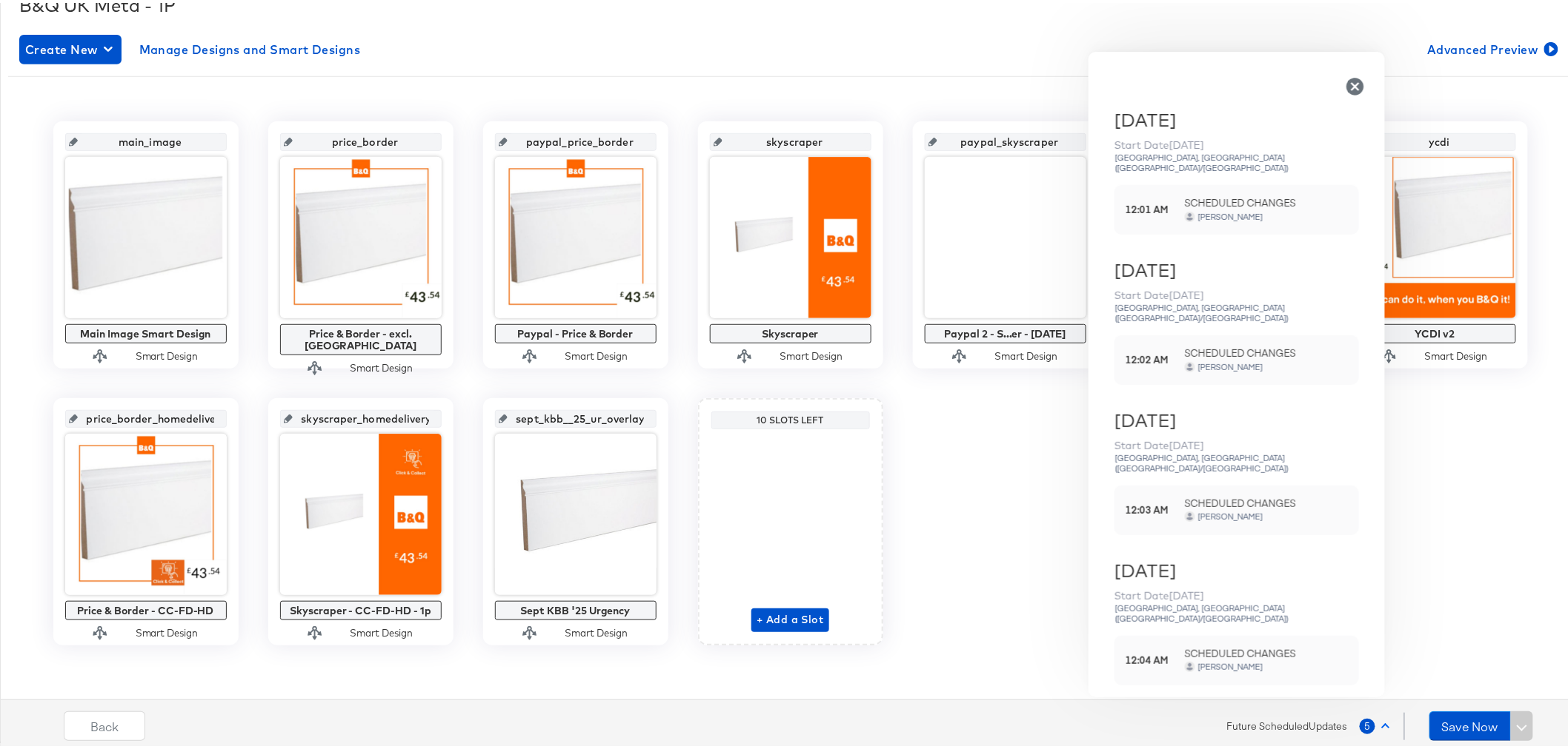
click at [1232, 207] on div "James Davies" at bounding box center [1266, 214] width 163 height 14
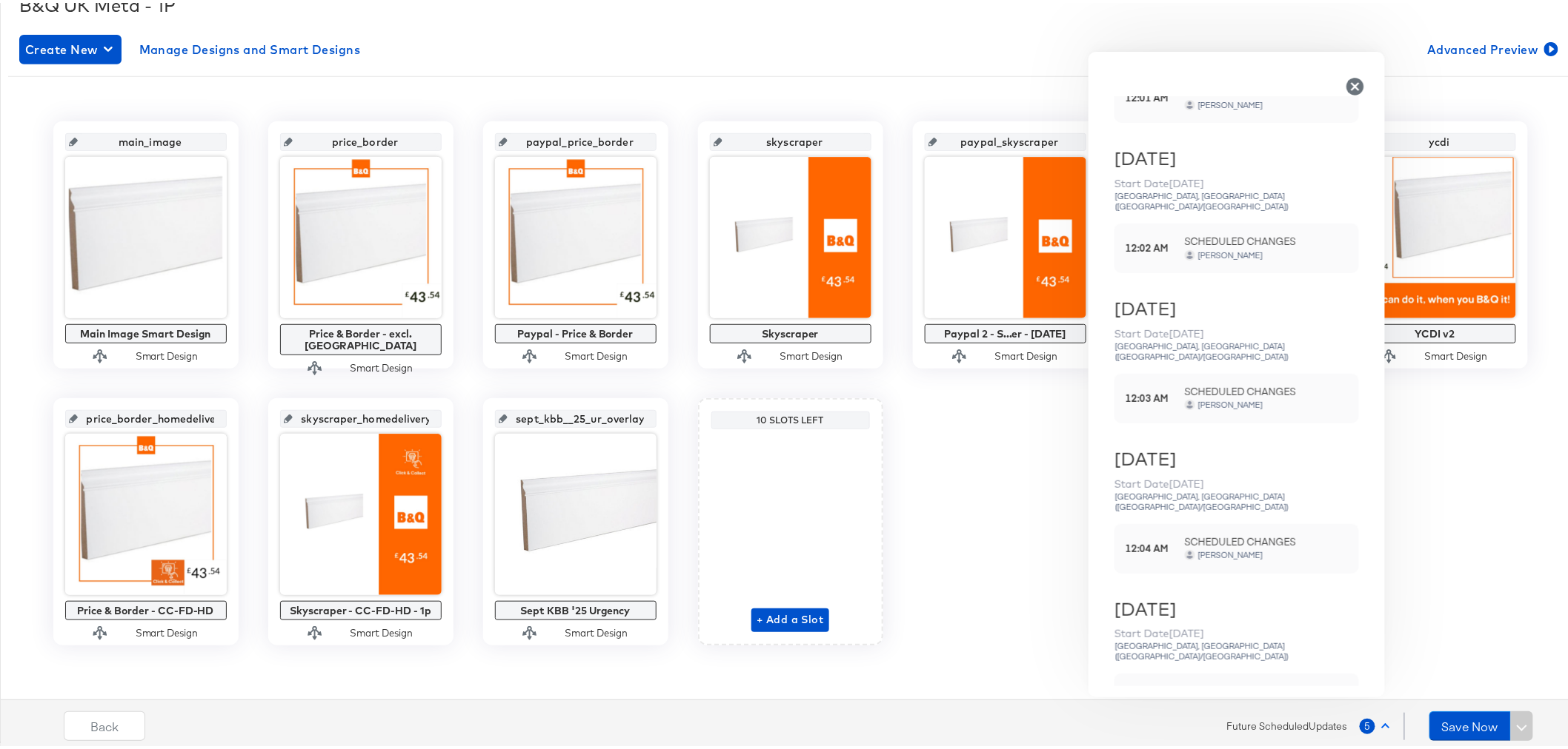
scroll to position [119, 0]
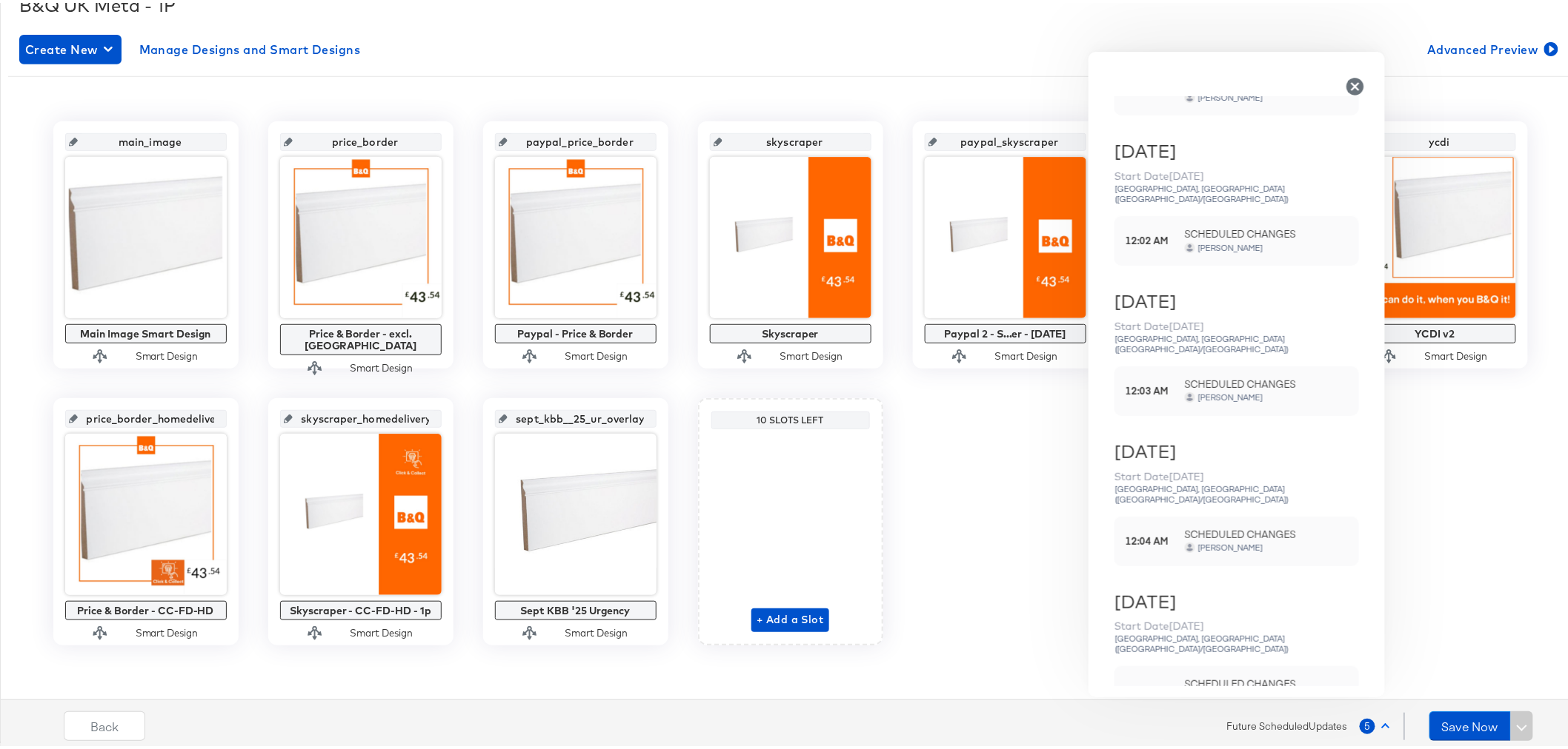
click at [1007, 485] on div "main_image Main Image Smart Design Smart Design price_border Price & Border - e…" at bounding box center [789, 381] width 1564 height 524
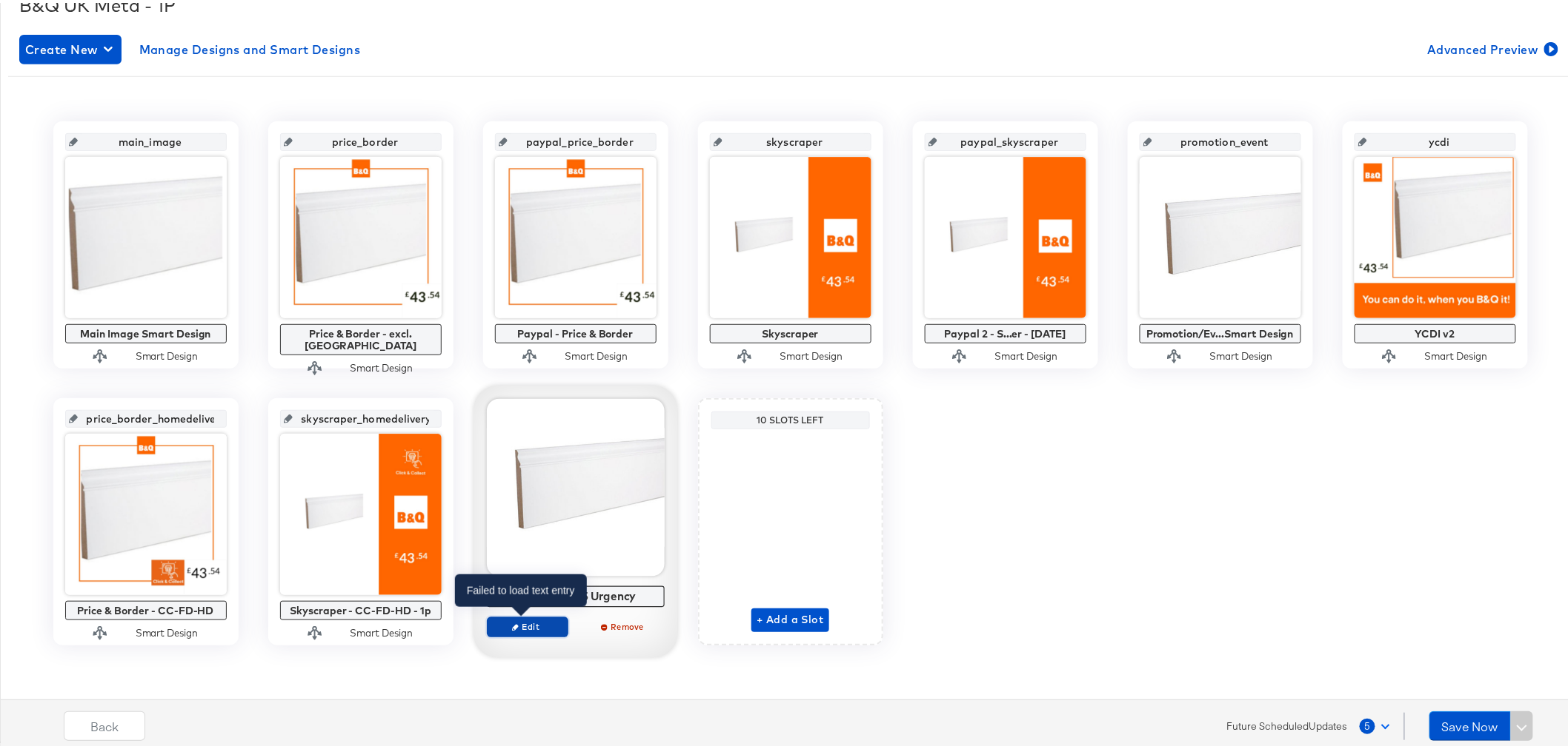
click at [523, 624] on span "Edit" at bounding box center [526, 624] width 68 height 11
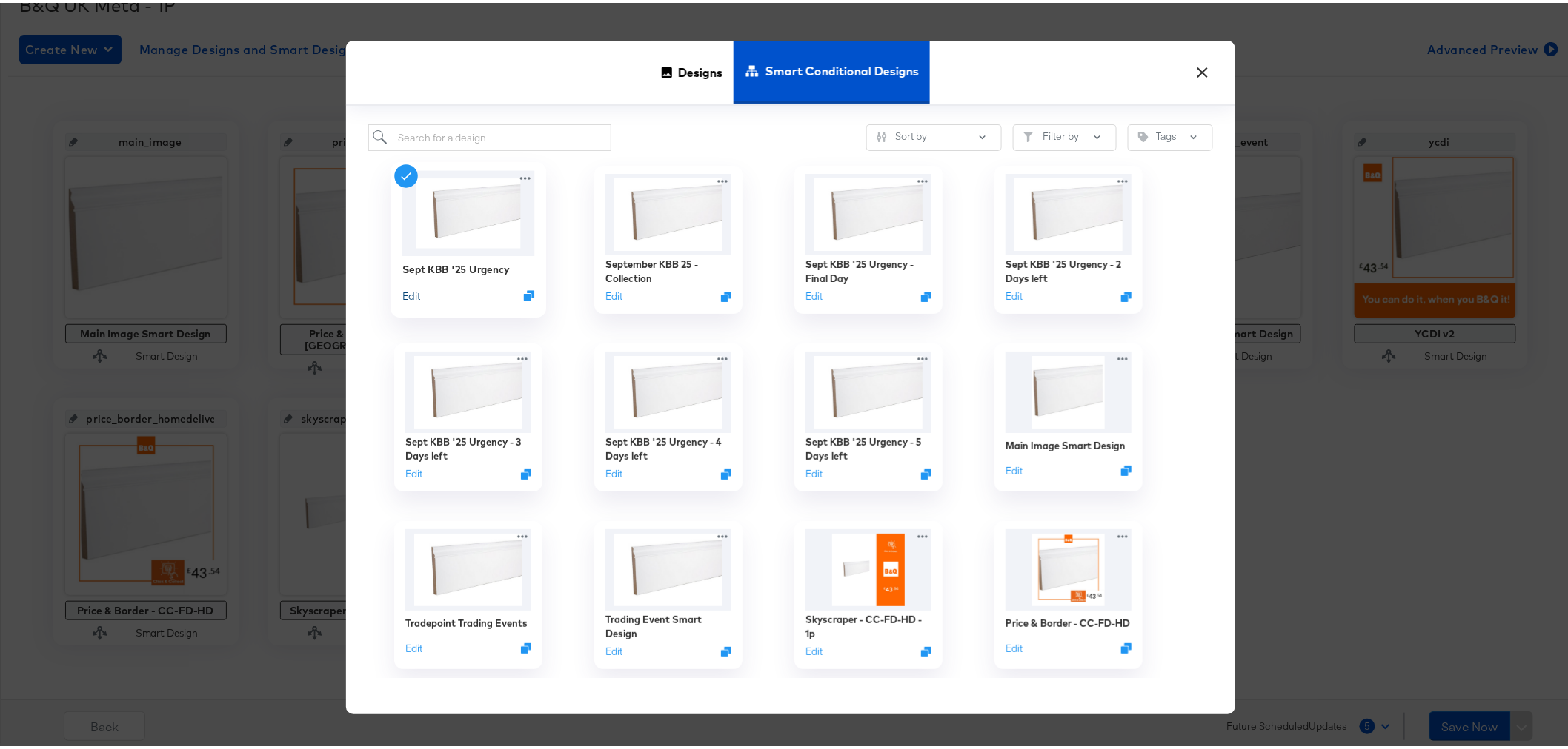
click at [402, 291] on button "Edit" at bounding box center [410, 292] width 18 height 14
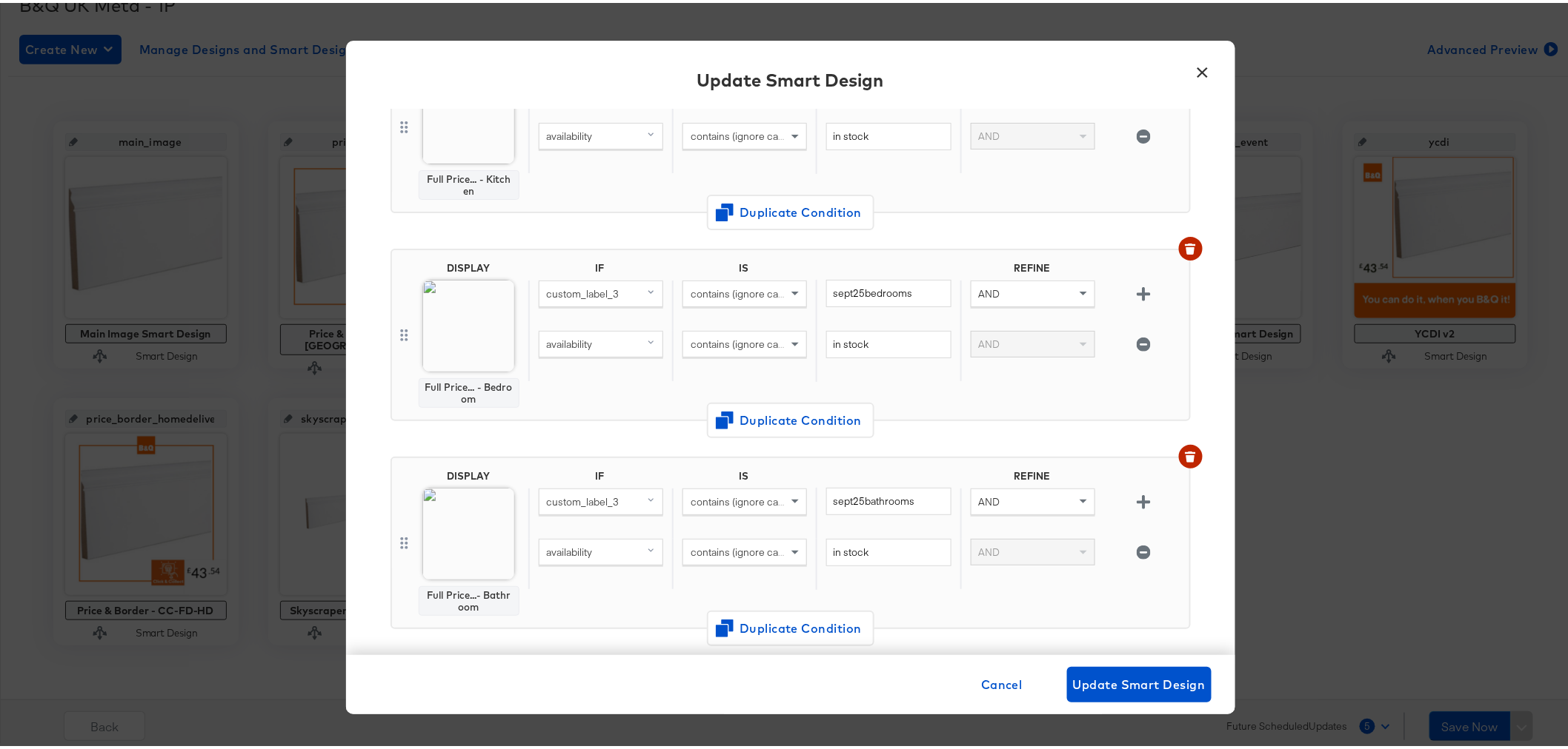
scroll to position [246, 0]
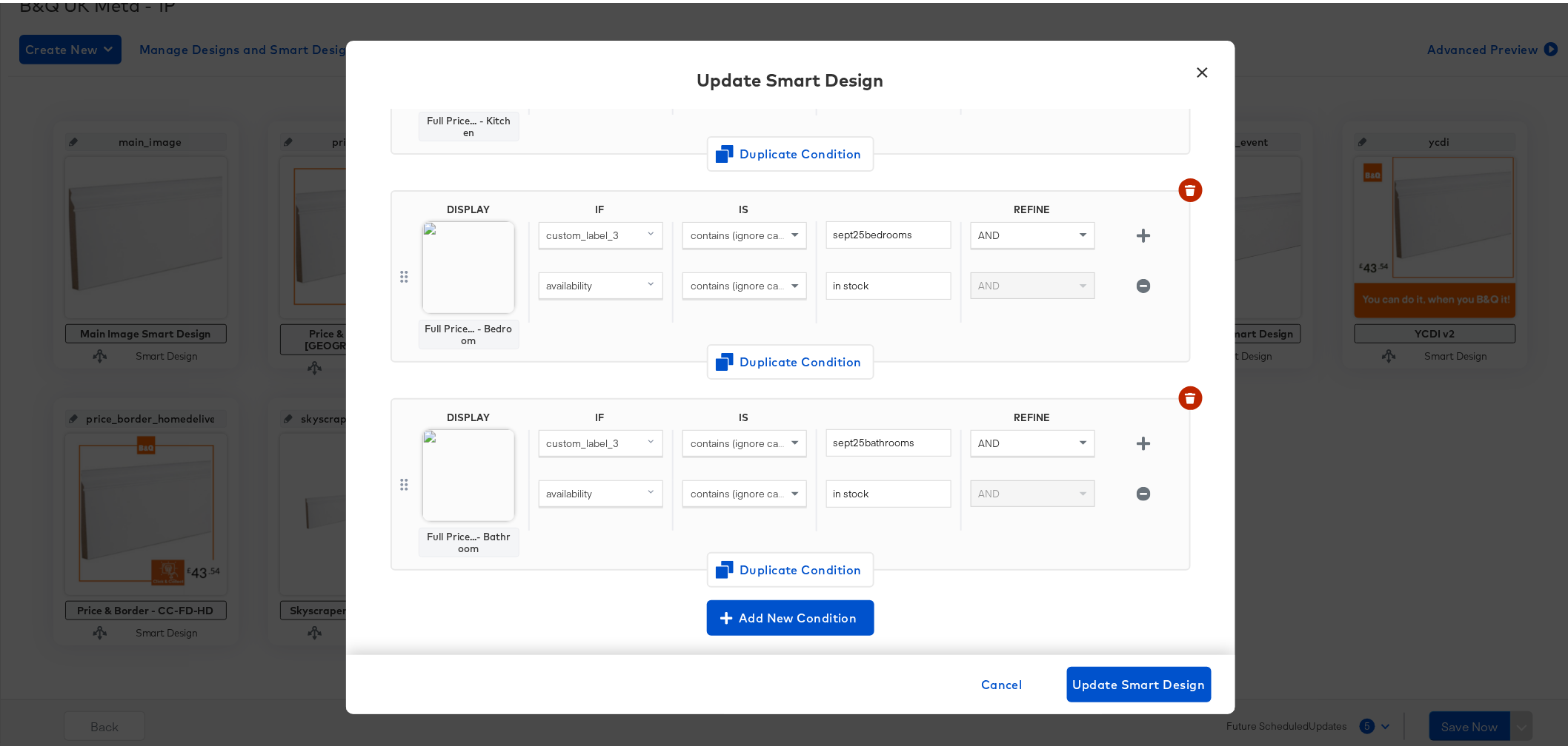
click at [1201, 62] on button "×" at bounding box center [1203, 66] width 27 height 27
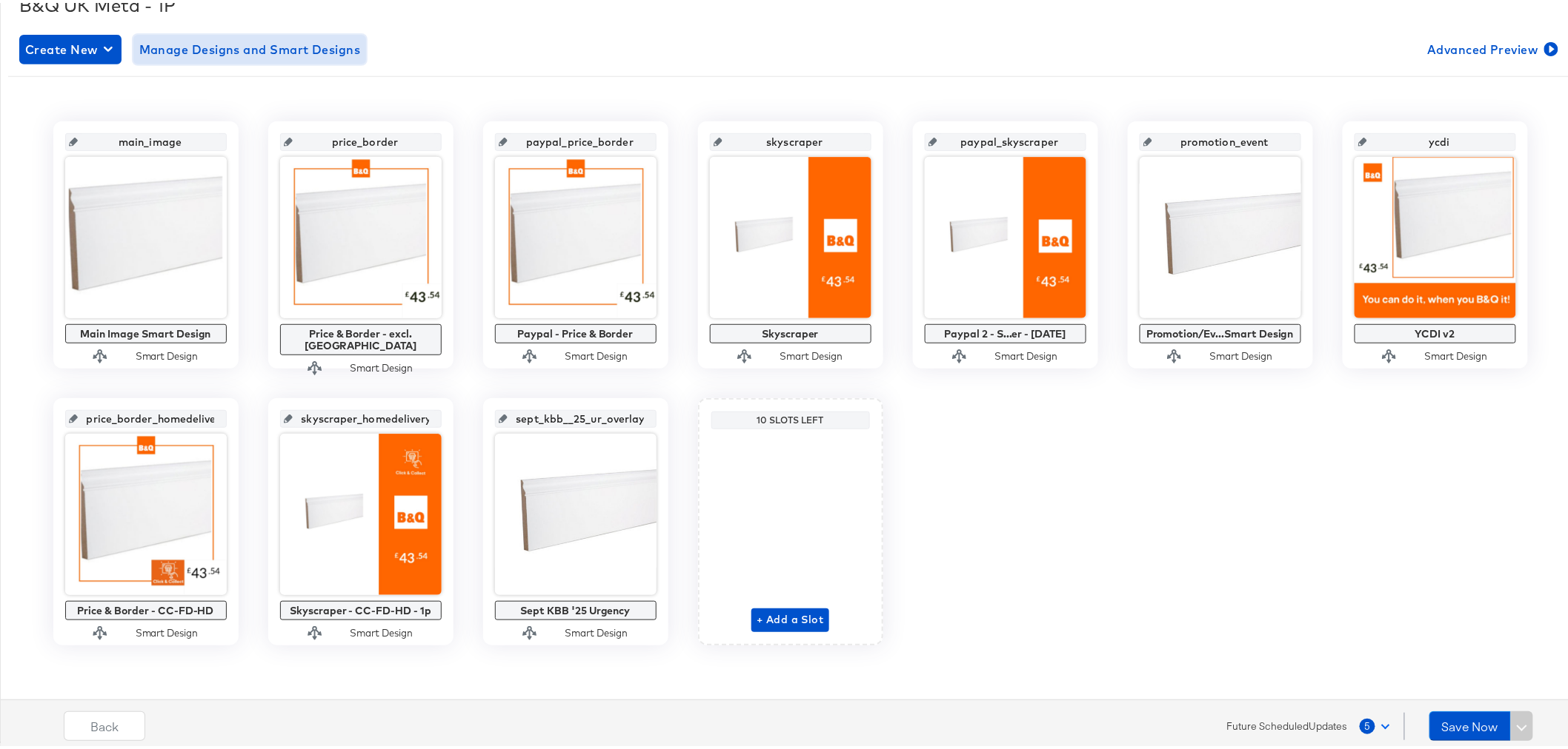
click at [235, 47] on span "Manage Designs and Smart Designs" at bounding box center [250, 47] width 222 height 21
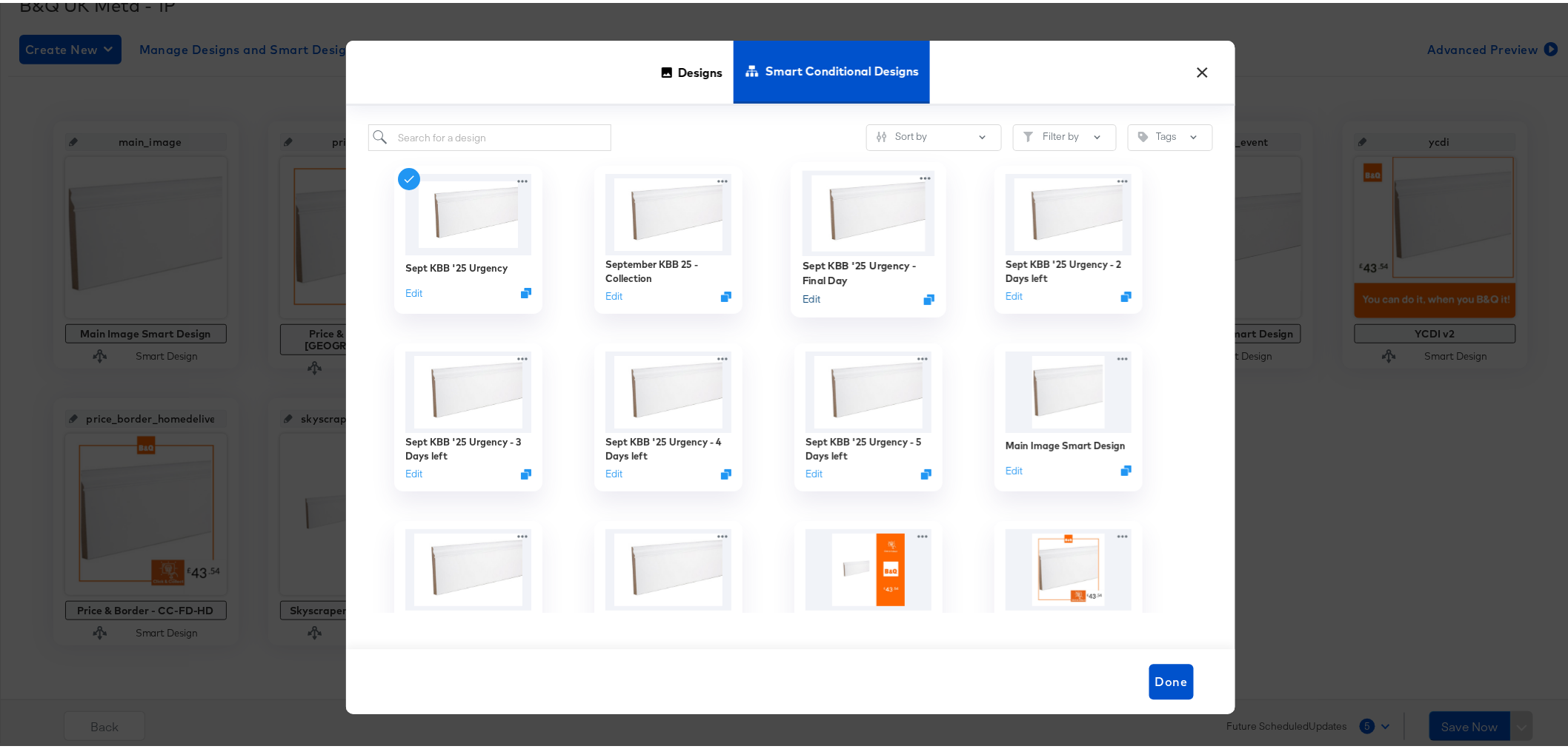
click at [808, 299] on button "Edit" at bounding box center [810, 297] width 18 height 14
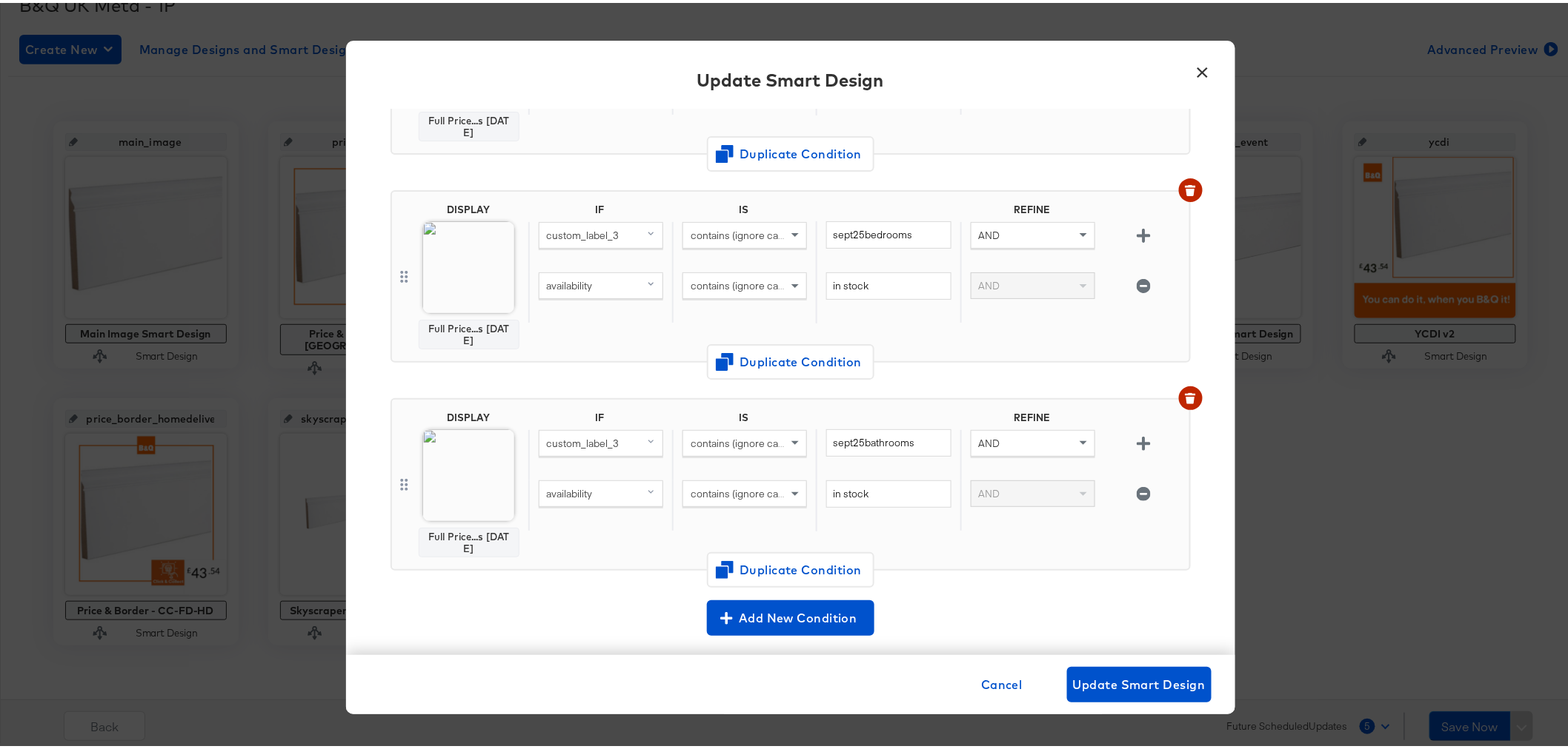
click at [1194, 65] on button "×" at bounding box center [1203, 66] width 27 height 27
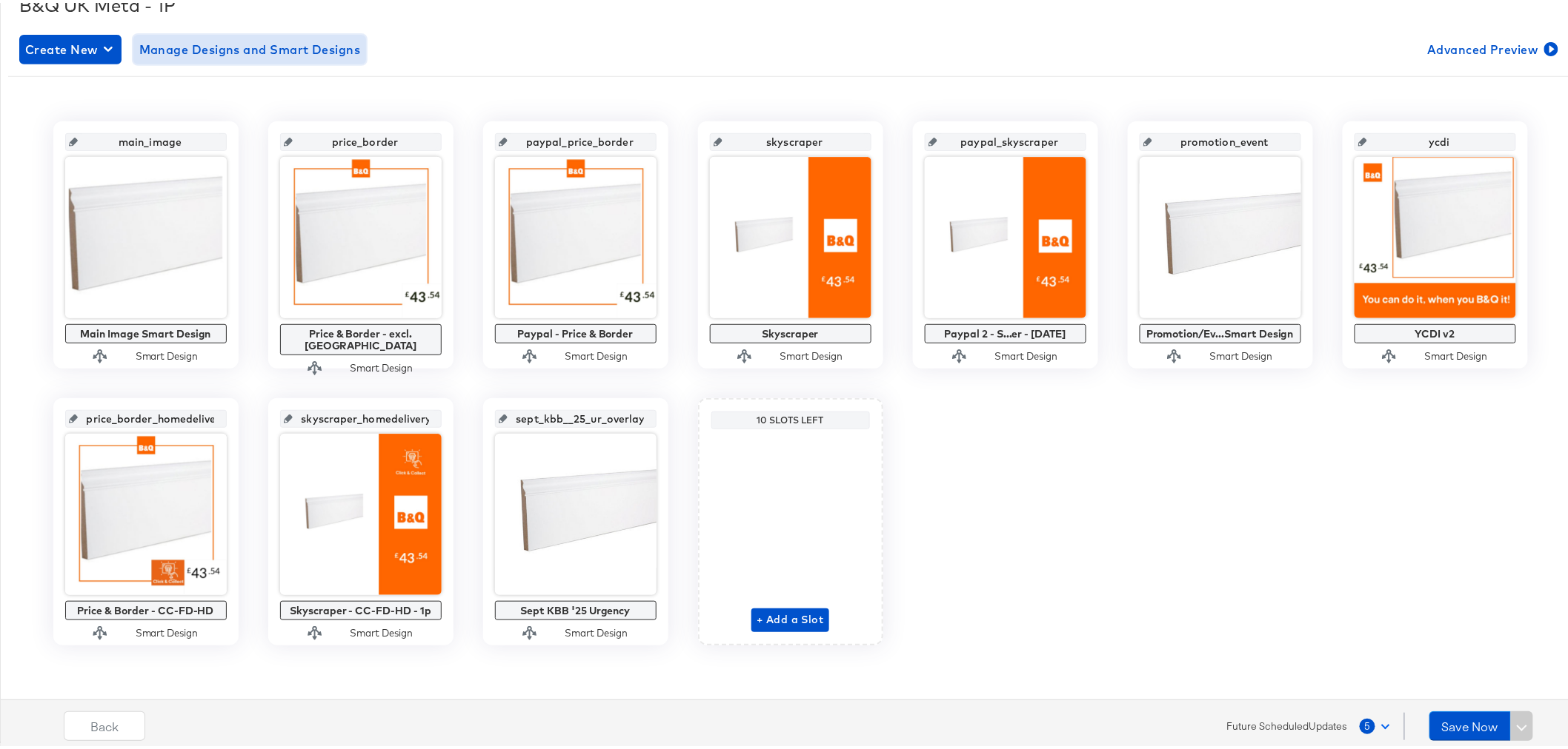
click at [299, 42] on span "Manage Designs and Smart Designs" at bounding box center [250, 47] width 222 height 21
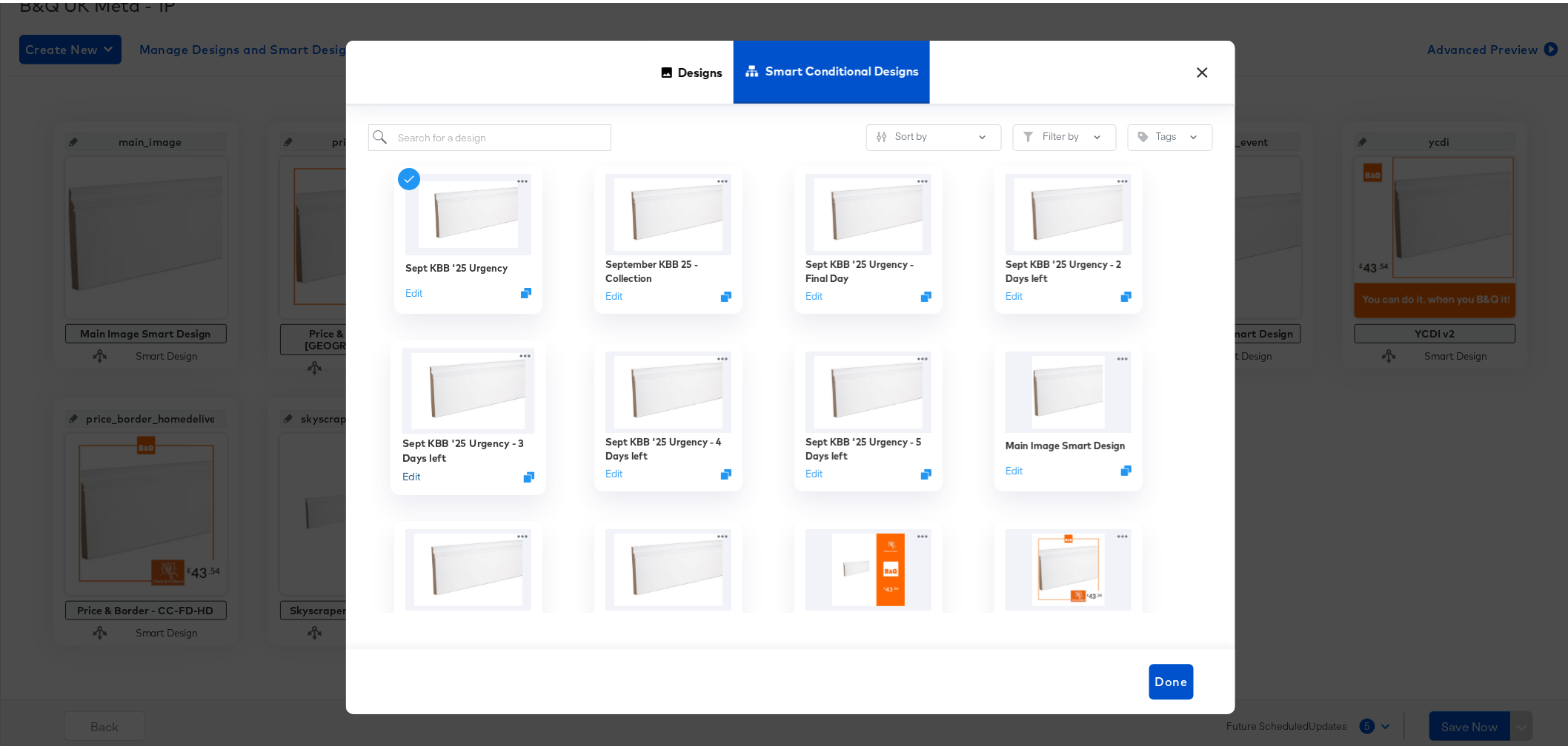
click at [402, 476] on button "Edit" at bounding box center [410, 474] width 18 height 14
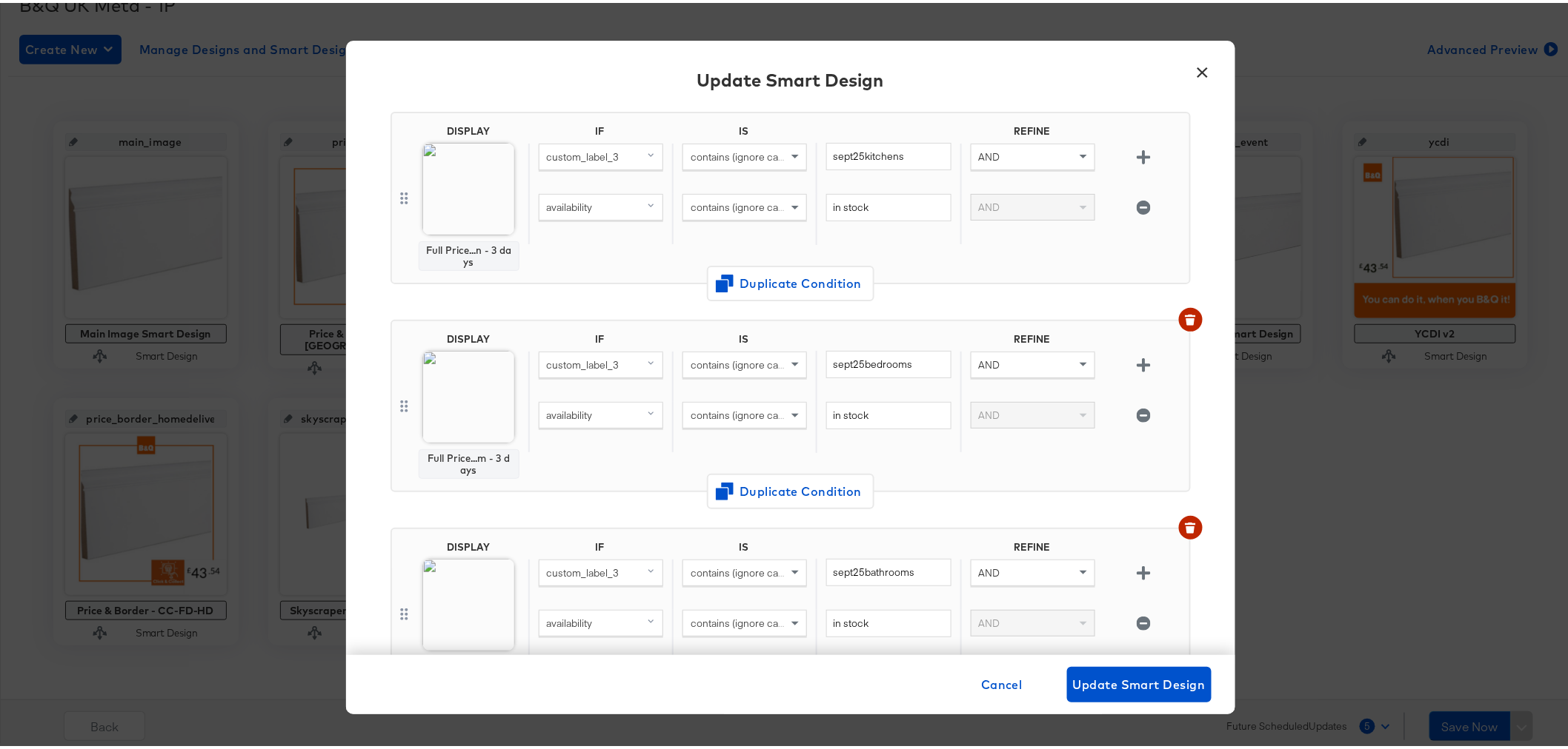
scroll to position [164, 0]
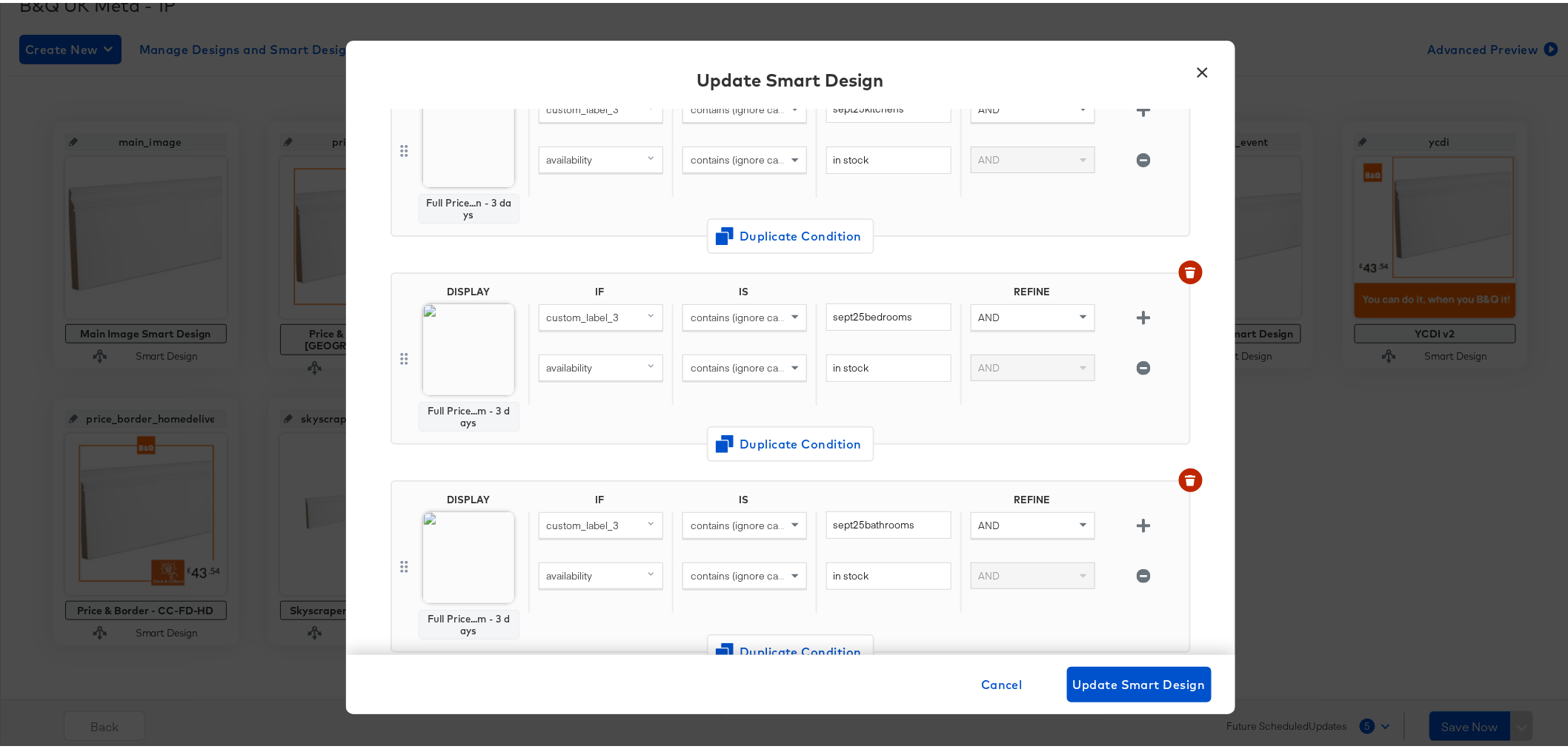
click at [1194, 72] on button "×" at bounding box center [1203, 66] width 27 height 27
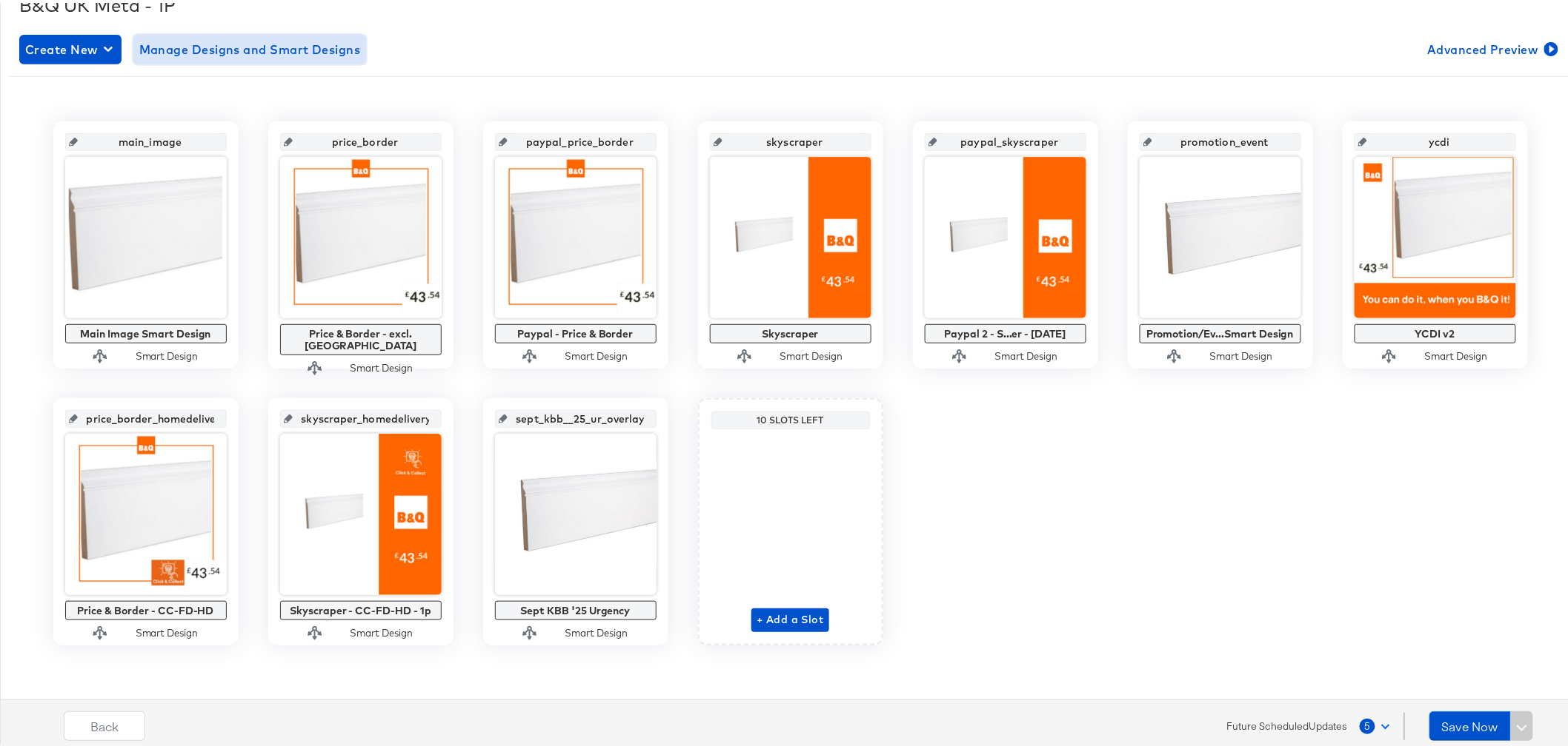
click at [291, 42] on span "Manage Designs and Smart Designs" at bounding box center [250, 47] width 222 height 21
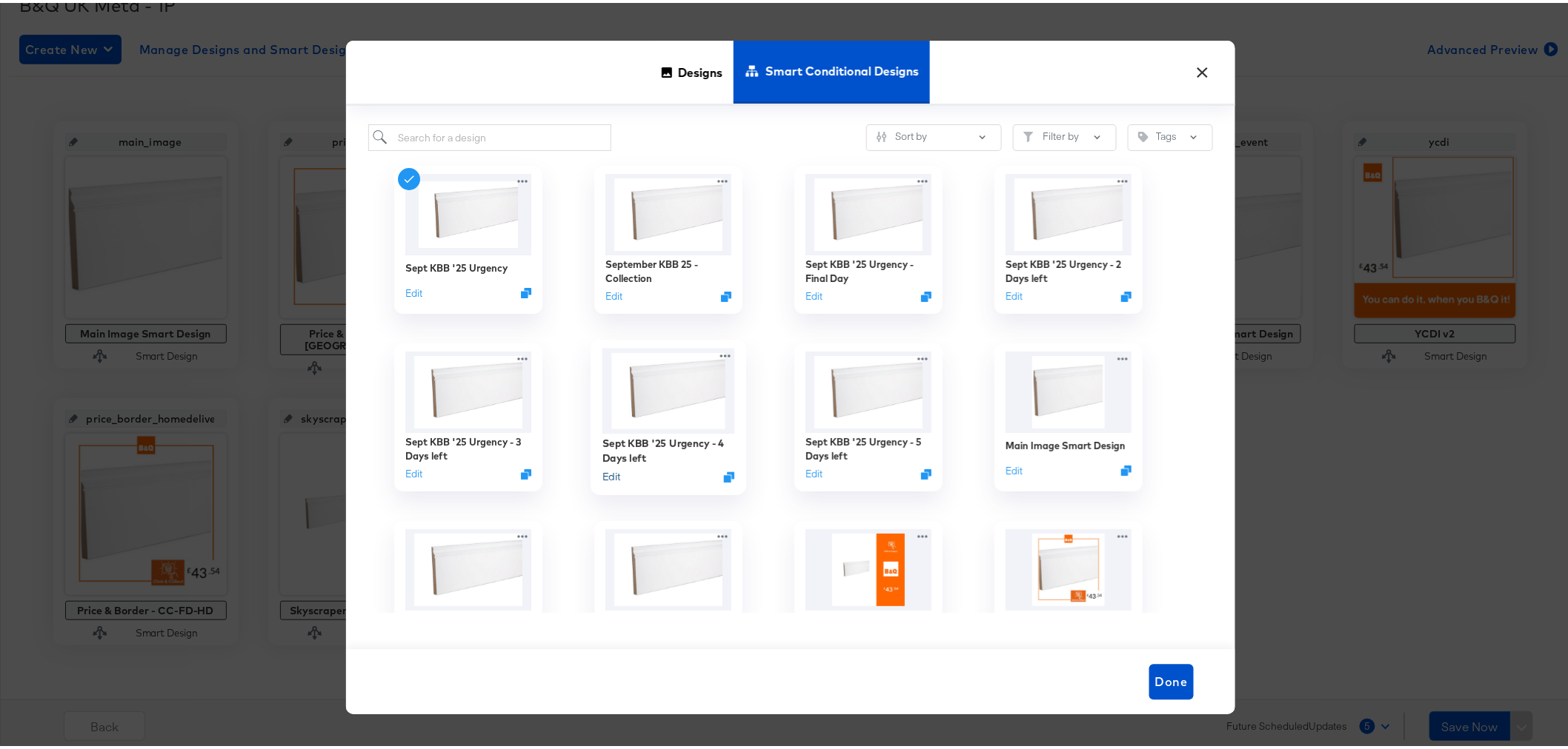
click at [609, 477] on button "Edit" at bounding box center [610, 474] width 18 height 14
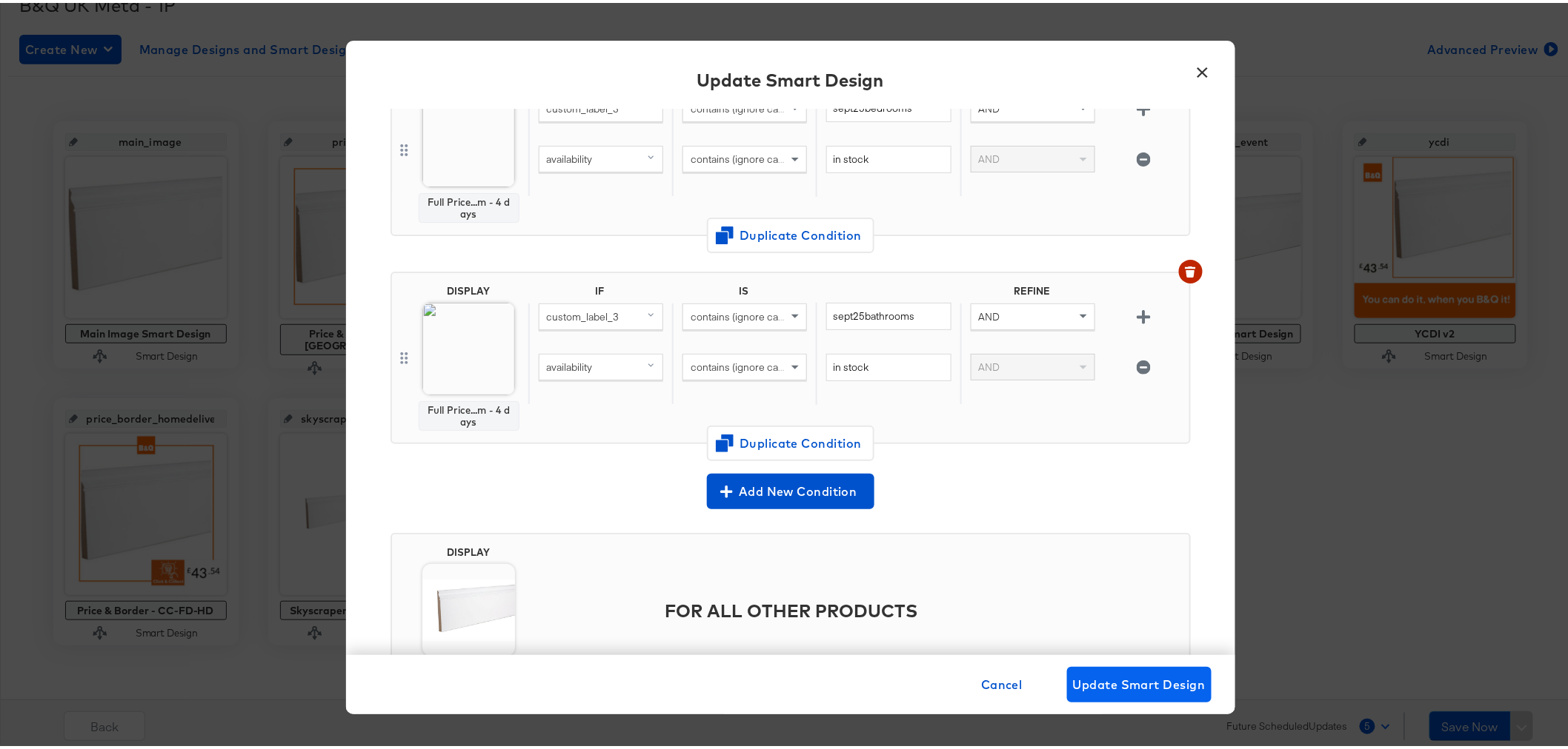
scroll to position [411, 0]
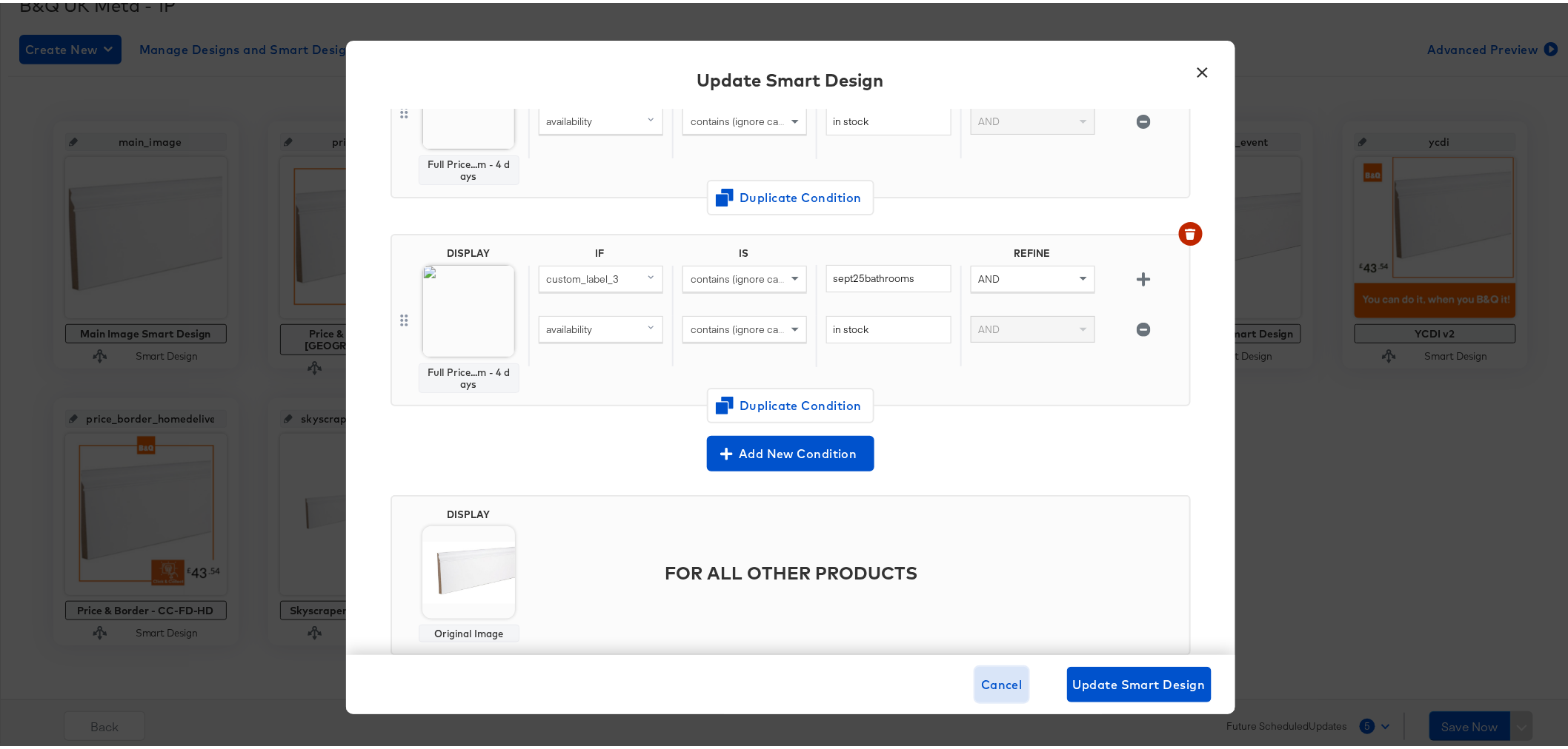
click at [995, 686] on span "Cancel" at bounding box center [1001, 682] width 42 height 21
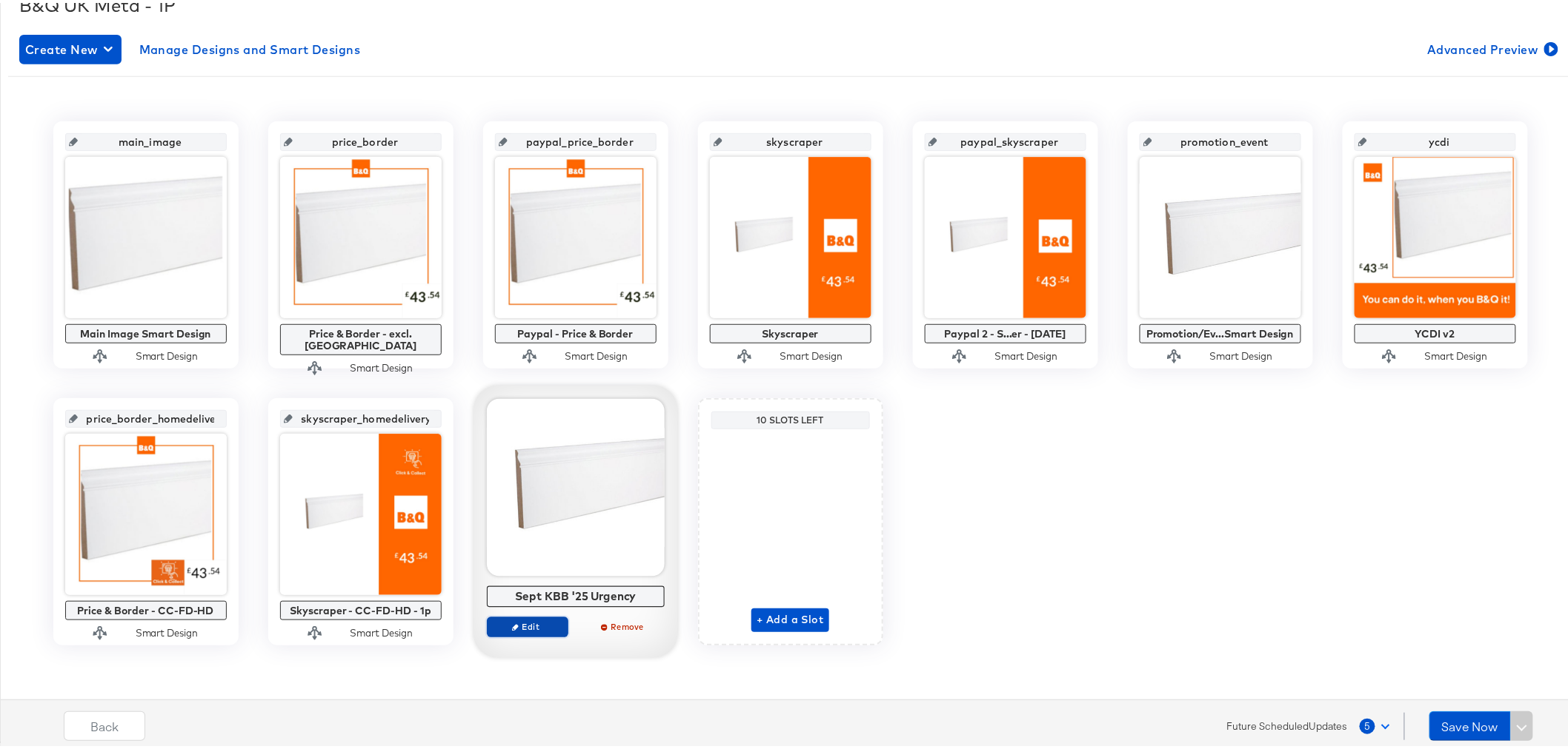
click at [520, 627] on span "Edit" at bounding box center [526, 624] width 68 height 11
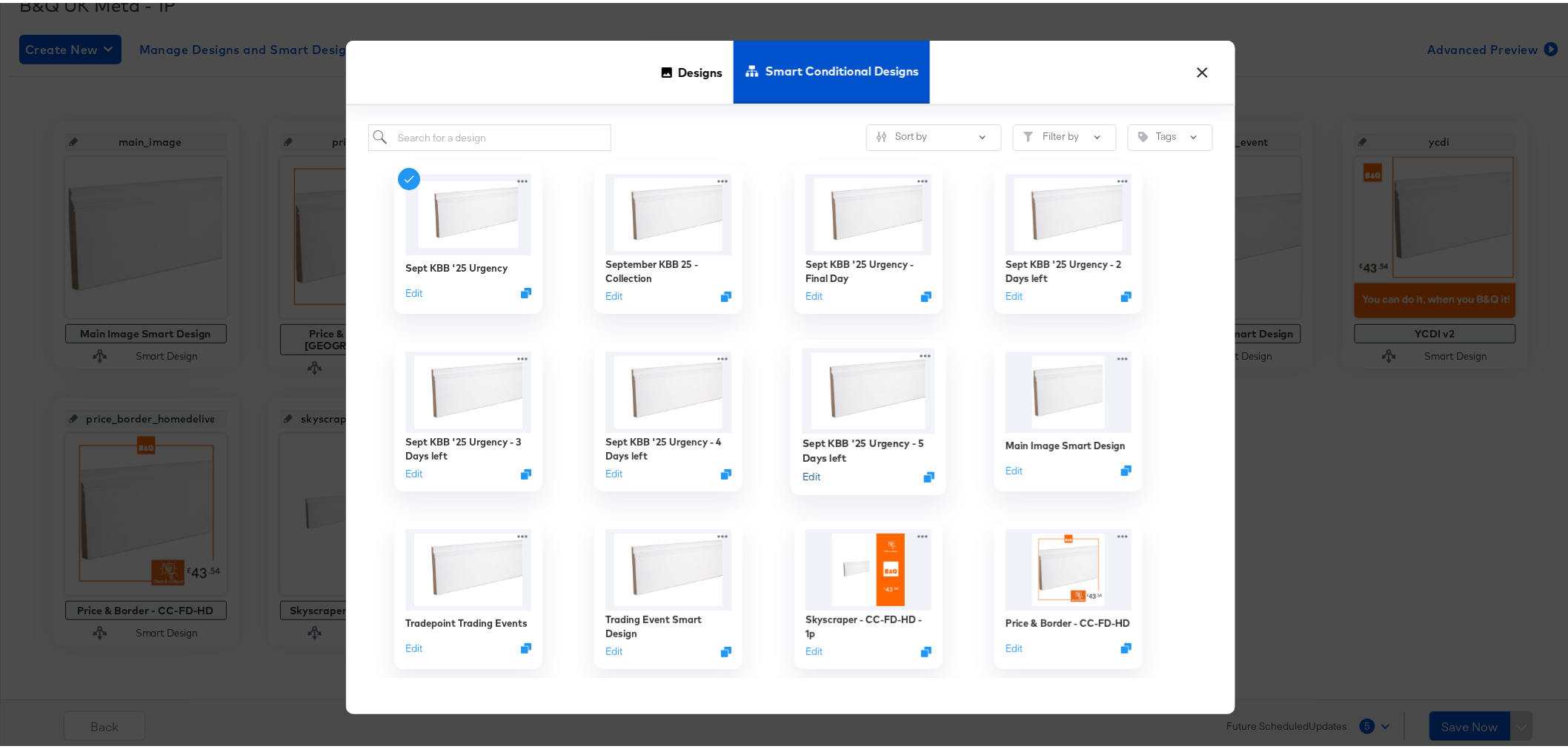
click at [807, 475] on button "Edit" at bounding box center [810, 474] width 18 height 14
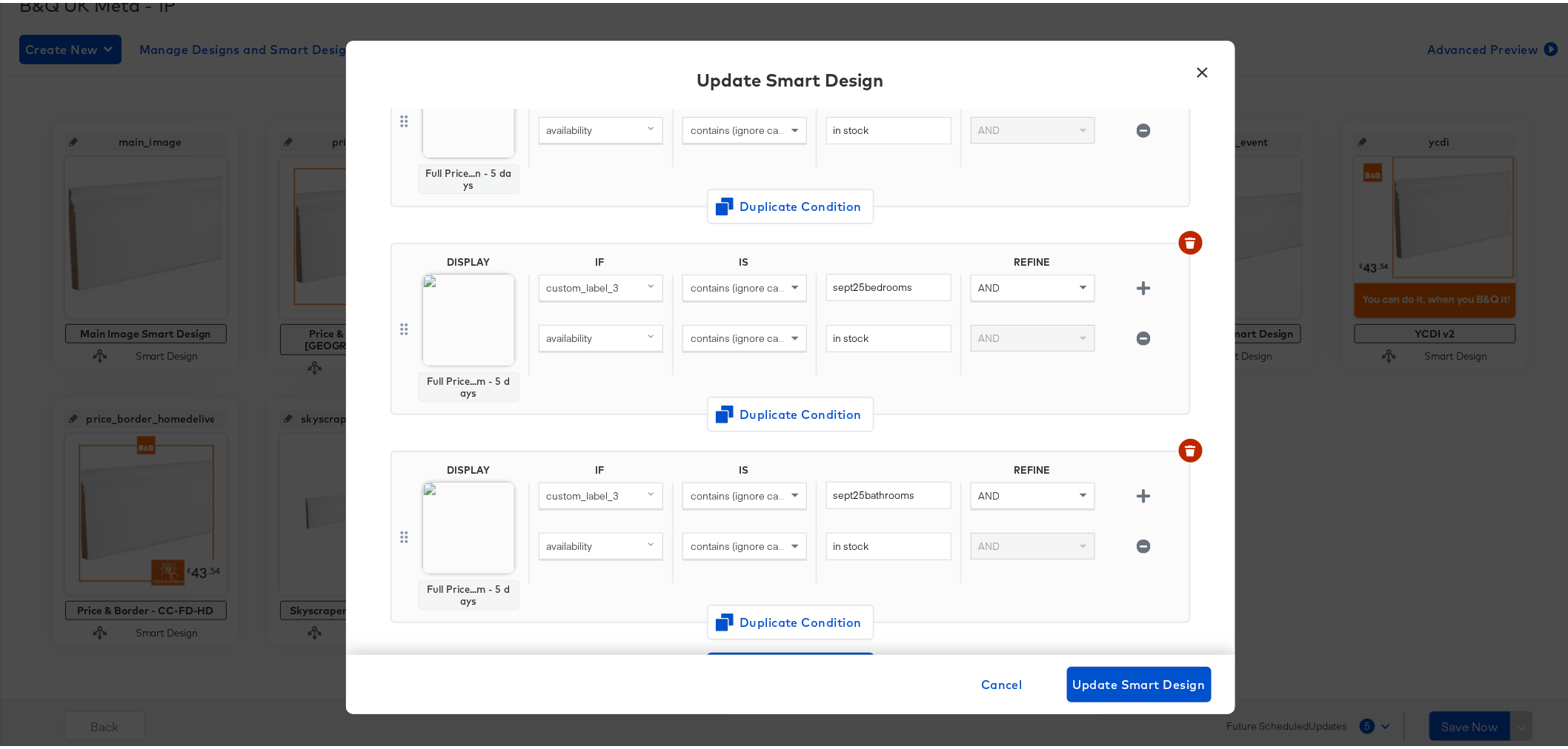
scroll to position [445, 0]
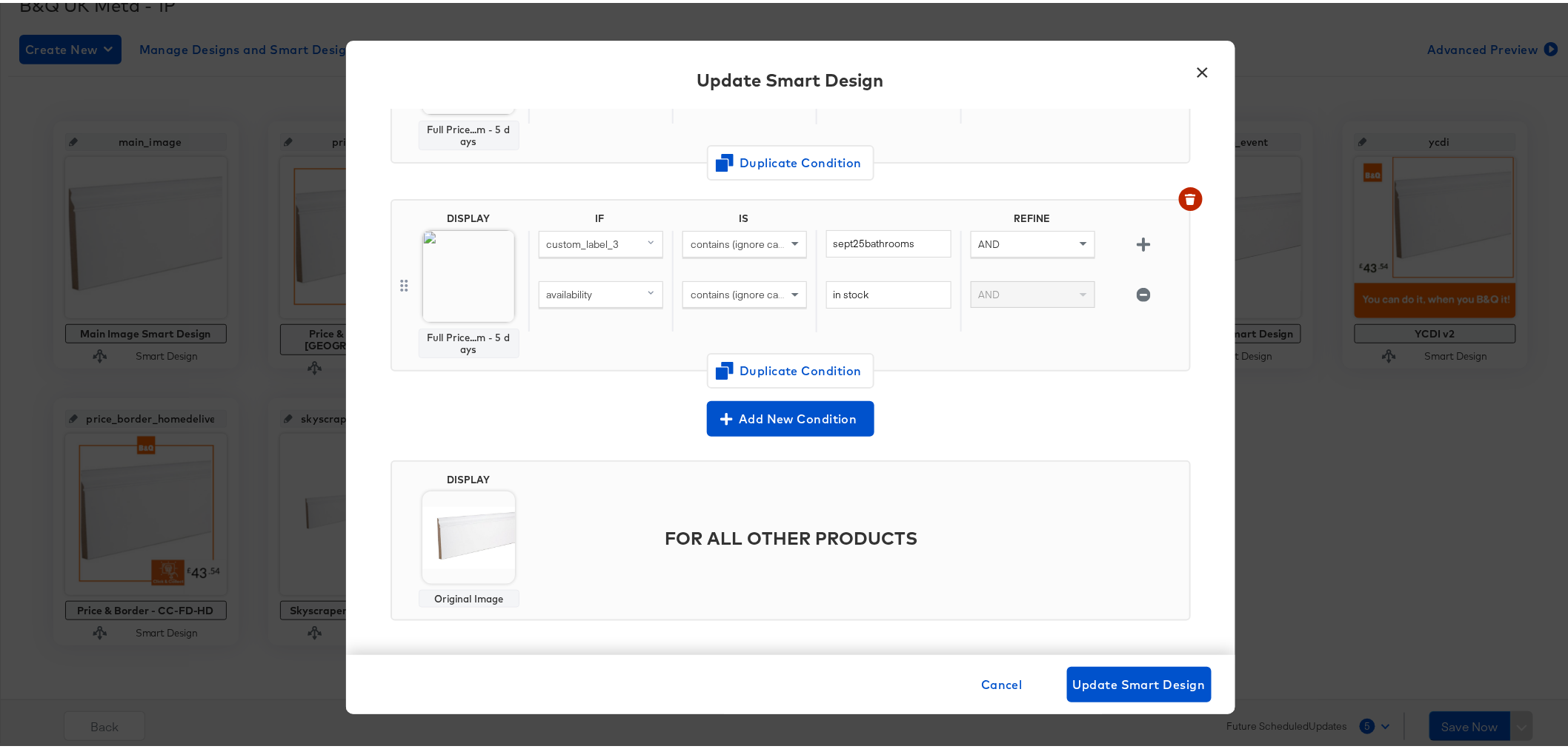
click at [1193, 67] on button "×" at bounding box center [1203, 66] width 27 height 27
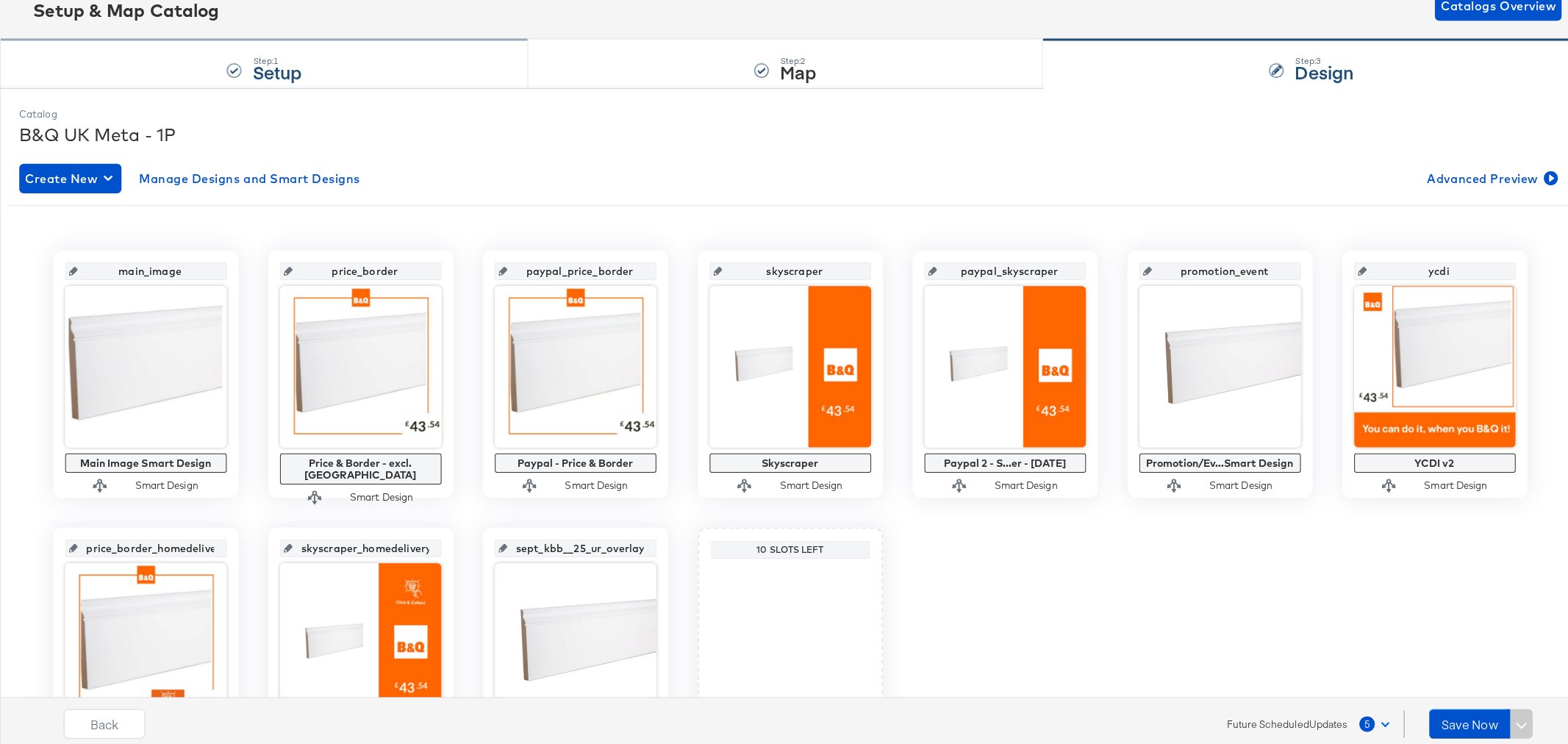
scroll to position [0, 0]
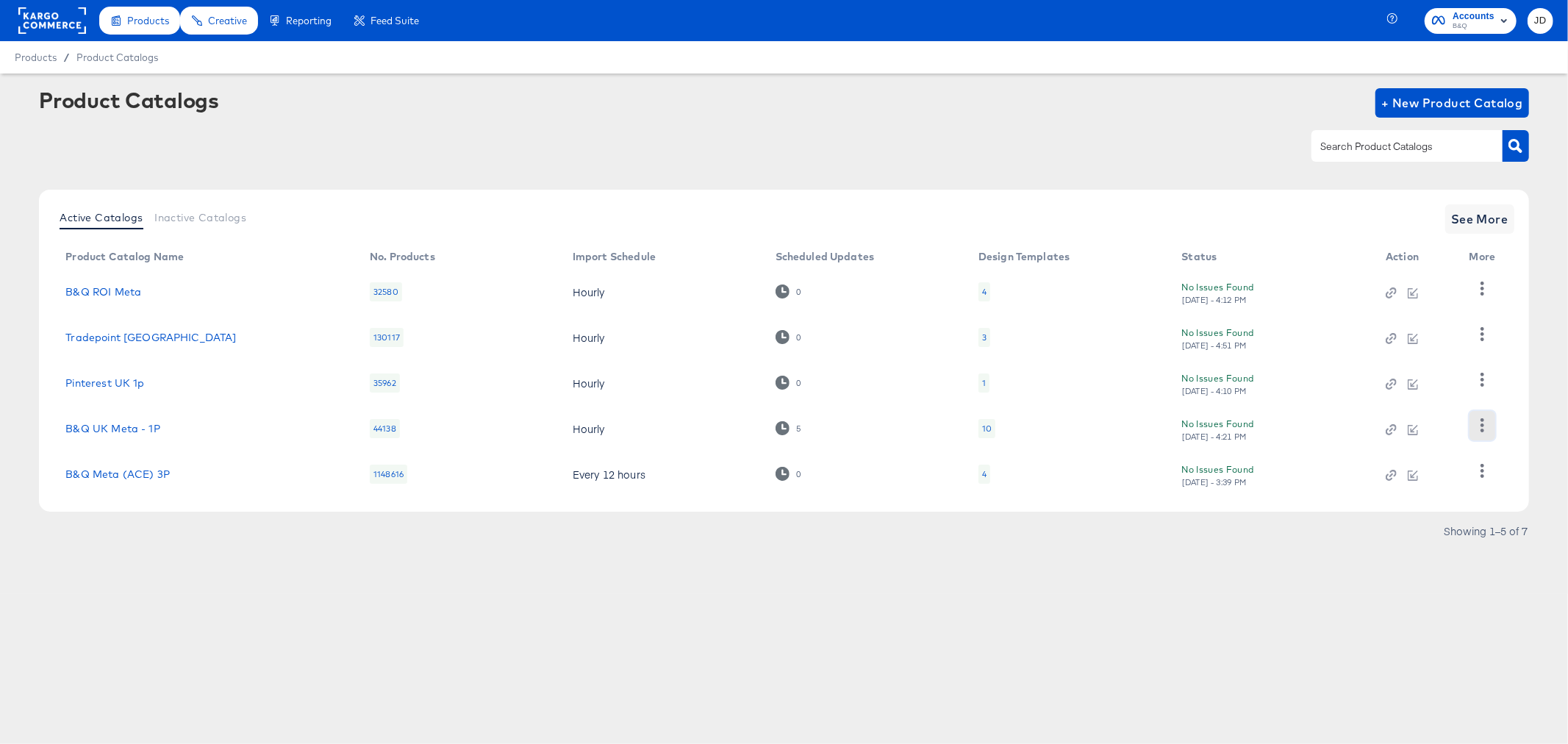
click at [1480, 422] on icon "button" at bounding box center [1482, 425] width 14 height 14
click at [1413, 355] on div "Changelog" at bounding box center [1421, 351] width 147 height 23
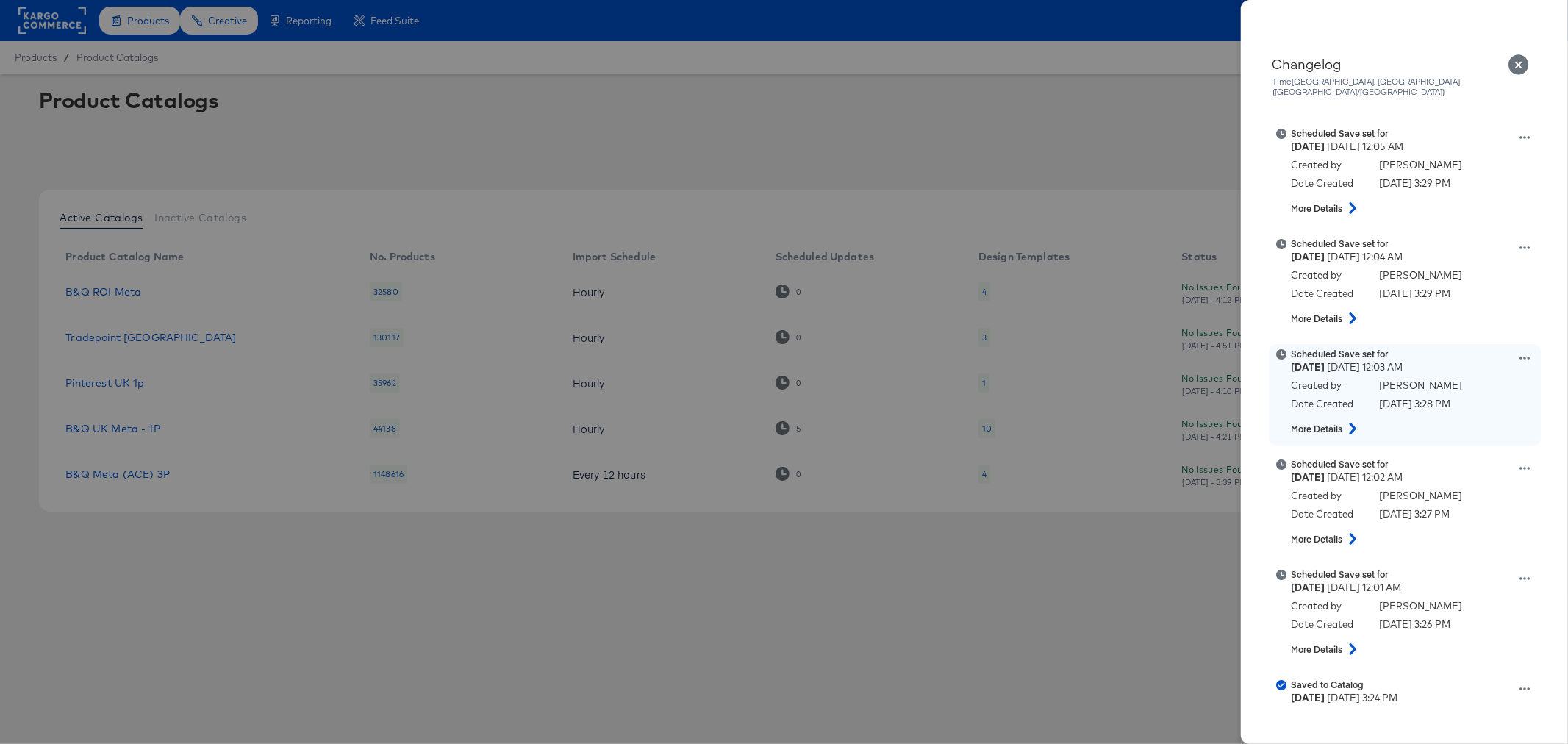
scroll to position [82, 0]
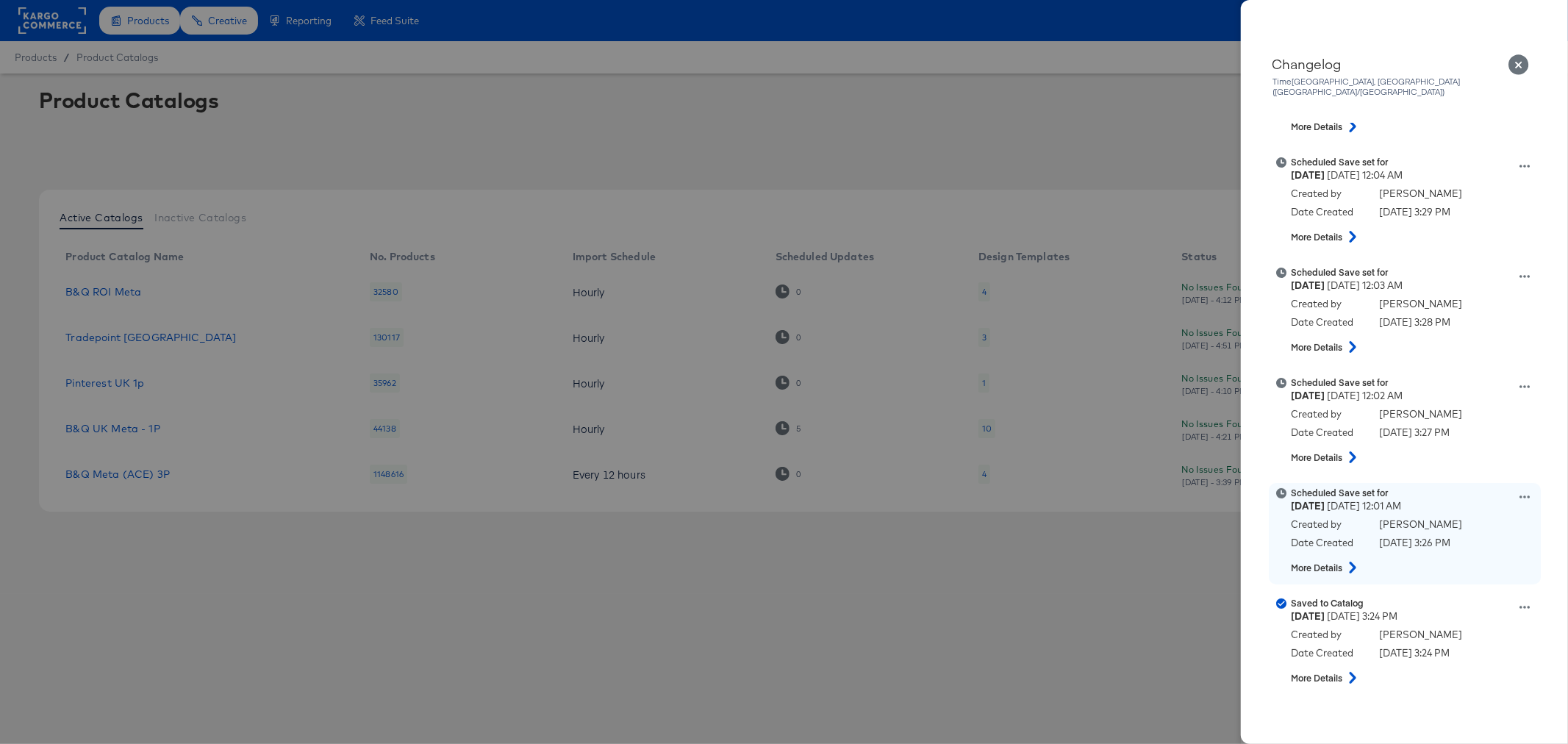
click at [1356, 562] on icon at bounding box center [1352, 568] width 7 height 12
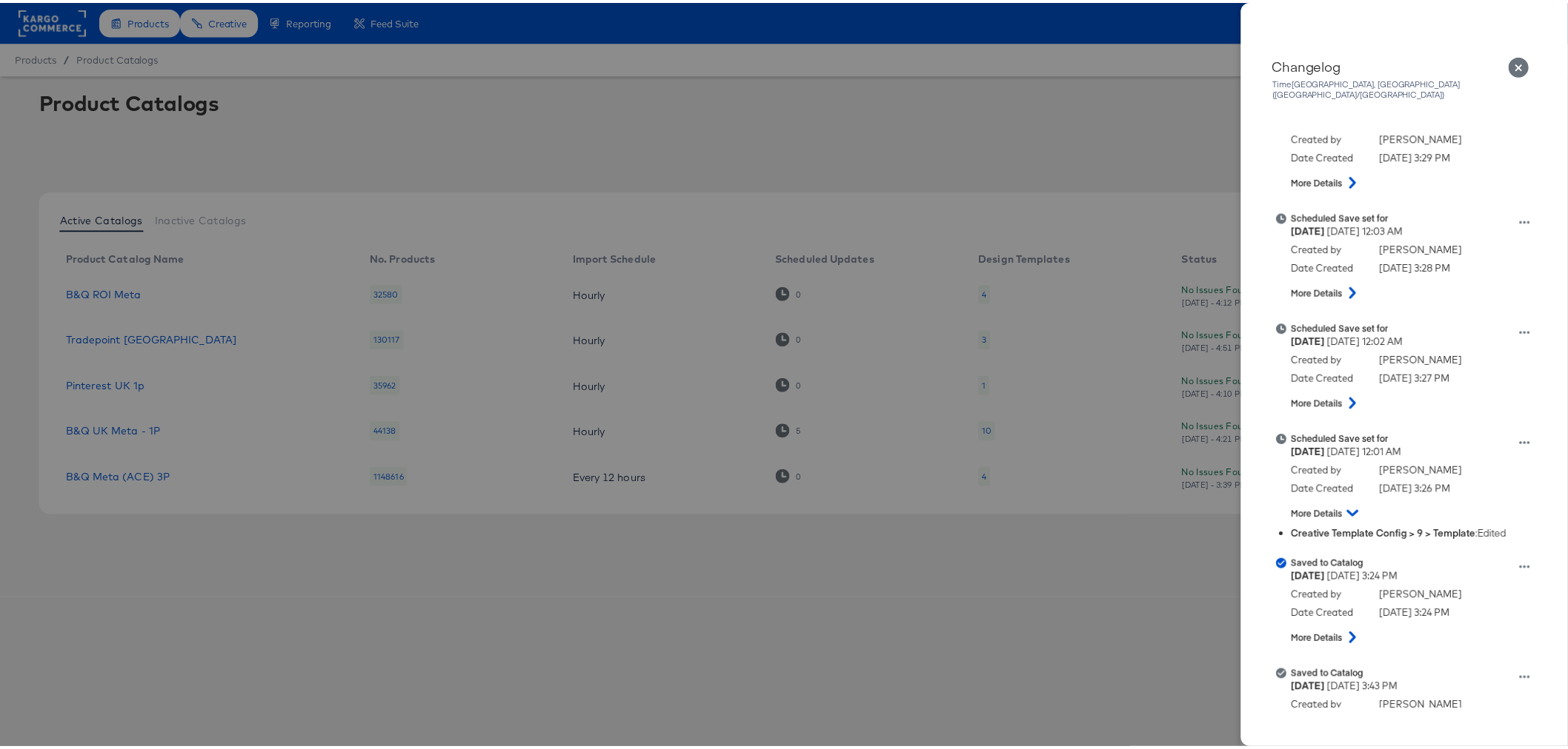
scroll to position [164, 0]
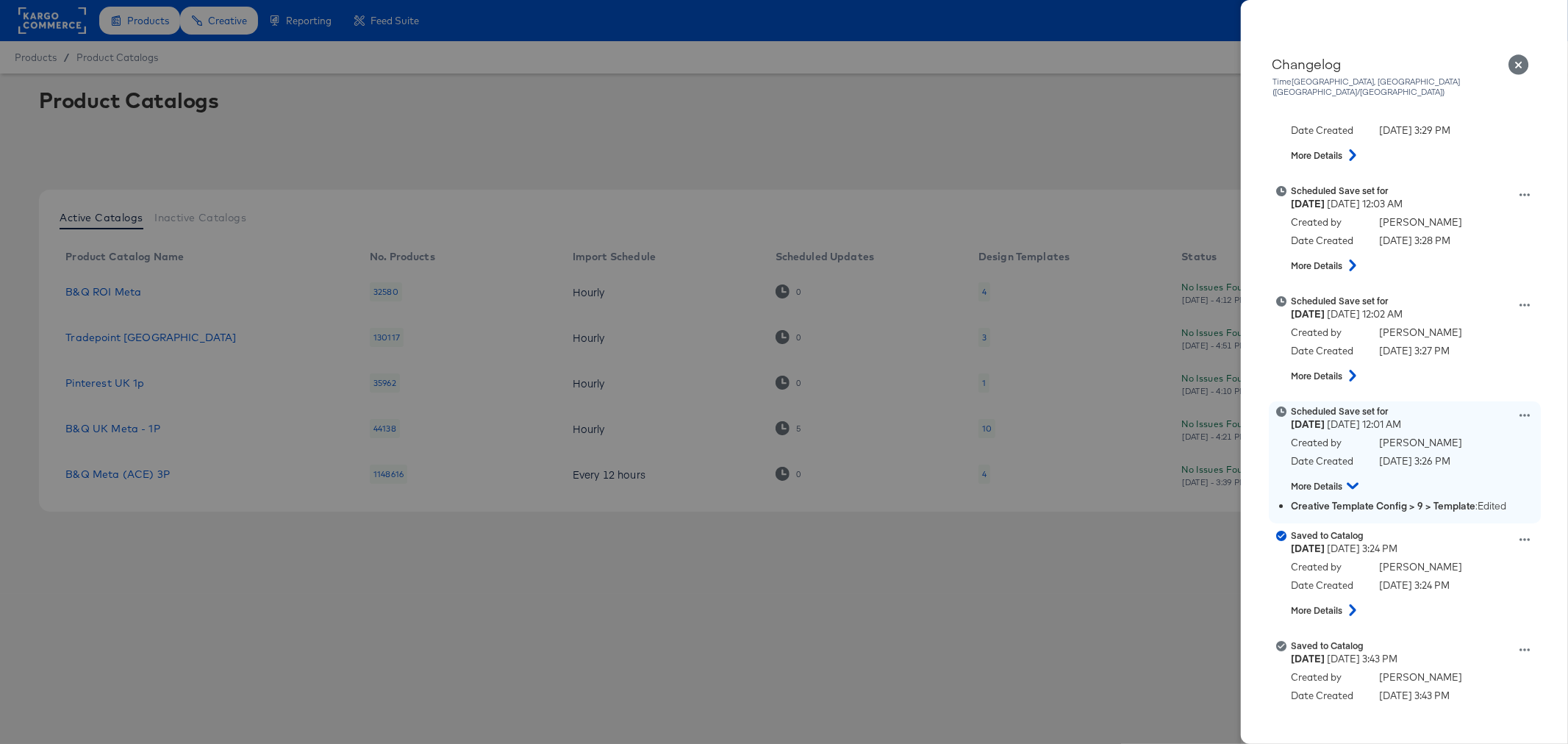
click at [1405, 439] on div "James Davies" at bounding box center [1420, 445] width 83 height 18
click at [1520, 411] on icon at bounding box center [1525, 416] width 10 height 10
click at [1480, 350] on button "View scheduled version" at bounding box center [1456, 357] width 147 height 21
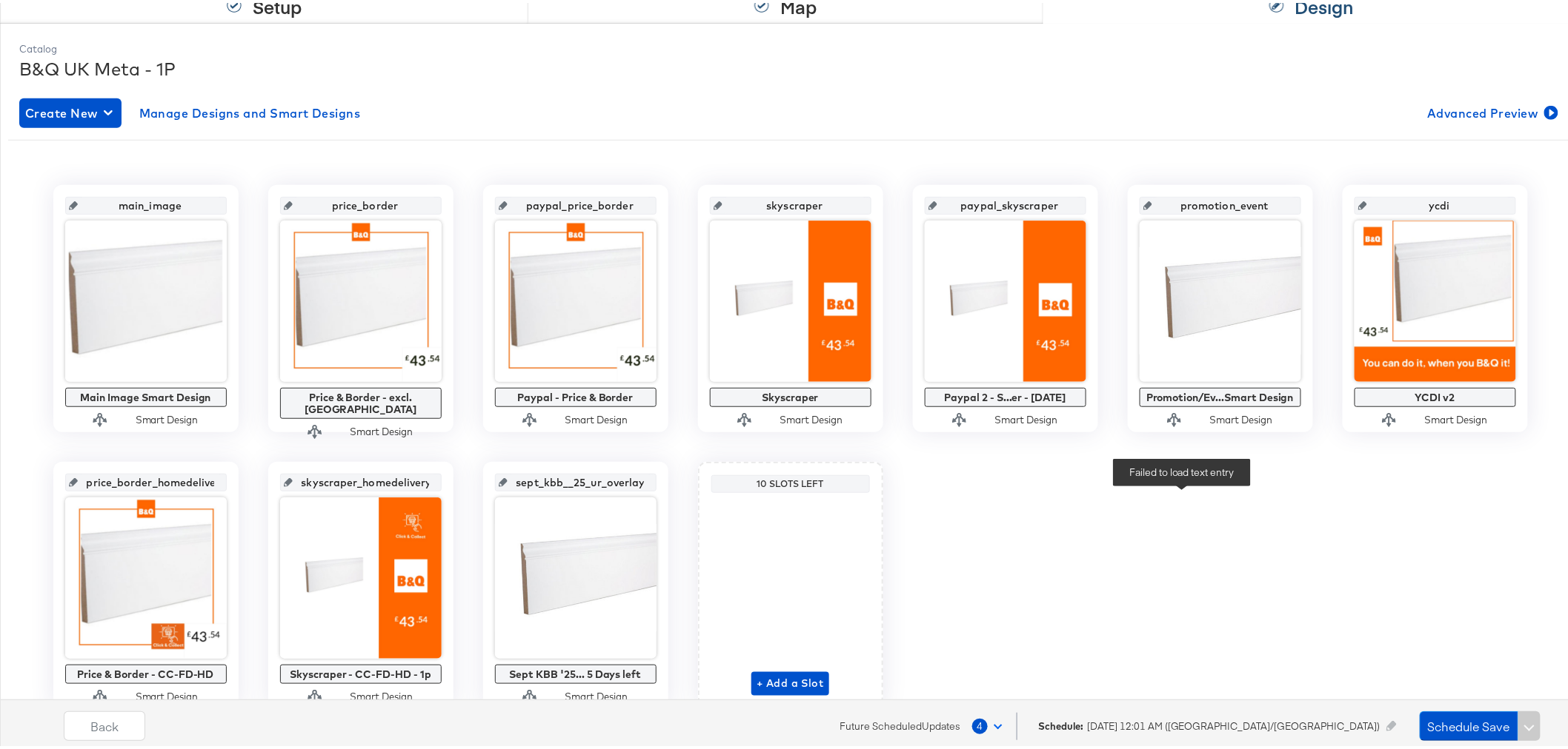
scroll to position [208, 0]
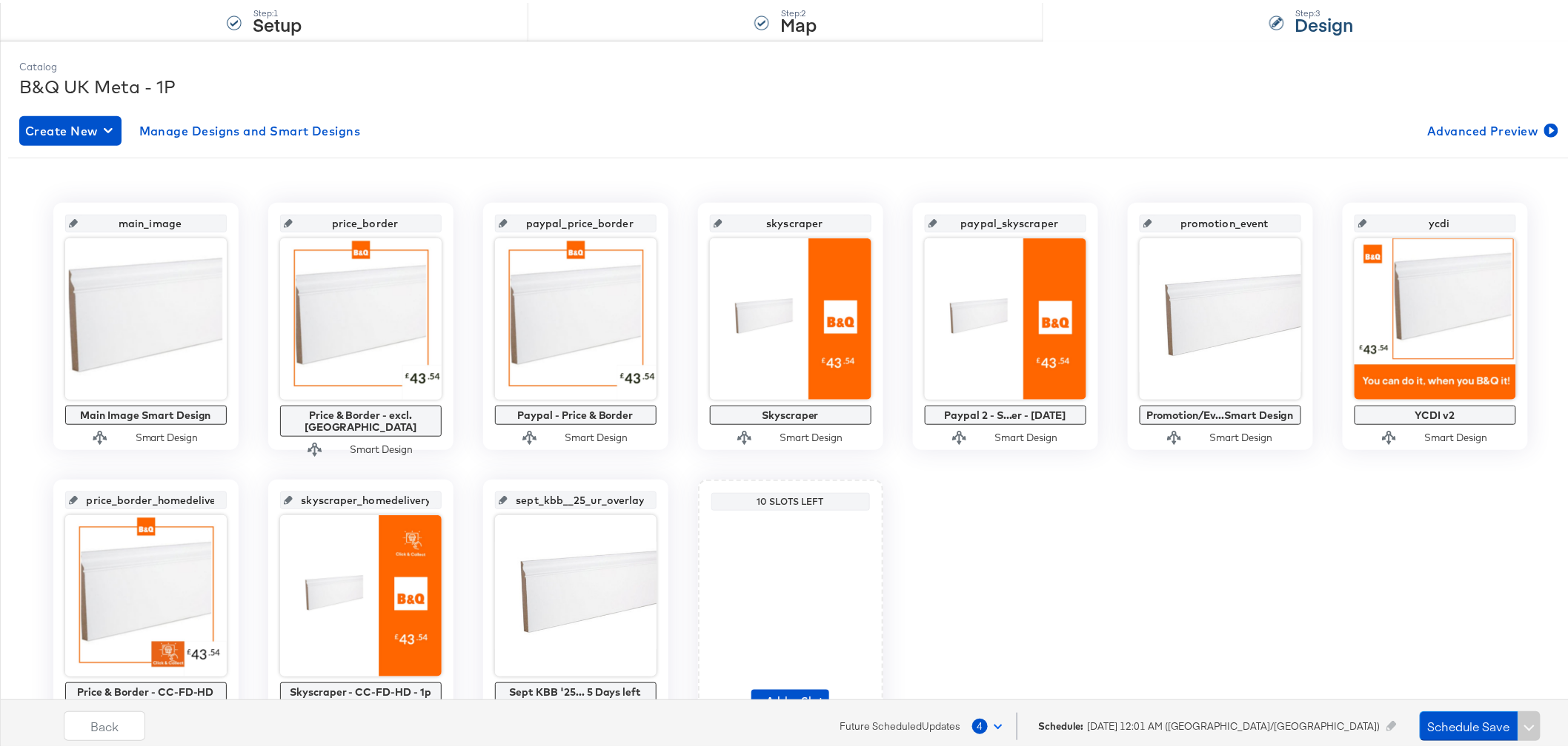
click at [1009, 723] on button "4" at bounding box center [990, 723] width 38 height 27
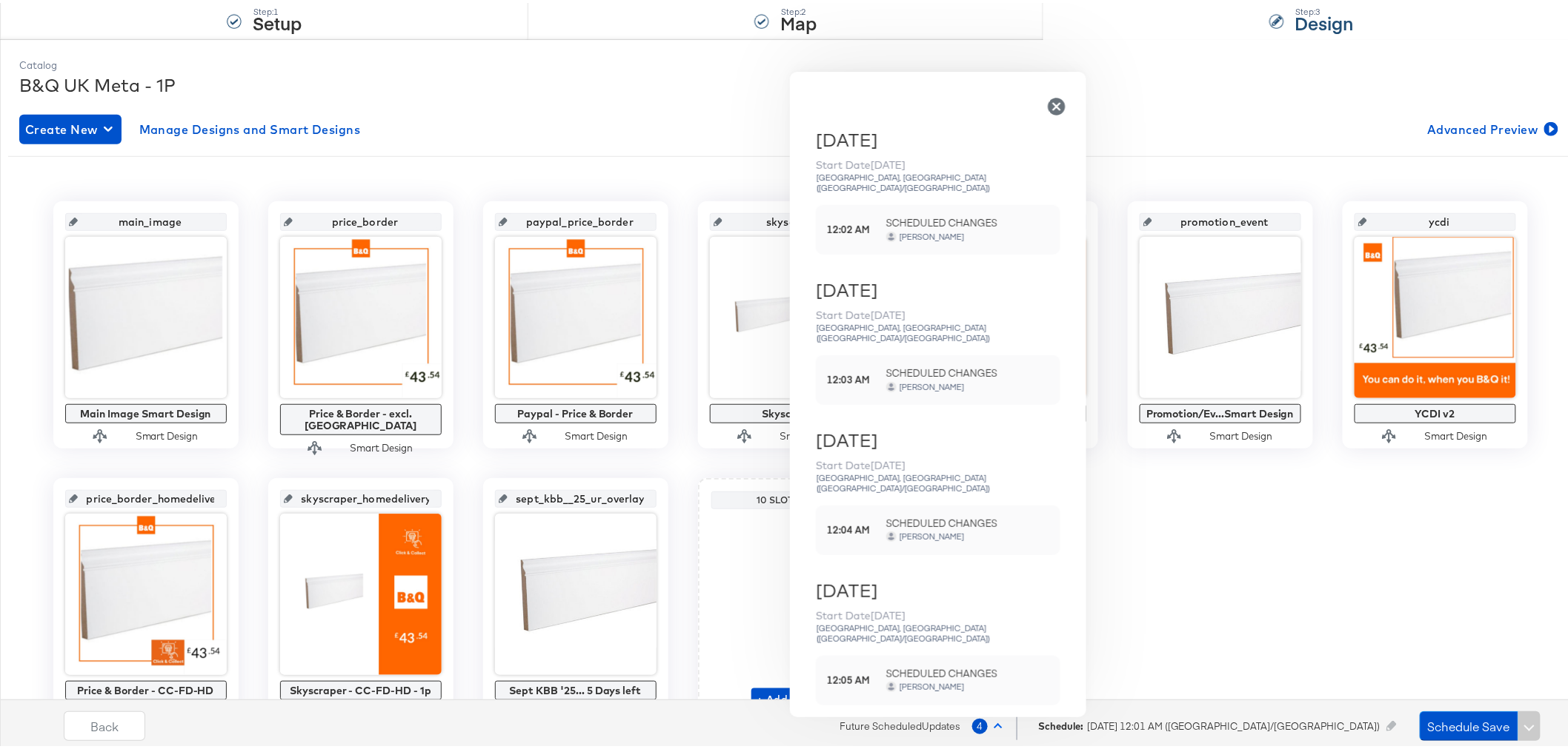
scroll to position [290, 0]
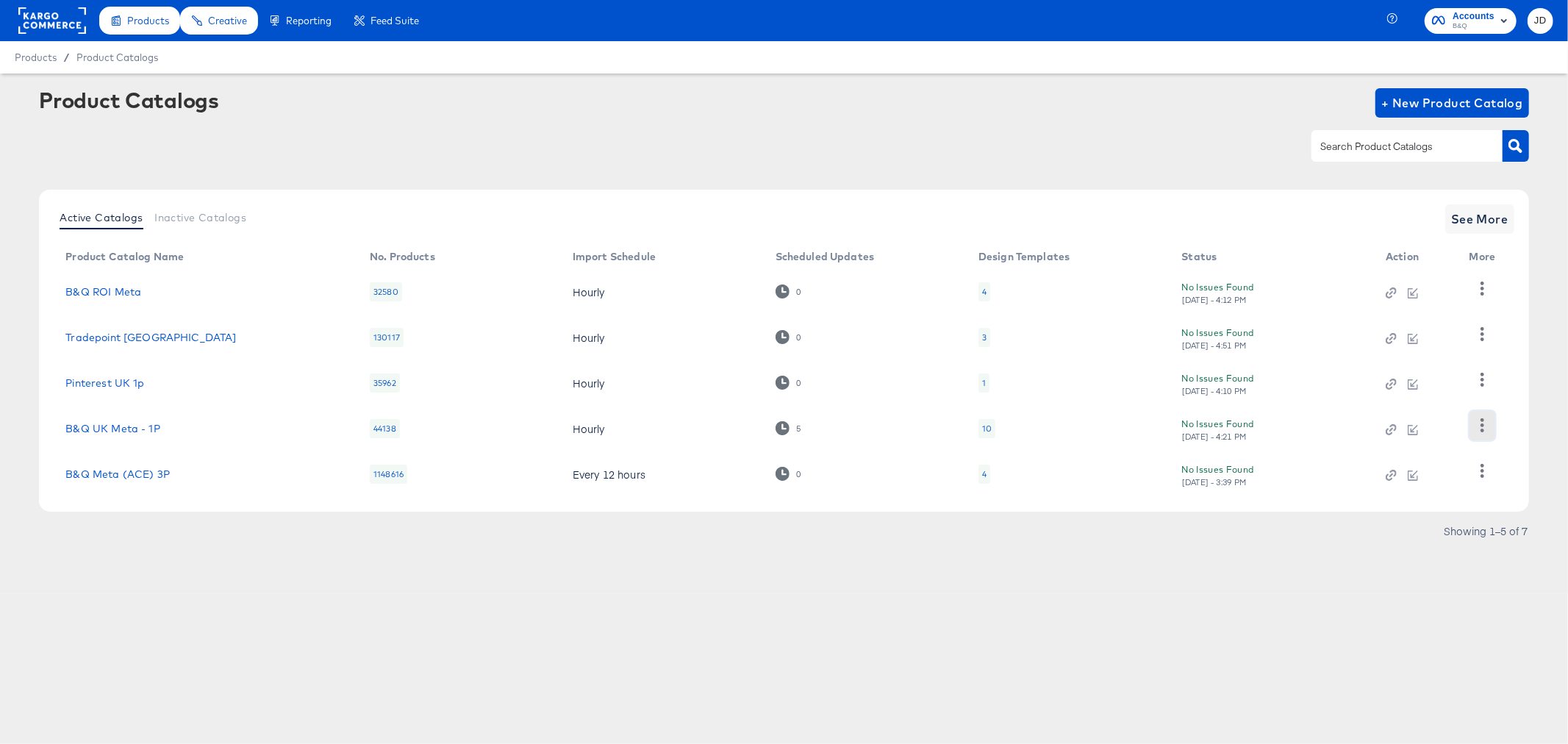
click at [1489, 418] on button "button" at bounding box center [1482, 426] width 26 height 29
click at [1428, 358] on div "Changelog" at bounding box center [1421, 351] width 147 height 23
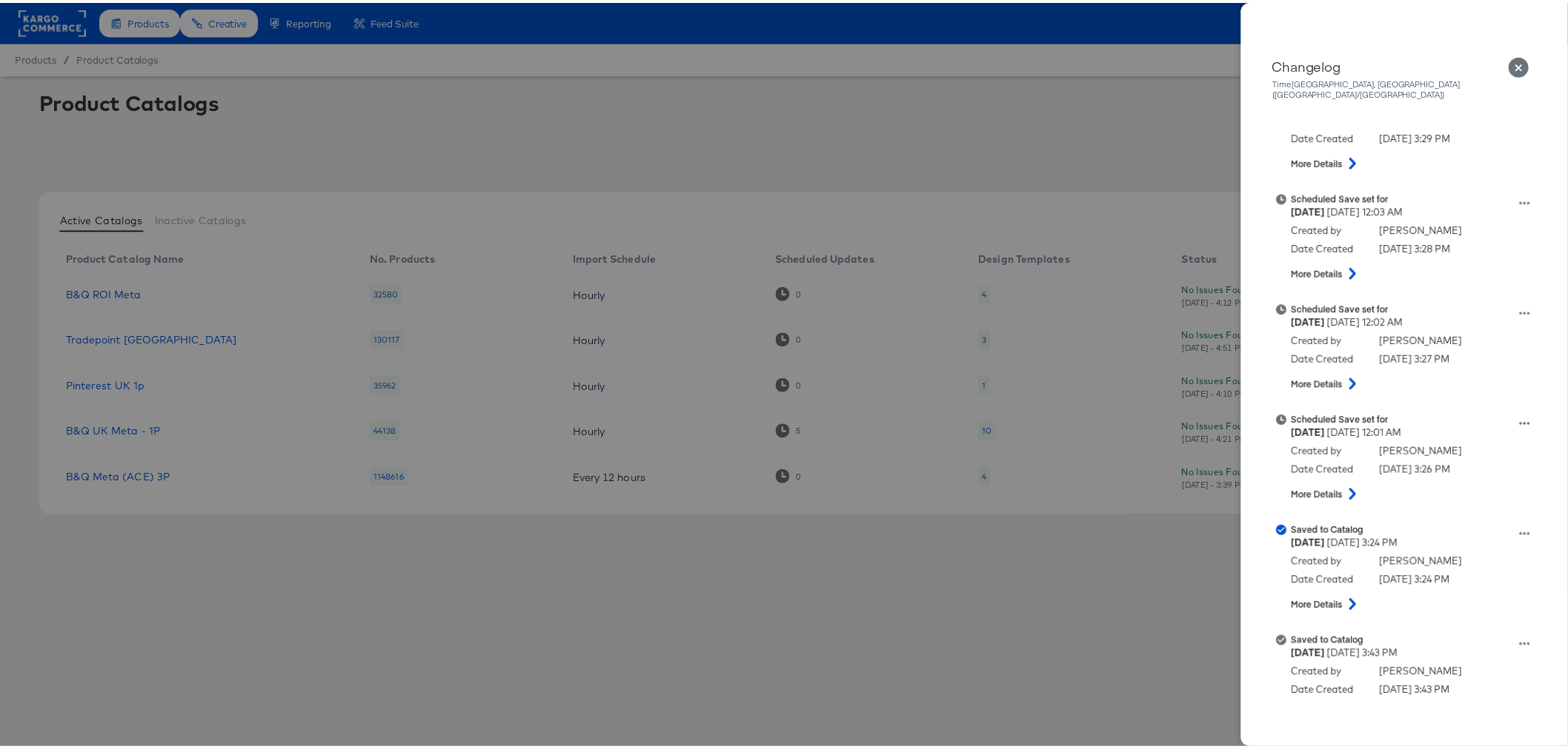
scroll to position [164, 0]
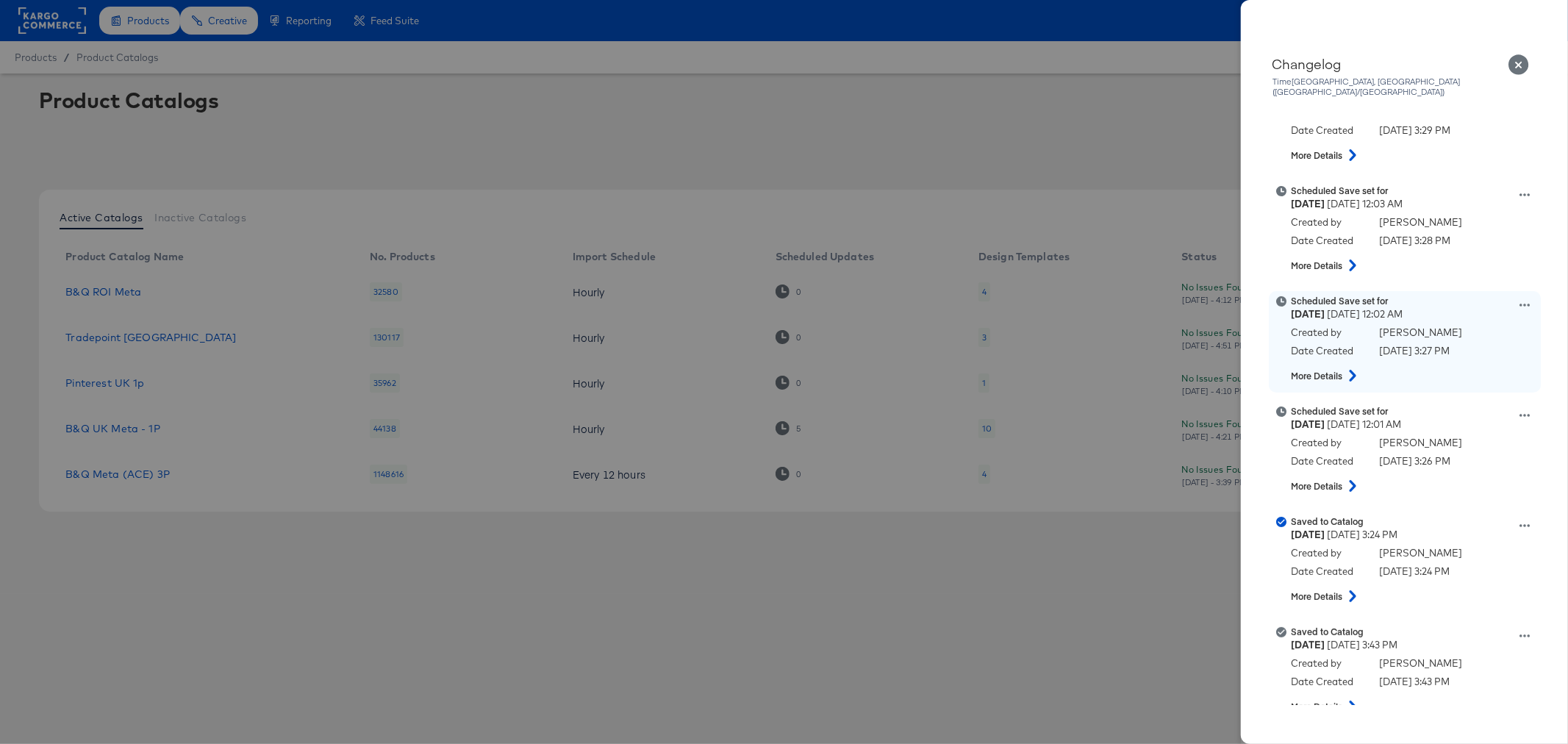
click at [1352, 370] on icon at bounding box center [1352, 376] width 7 height 12
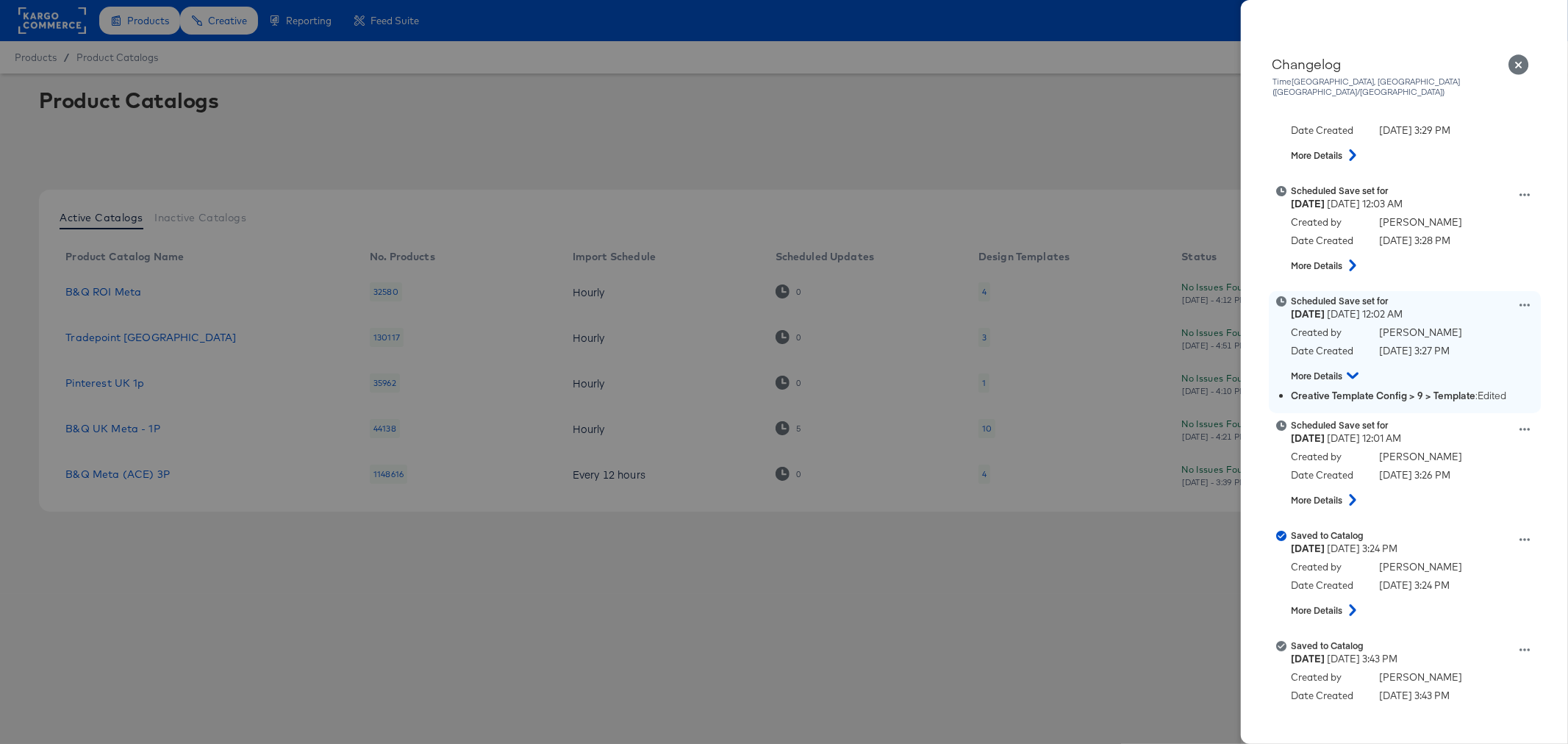
click at [1520, 300] on icon at bounding box center [1525, 305] width 10 height 10
click at [1443, 237] on button "View scheduled version" at bounding box center [1456, 247] width 147 height 21
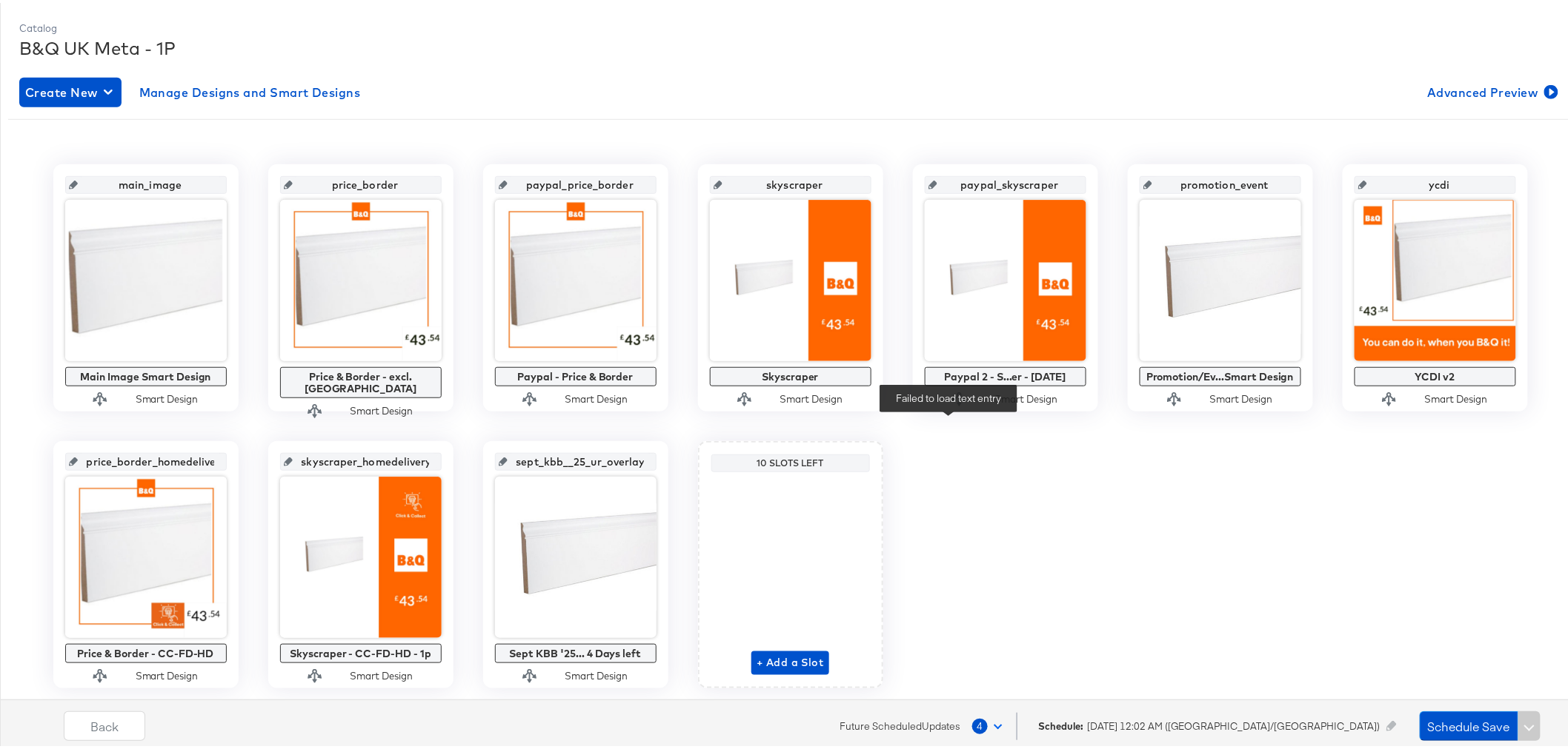
scroll to position [246, 0]
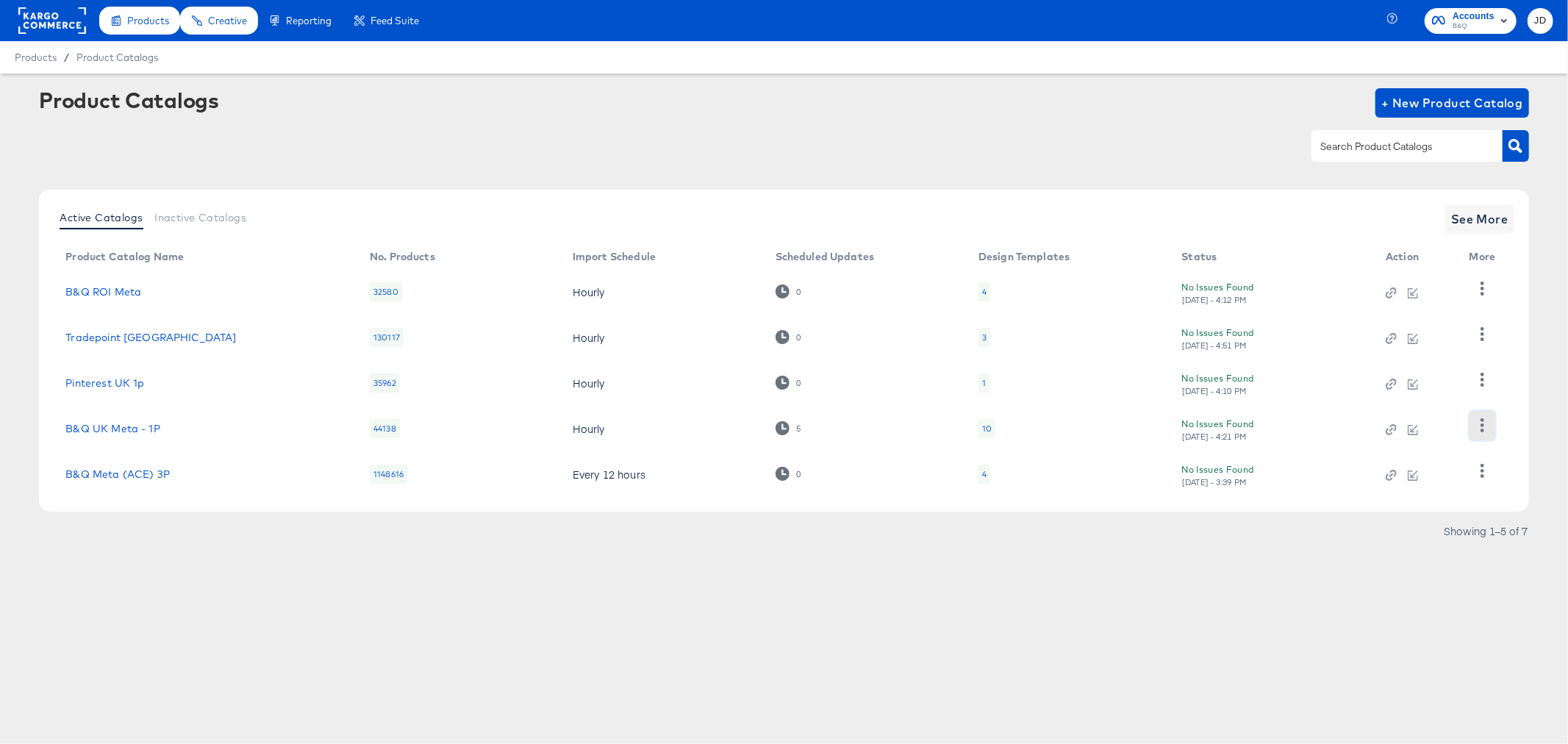
click at [1482, 430] on icon "button" at bounding box center [1482, 425] width 3 height 14
click at [1428, 349] on div "Changelog" at bounding box center [1421, 351] width 147 height 23
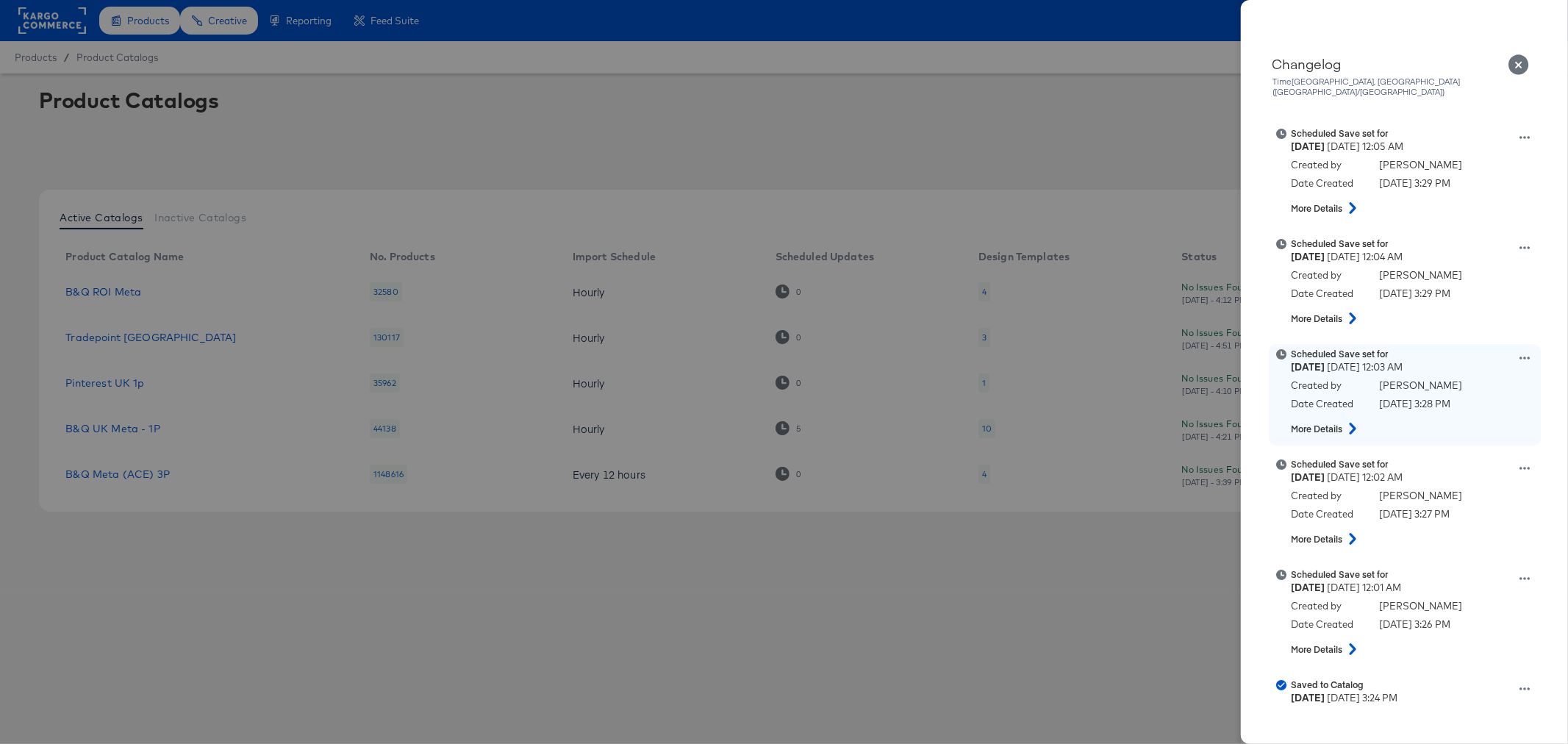
click at [1520, 353] on icon at bounding box center [1525, 358] width 10 height 10
click at [1413, 290] on button "View scheduled version" at bounding box center [1456, 300] width 147 height 21
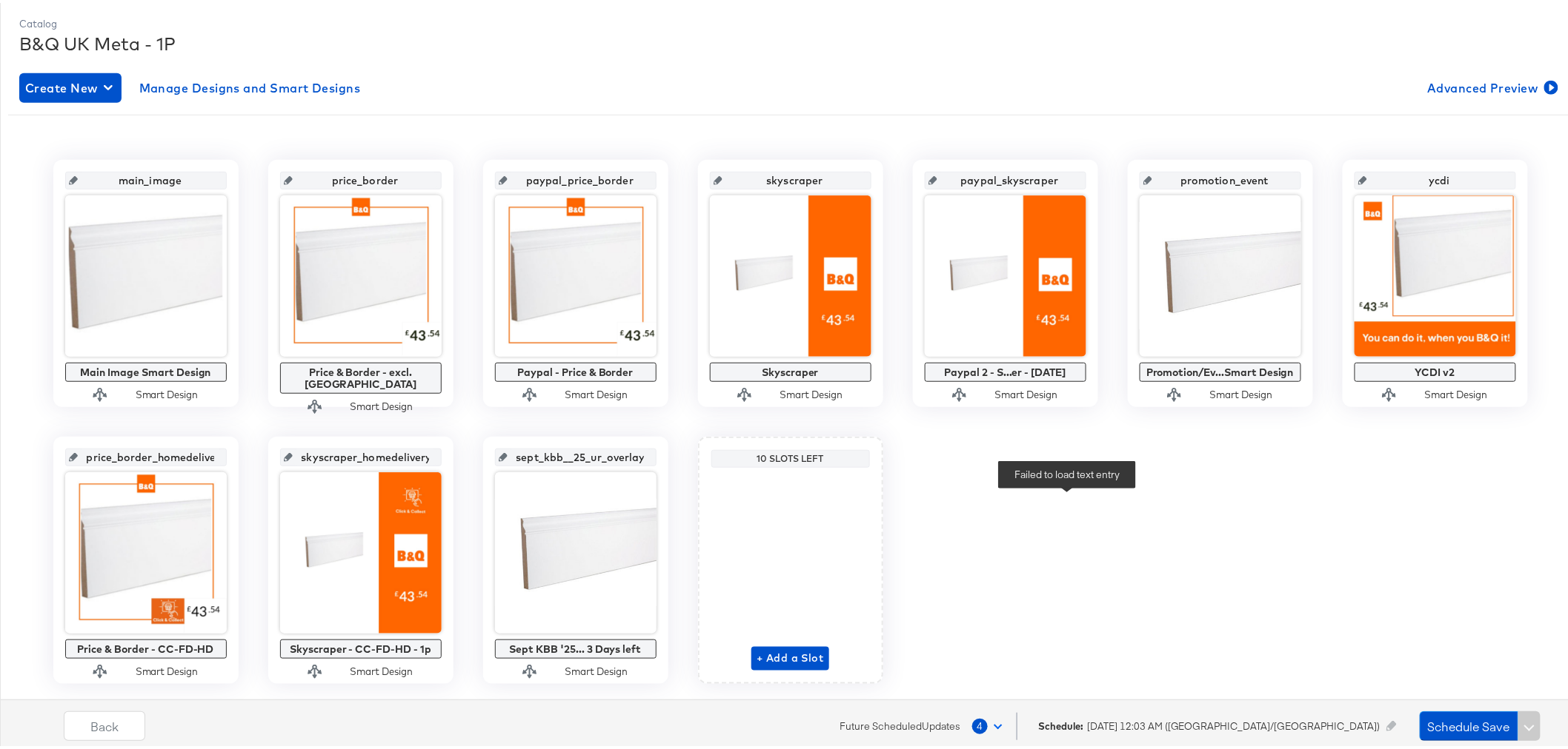
scroll to position [255, 0]
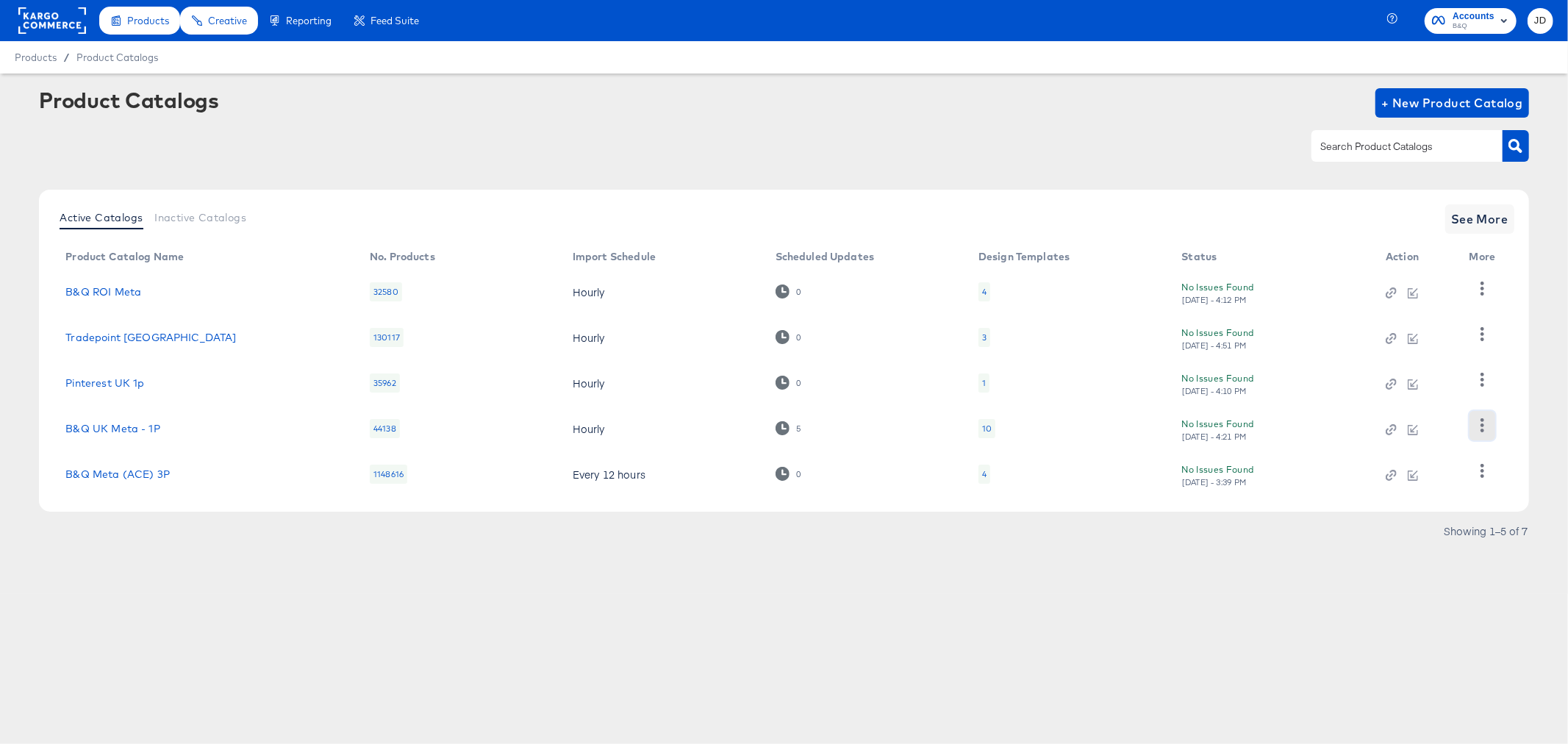
click at [1482, 427] on icon "button" at bounding box center [1482, 425] width 3 height 14
click at [1413, 351] on div "Changelog" at bounding box center [1421, 351] width 147 height 23
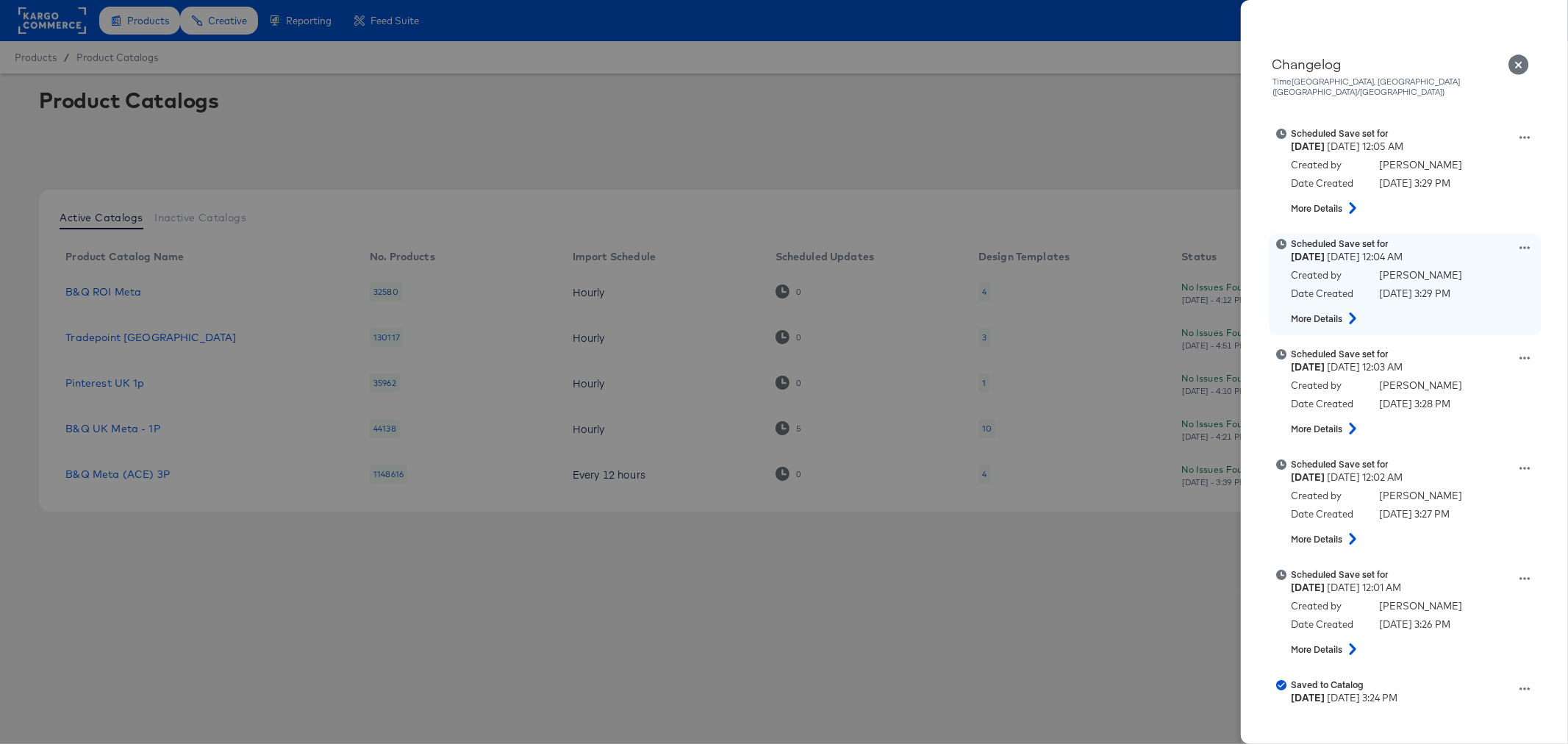
click at [1520, 243] on icon at bounding box center [1525, 248] width 10 height 10
click at [1436, 180] on button "View scheduled version" at bounding box center [1456, 190] width 147 height 21
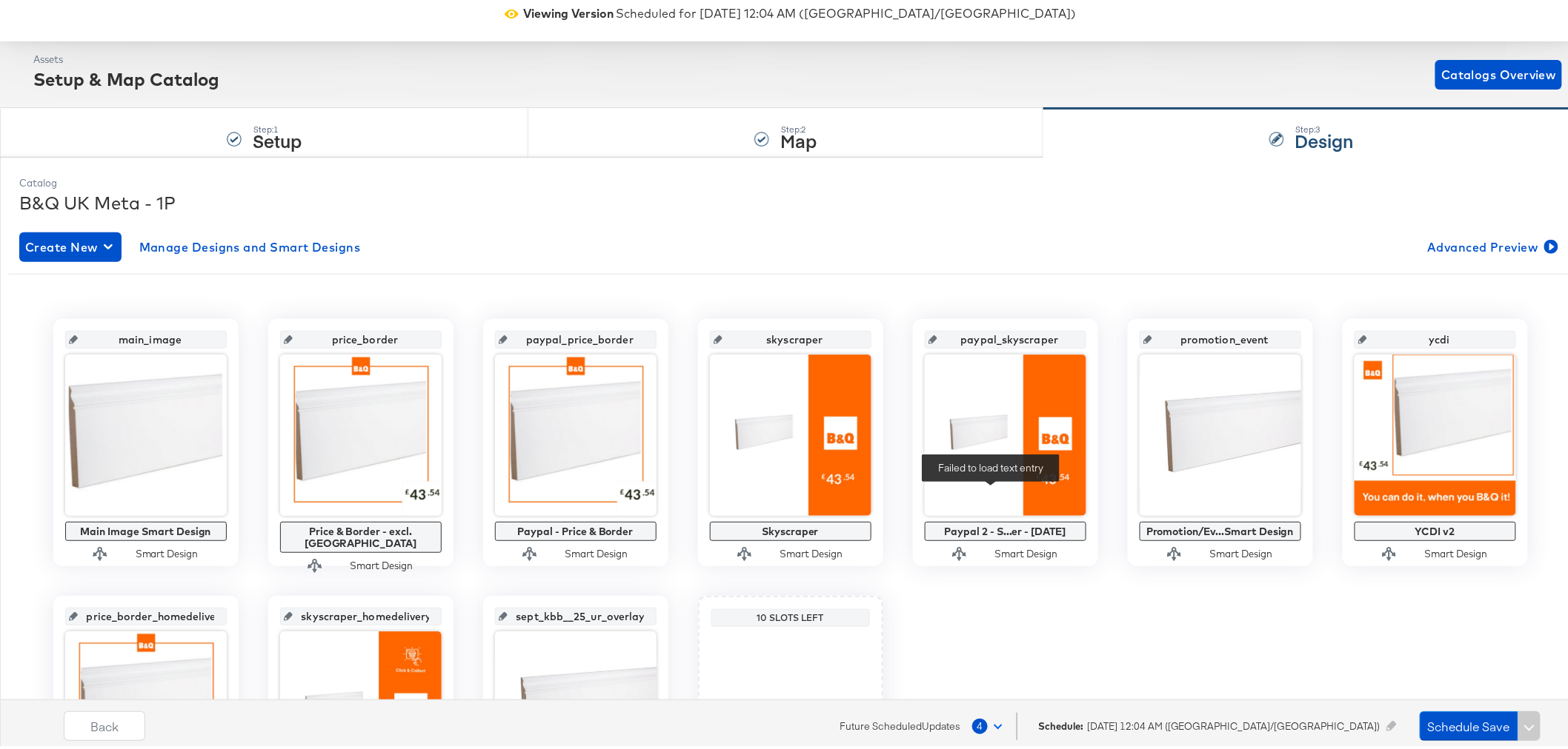
scroll to position [255, 0]
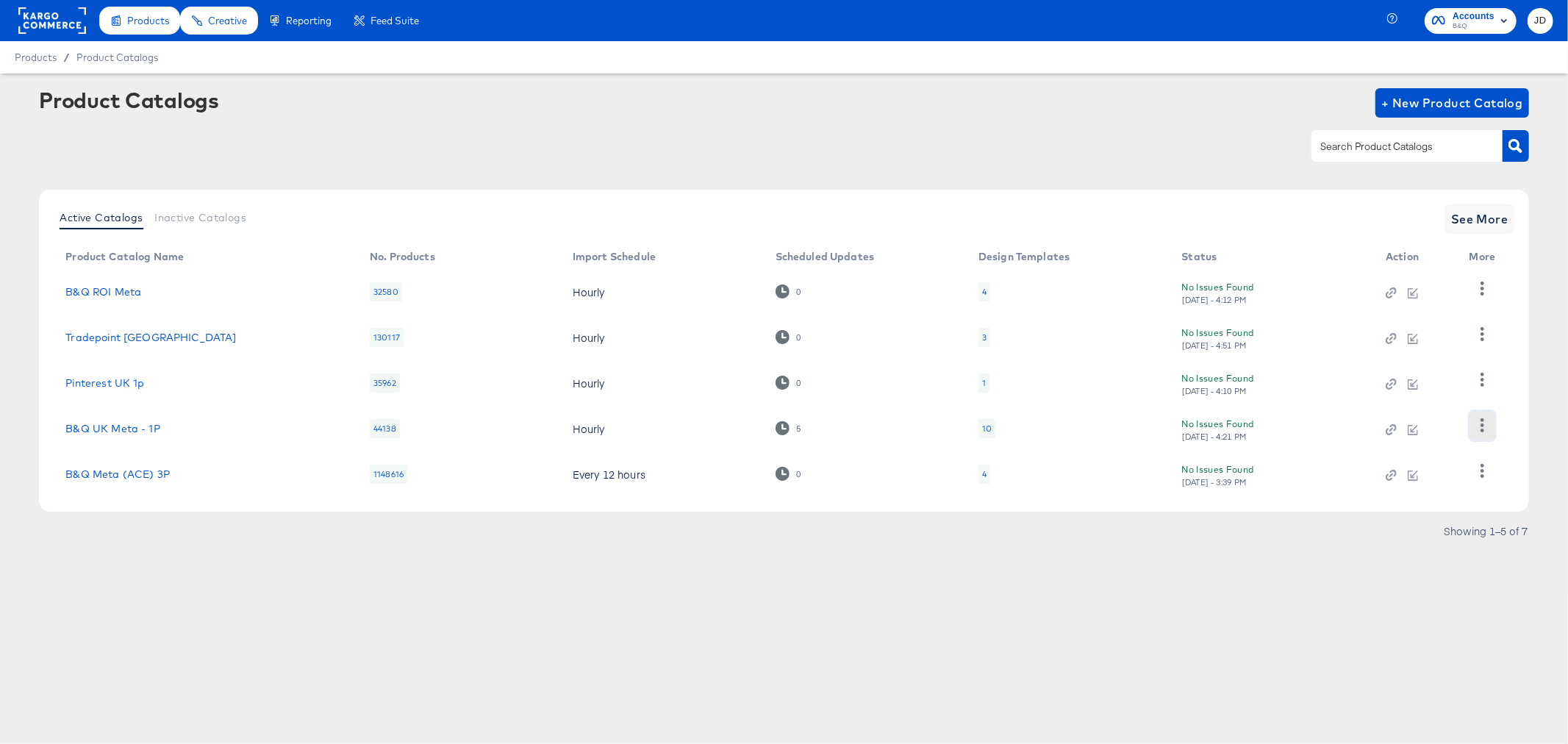
click at [1483, 424] on icon "button" at bounding box center [1482, 425] width 14 height 14
click at [1420, 356] on div "Changelog" at bounding box center [1421, 351] width 147 height 23
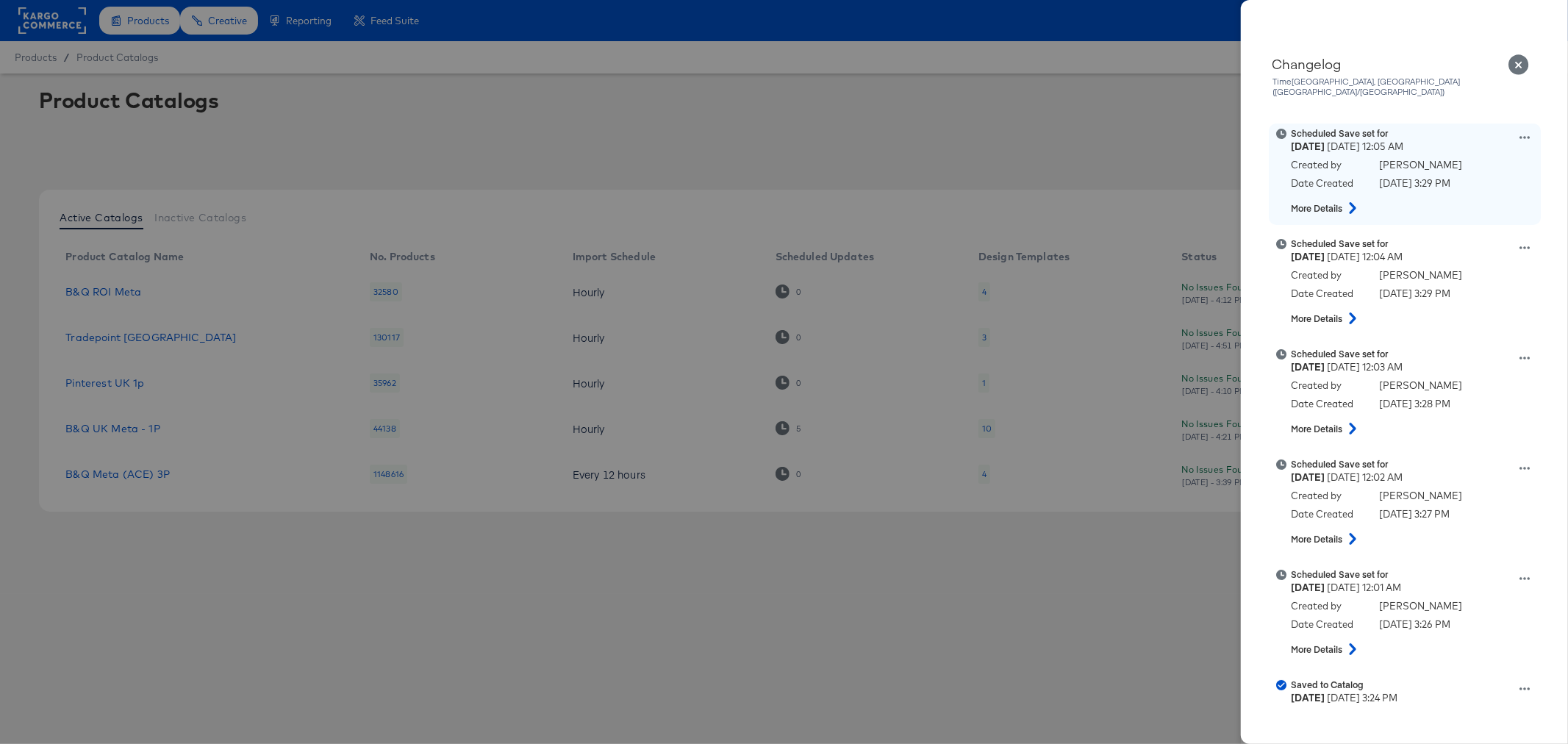
click at [1503, 127] on div "Scheduled Save set for Monday October 13th 2025 12:05 AM Created by James Davie…" at bounding box center [1423, 174] width 264 height 95
click at [1520, 132] on icon at bounding box center [1525, 137] width 10 height 10
click at [1474, 143] on button "View scheduled version" at bounding box center [1456, 153] width 147 height 21
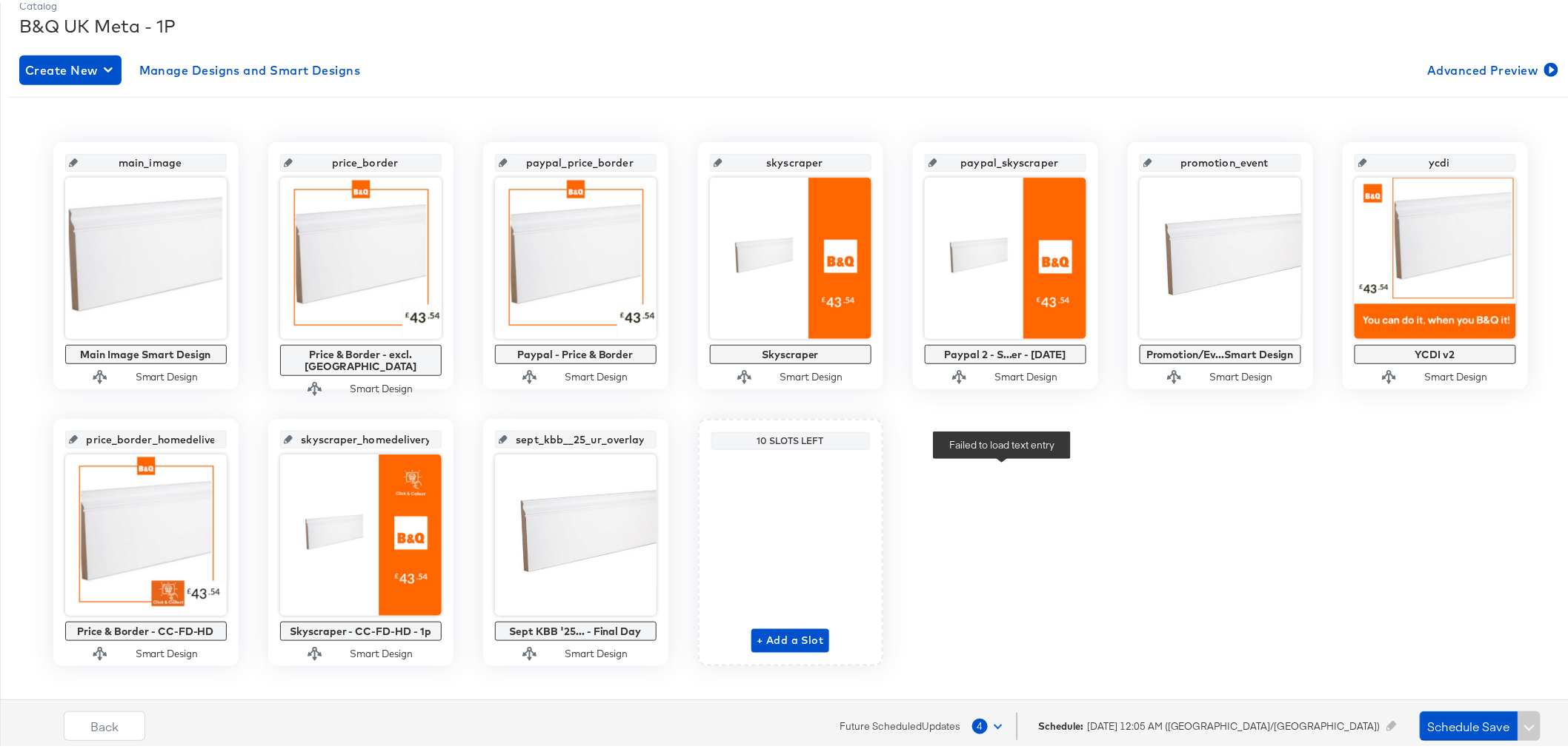
scroll to position [290, 0]
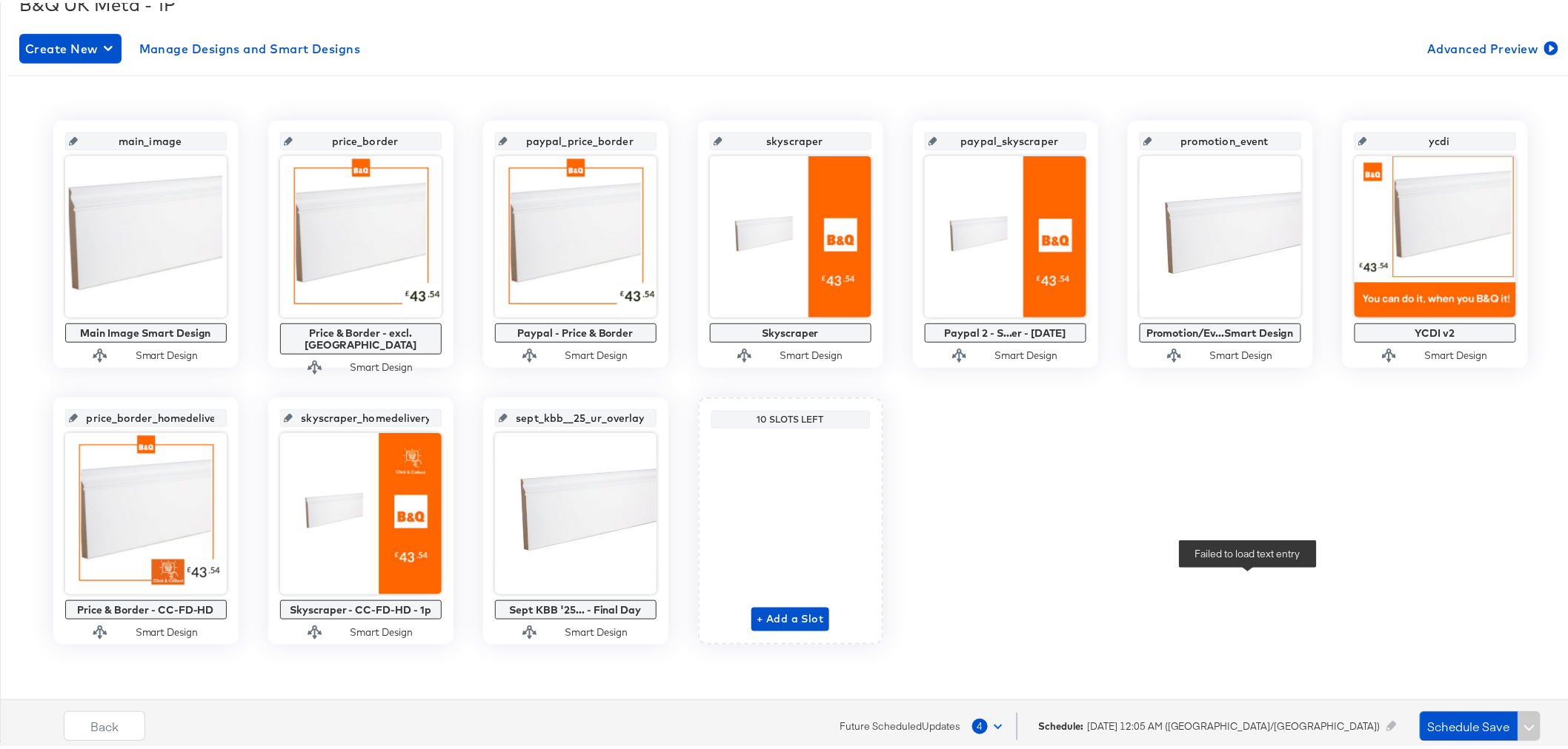
click at [1252, 586] on div "Catalog B&Q UK Meta - 1P Create New Manage Designs and Smart Designs Advanced P…" at bounding box center [790, 347] width 1557 height 759
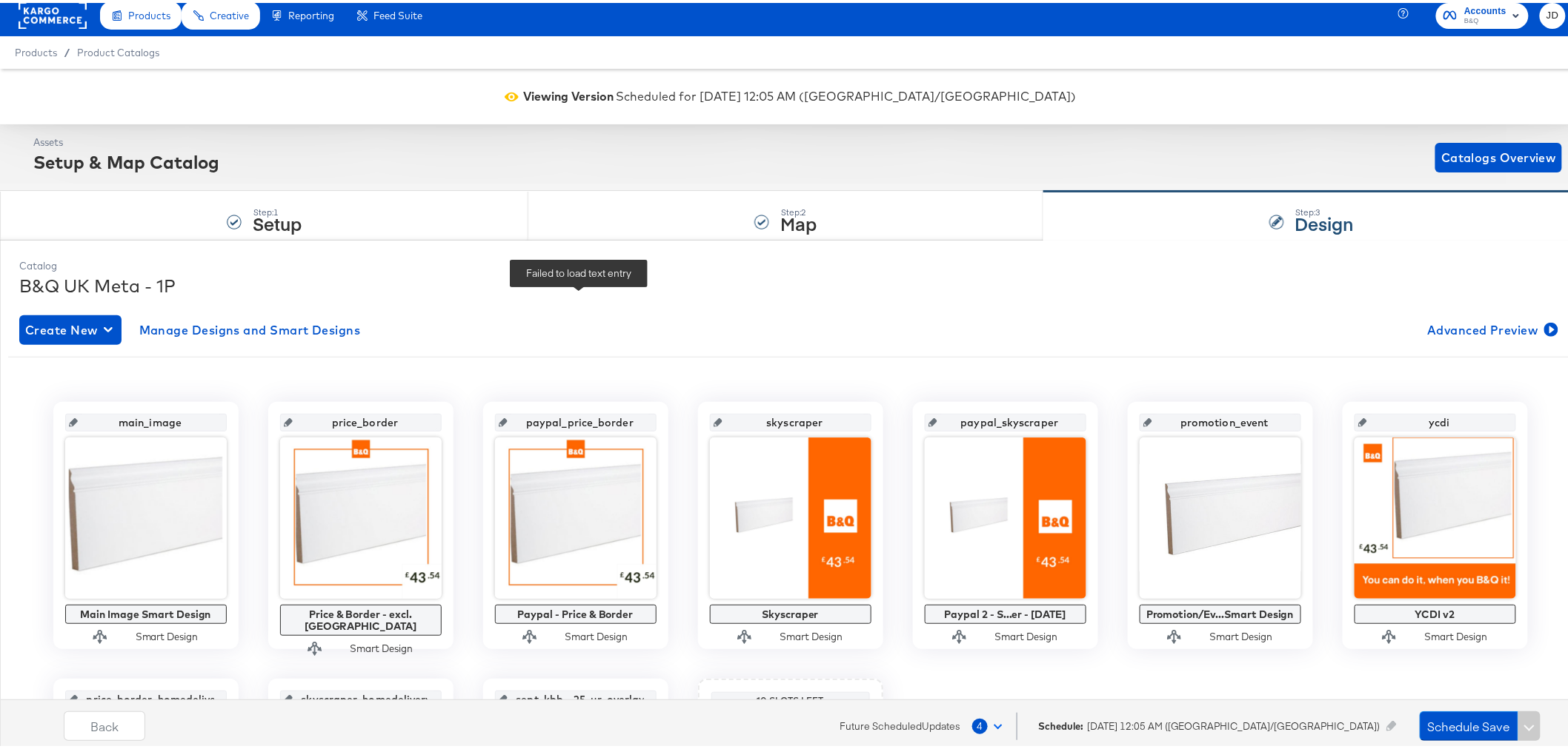
scroll to position [0, 0]
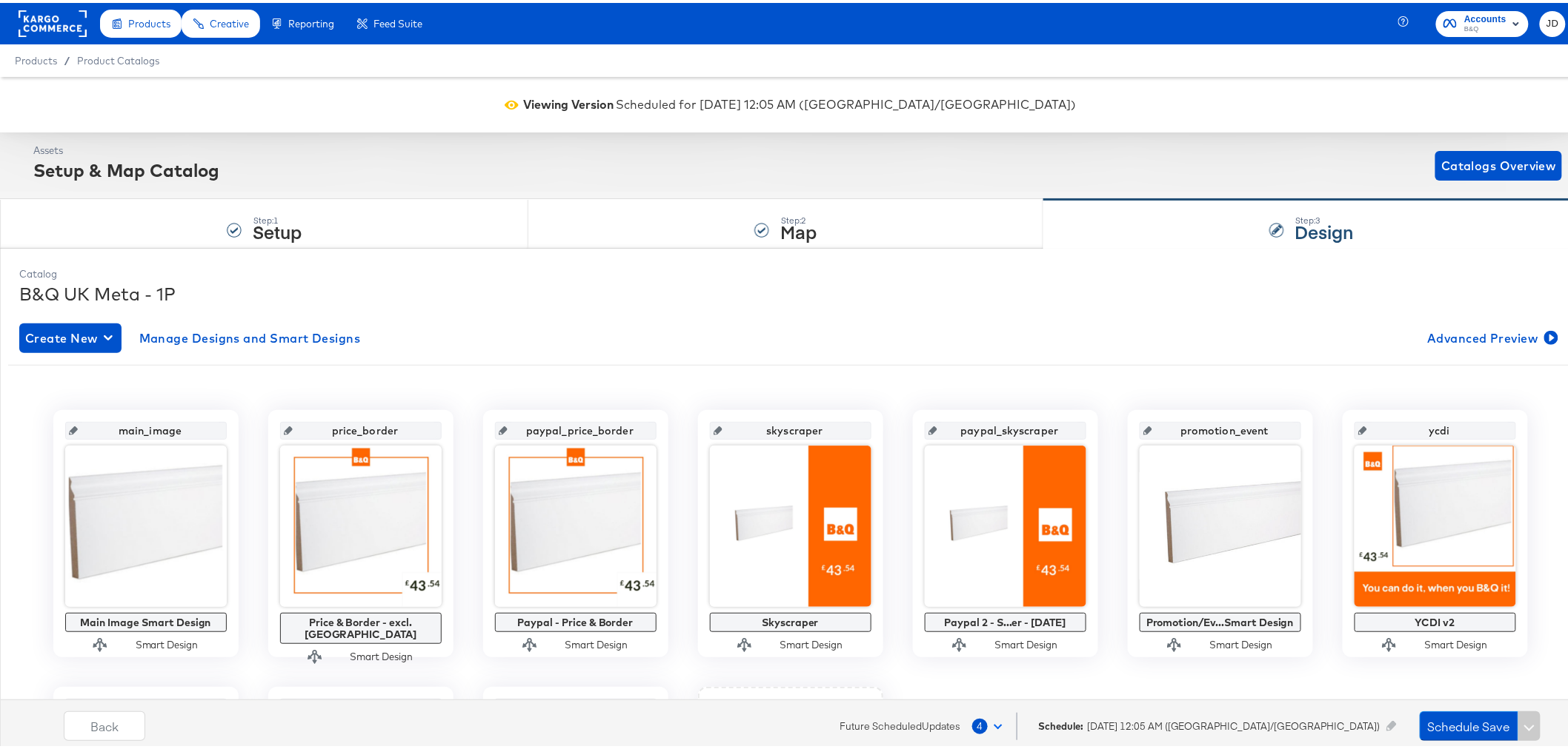
click at [53, 25] on rect at bounding box center [52, 21] width 68 height 27
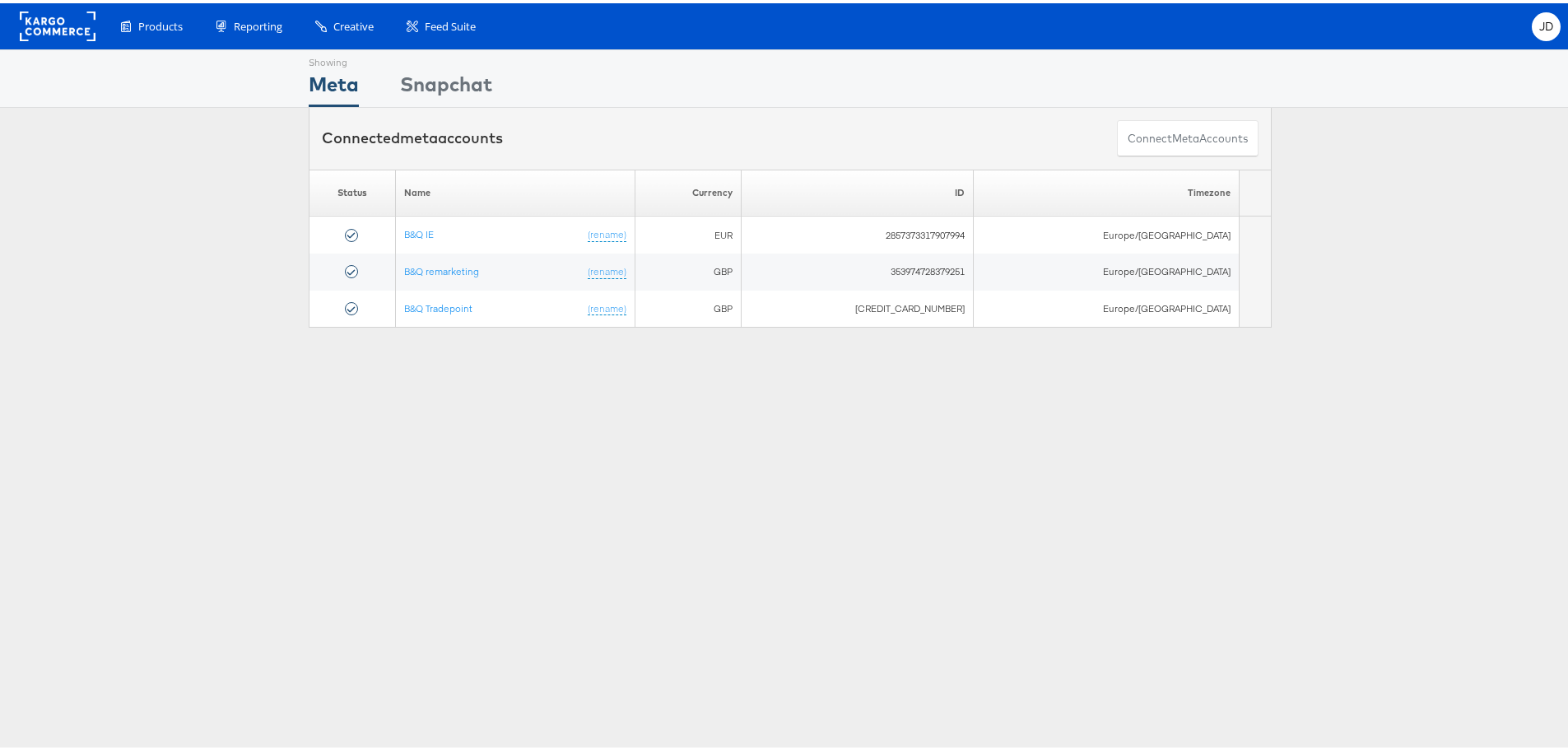
click at [158, 195] on div "Please Wait Loading Accounts .... Status Name Currency ID Timezone B&Q IE (rena…" at bounding box center [790, 245] width 1580 height 159
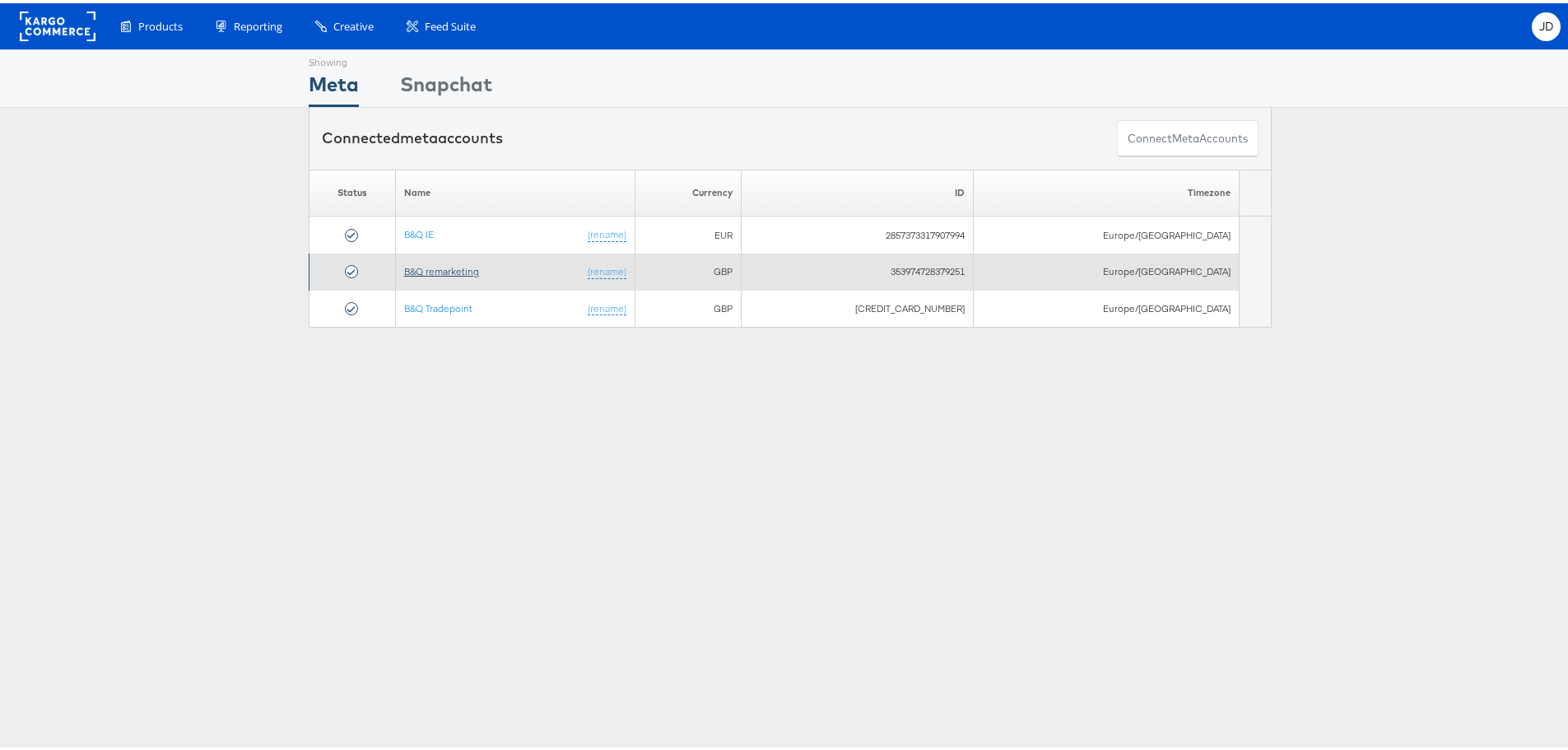
click at [452, 266] on link "B&Q remarketing" at bounding box center [441, 267] width 75 height 12
